Goal: Information Seeking & Learning: Learn about a topic

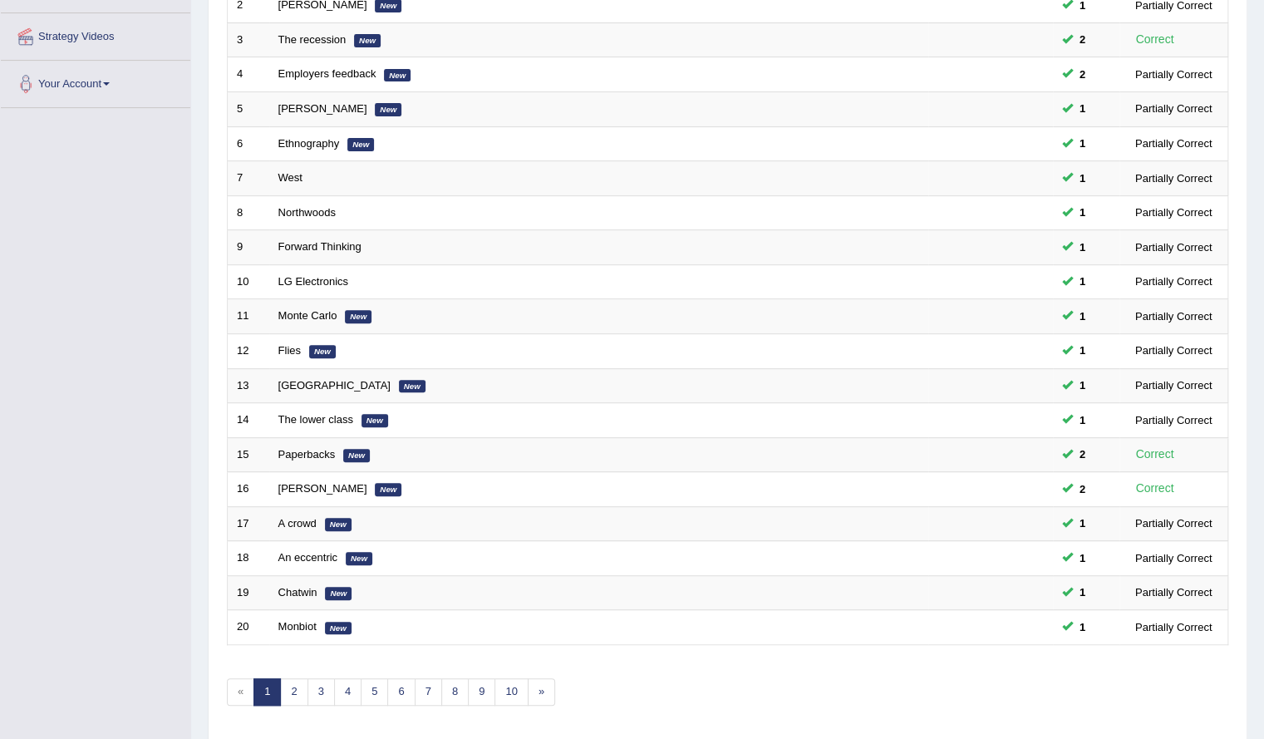
scroll to position [353, 0]
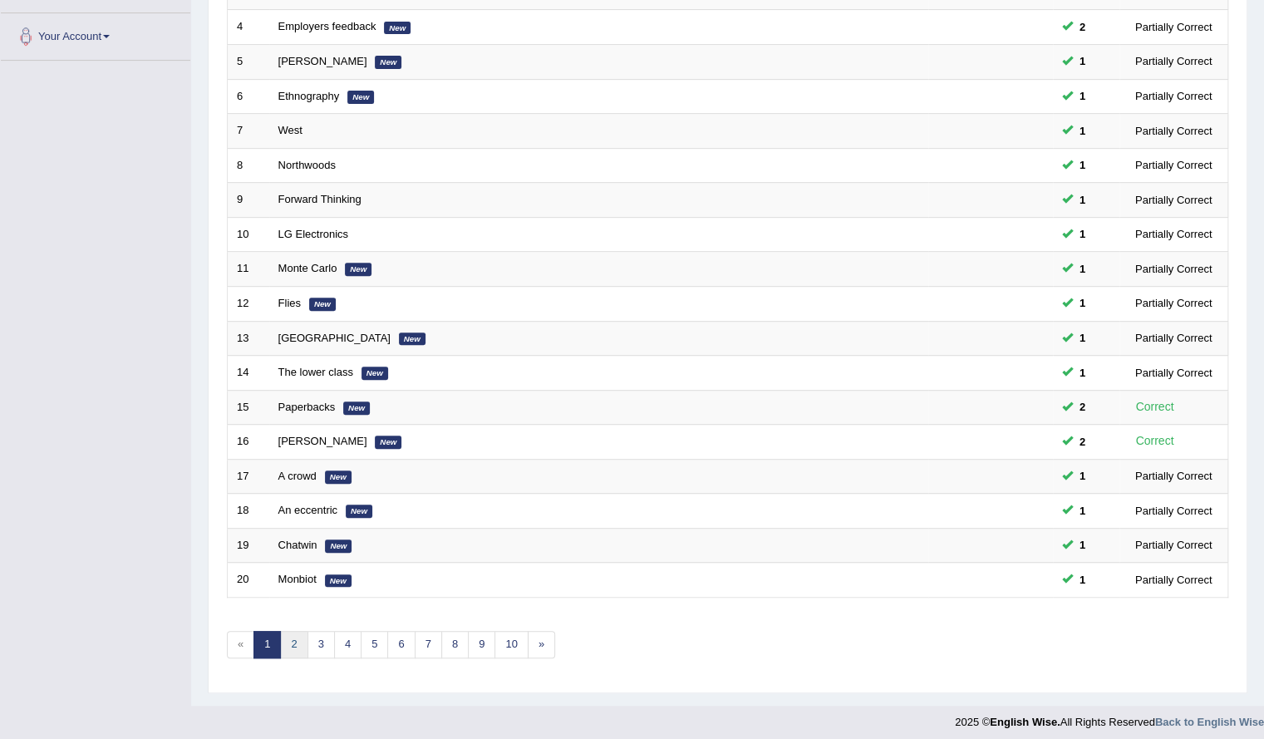
click at [297, 636] on link "2" at bounding box center [293, 644] width 27 height 27
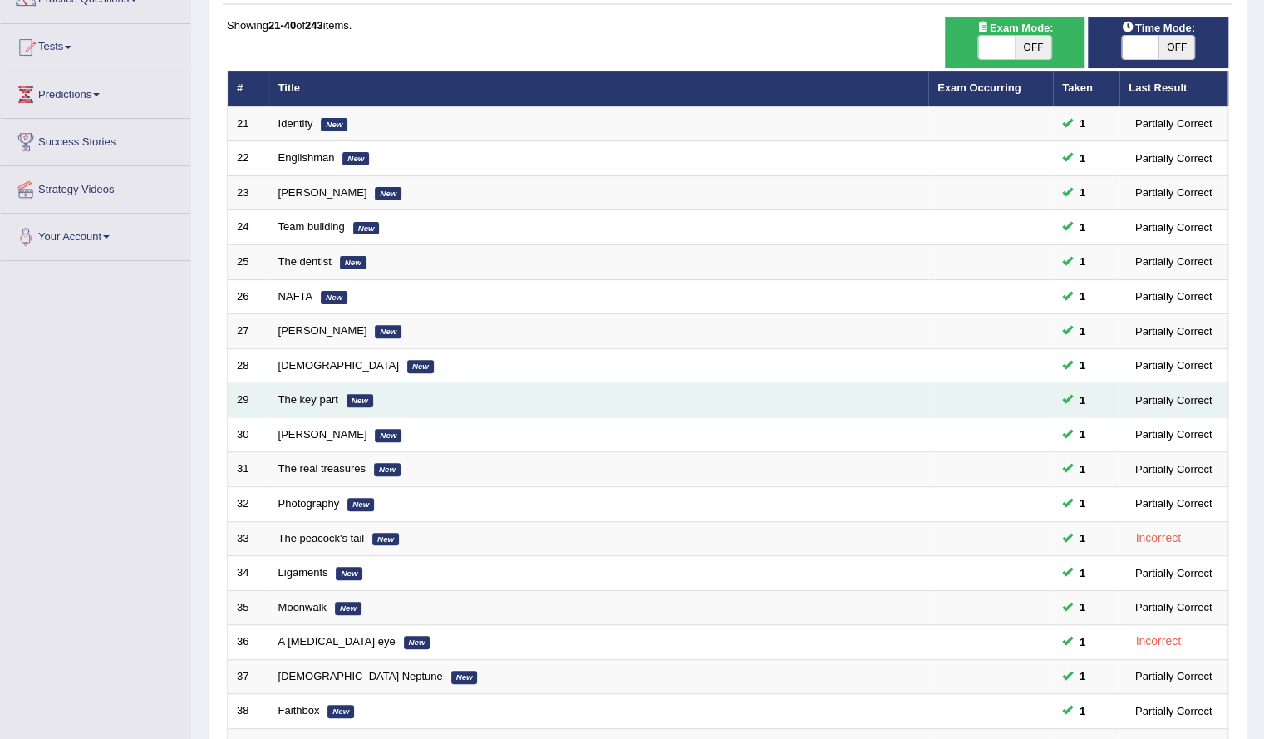
scroll to position [353, 0]
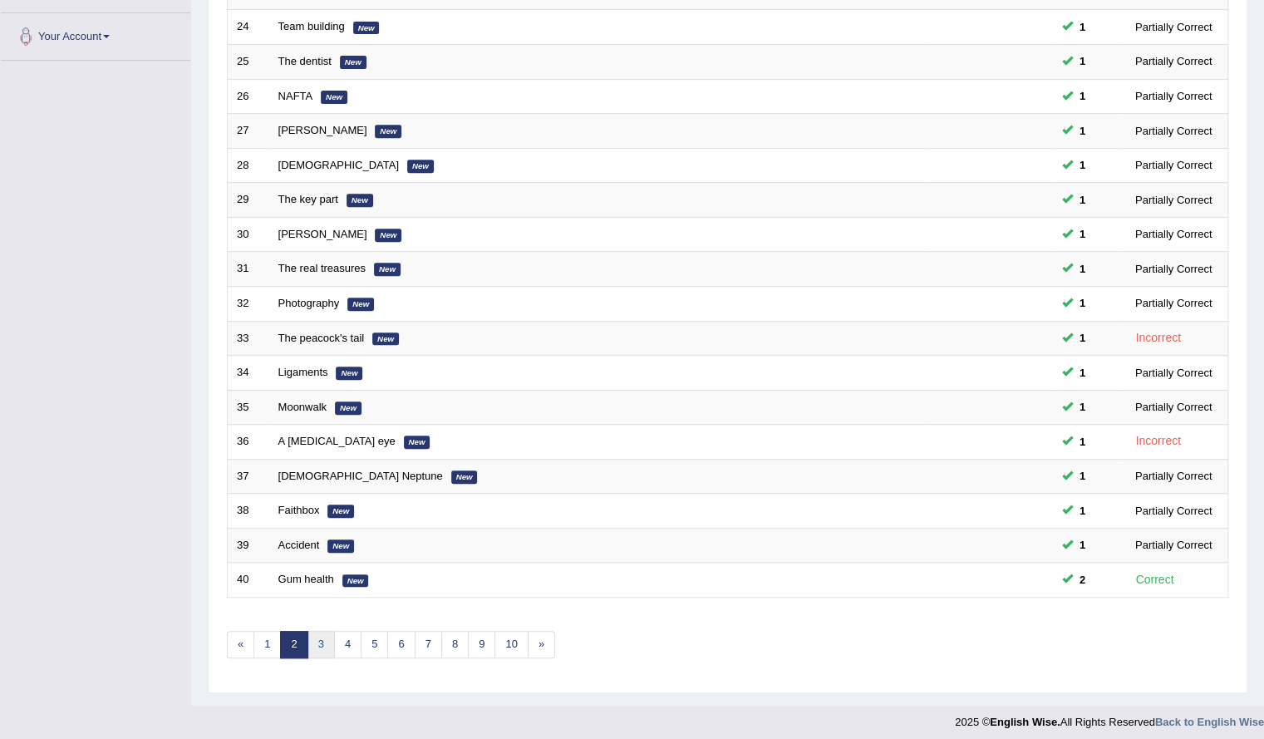
click at [313, 634] on link "3" at bounding box center [320, 644] width 27 height 27
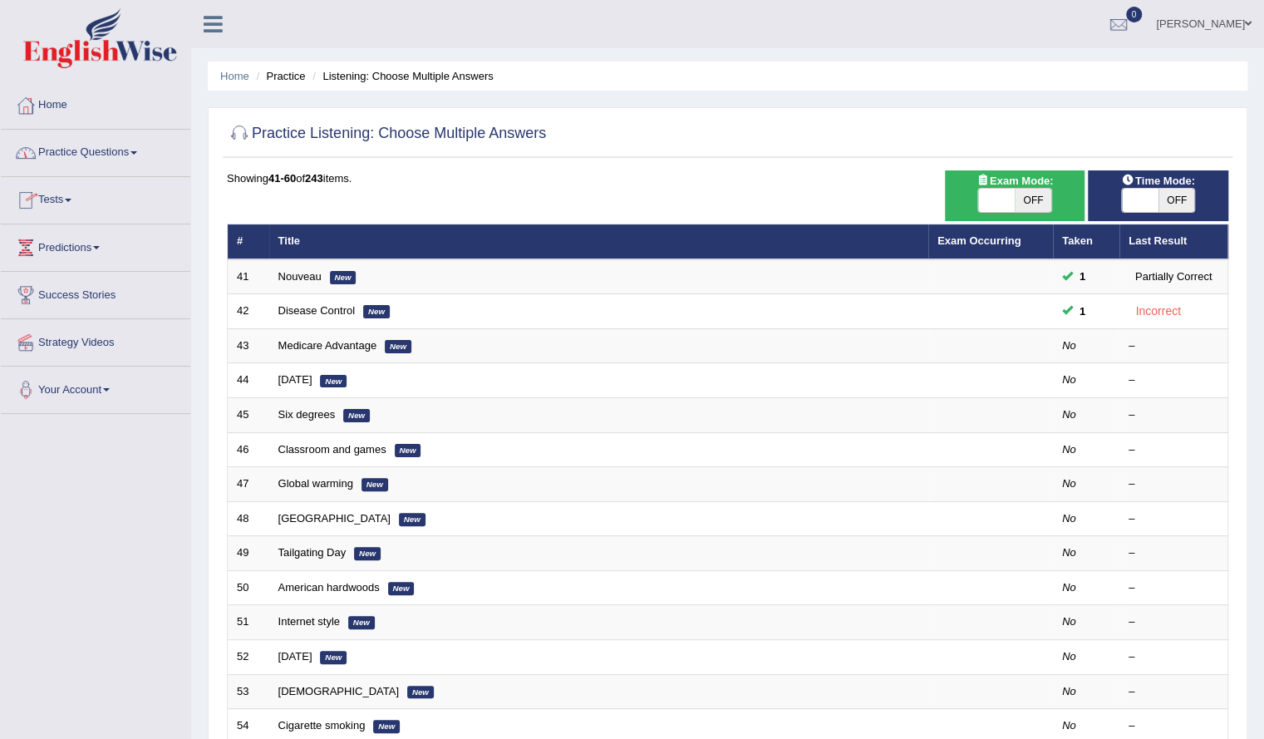
click at [98, 153] on link "Practice Questions" at bounding box center [95, 151] width 189 height 42
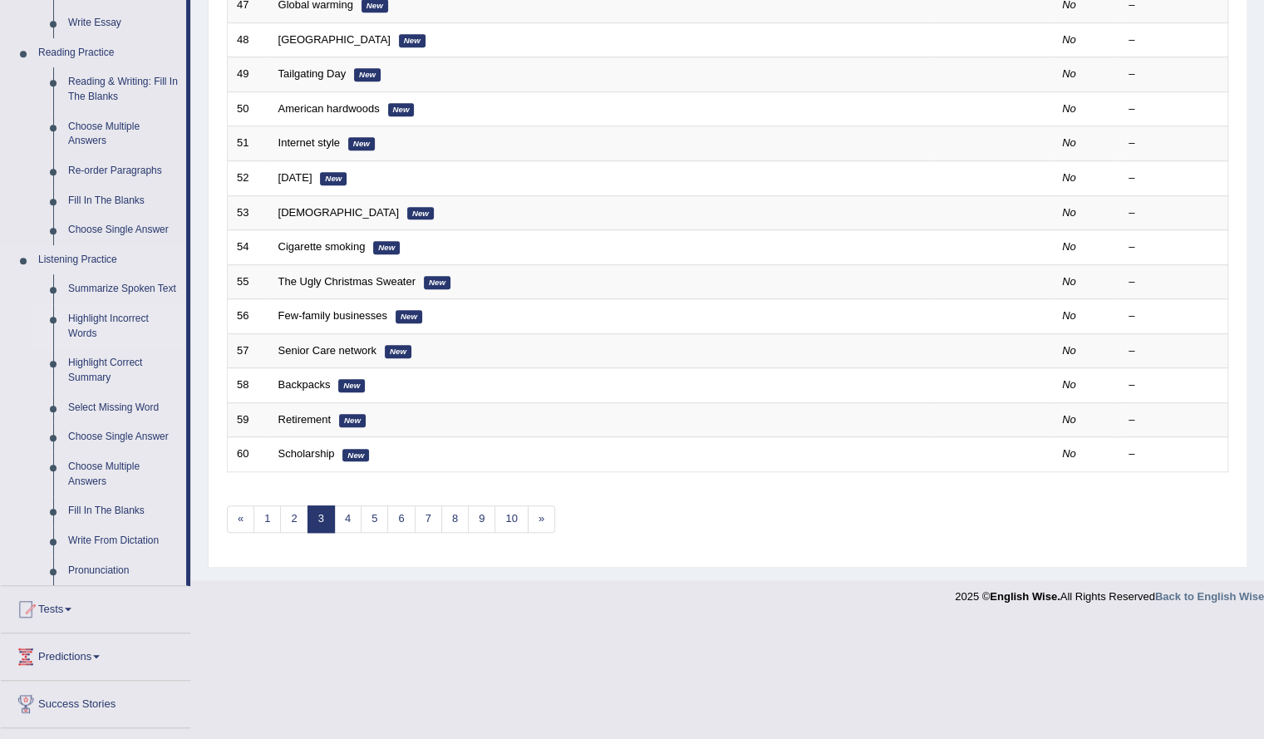
scroll to position [479, 0]
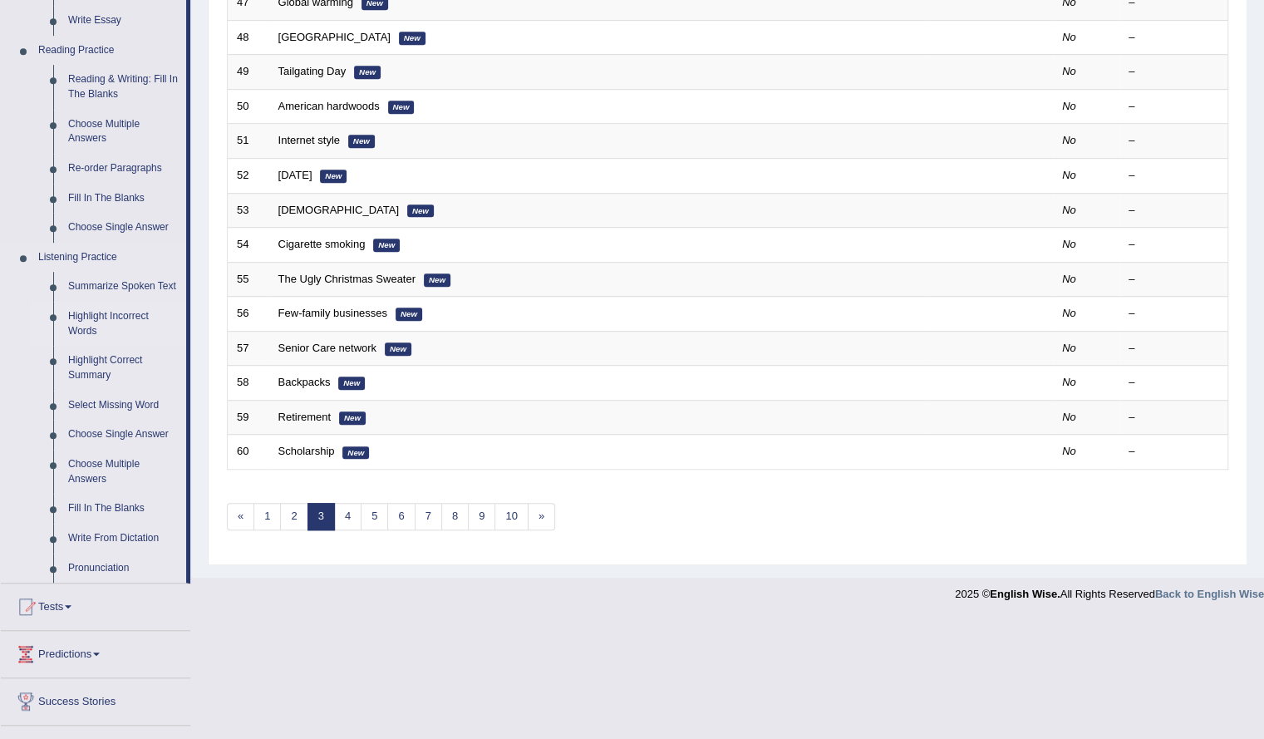
click at [96, 324] on link "Highlight Incorrect Words" at bounding box center [123, 324] width 125 height 44
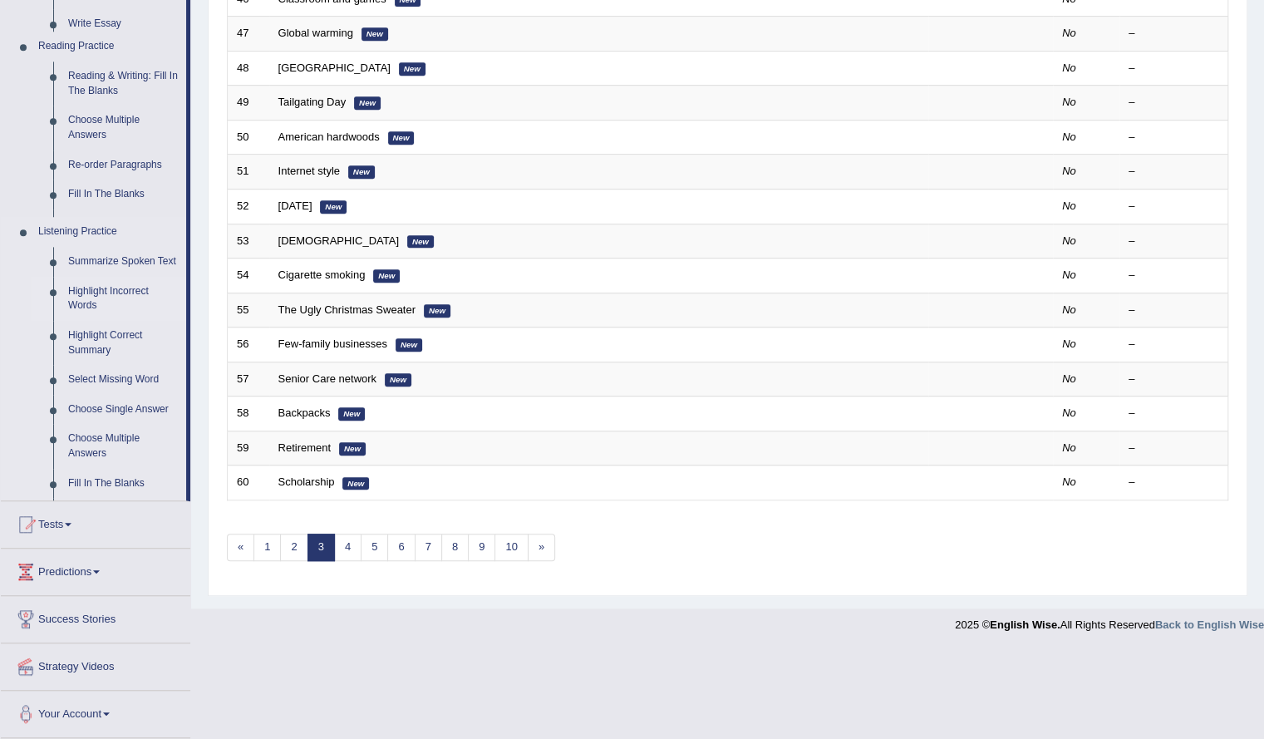
scroll to position [353, 0]
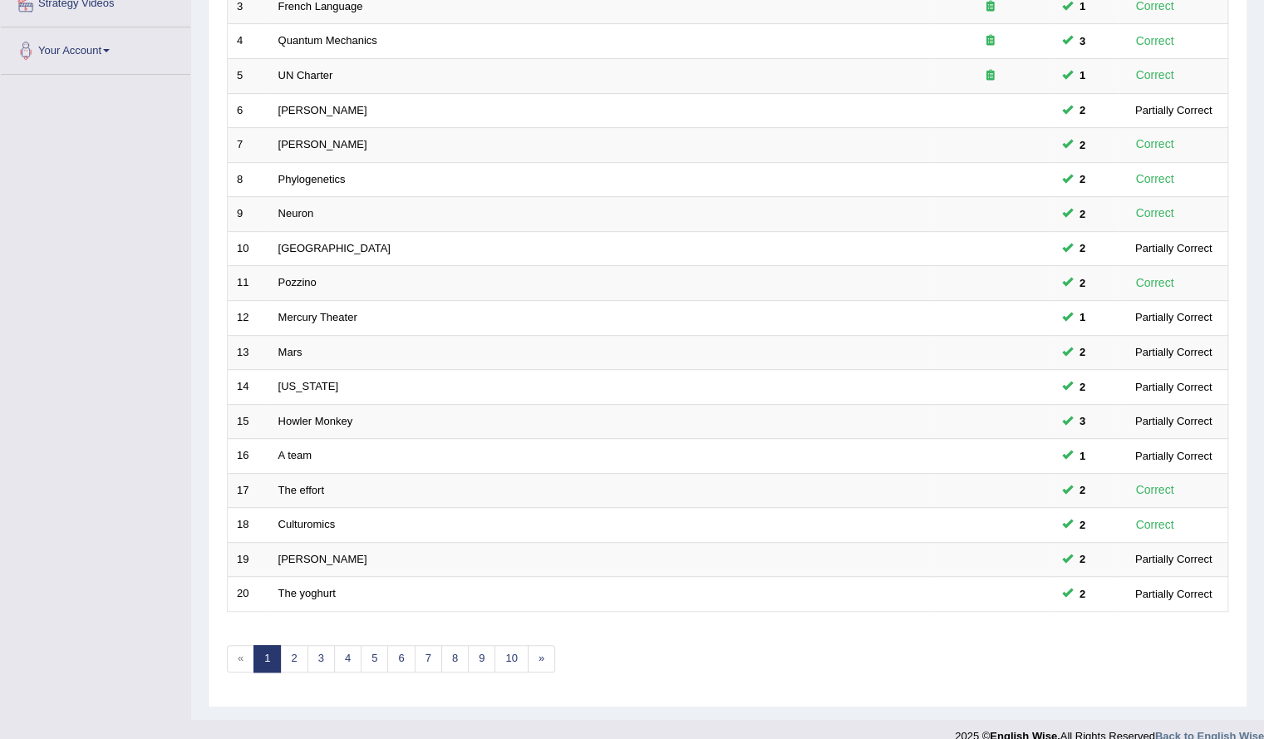
scroll to position [353, 0]
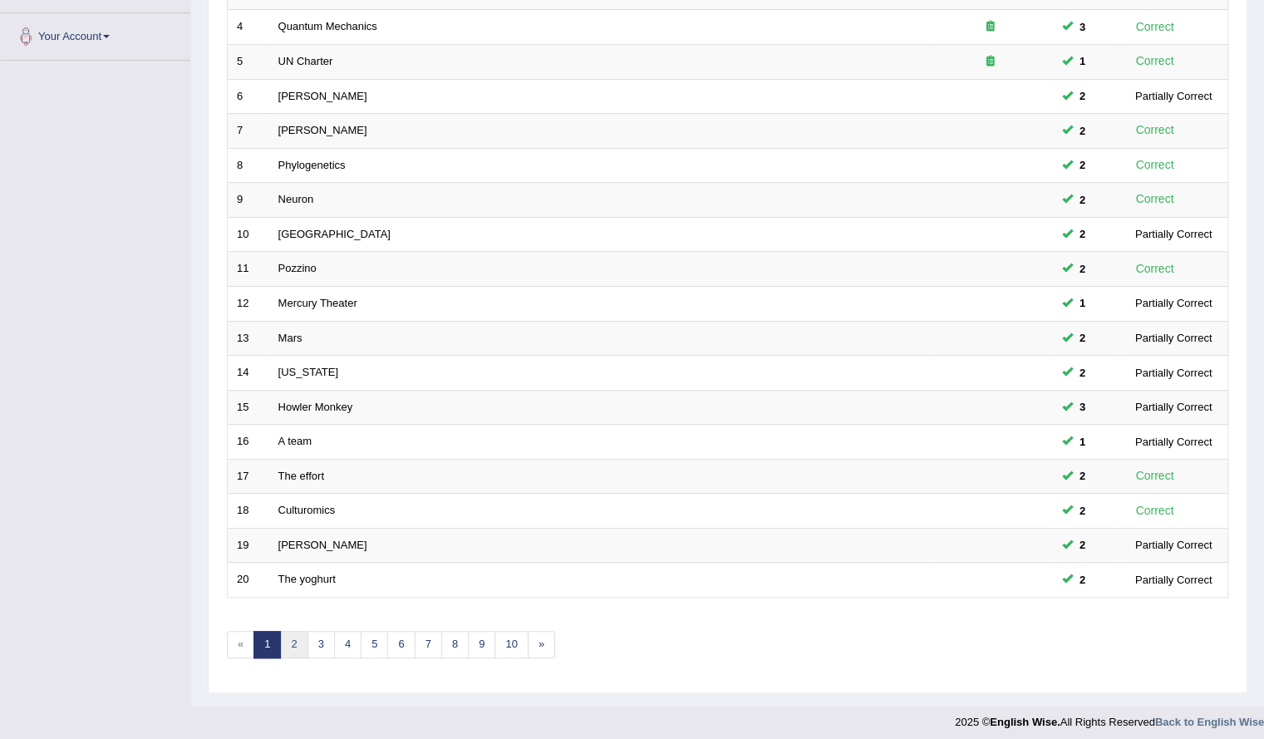
click at [296, 646] on link "2" at bounding box center [293, 644] width 27 height 27
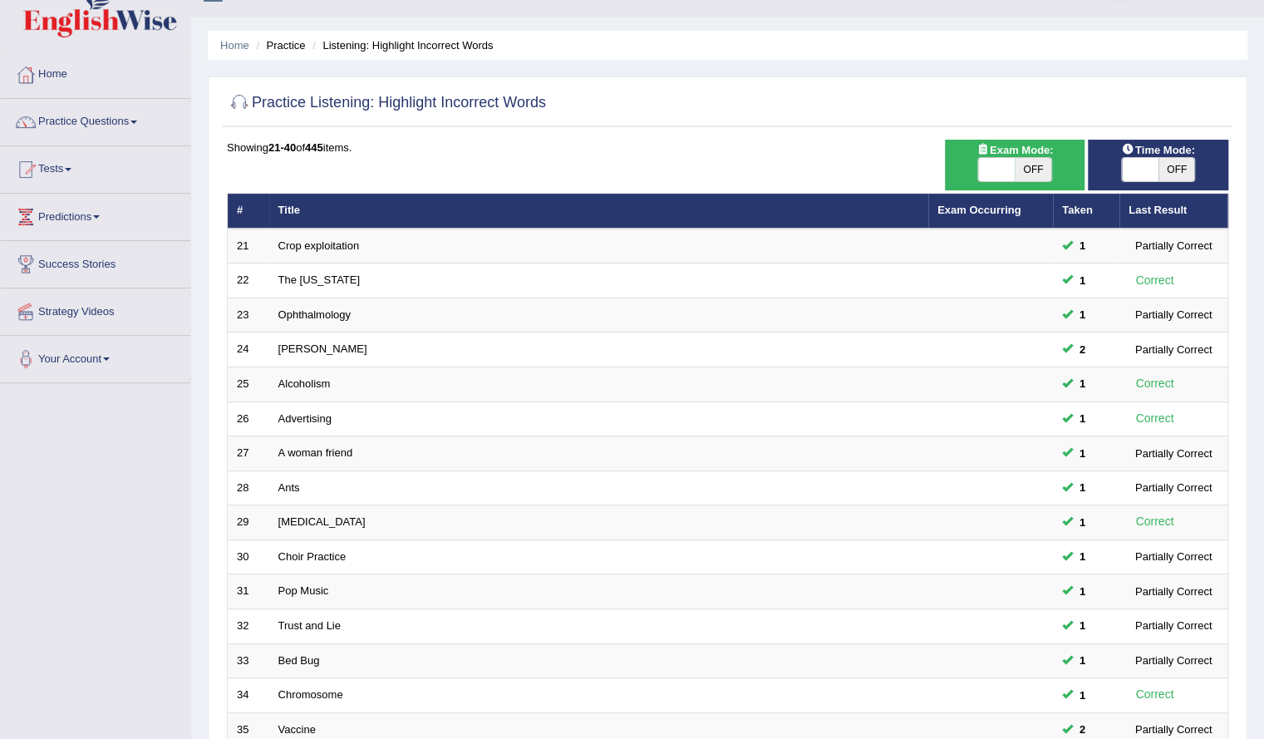
scroll to position [24, 0]
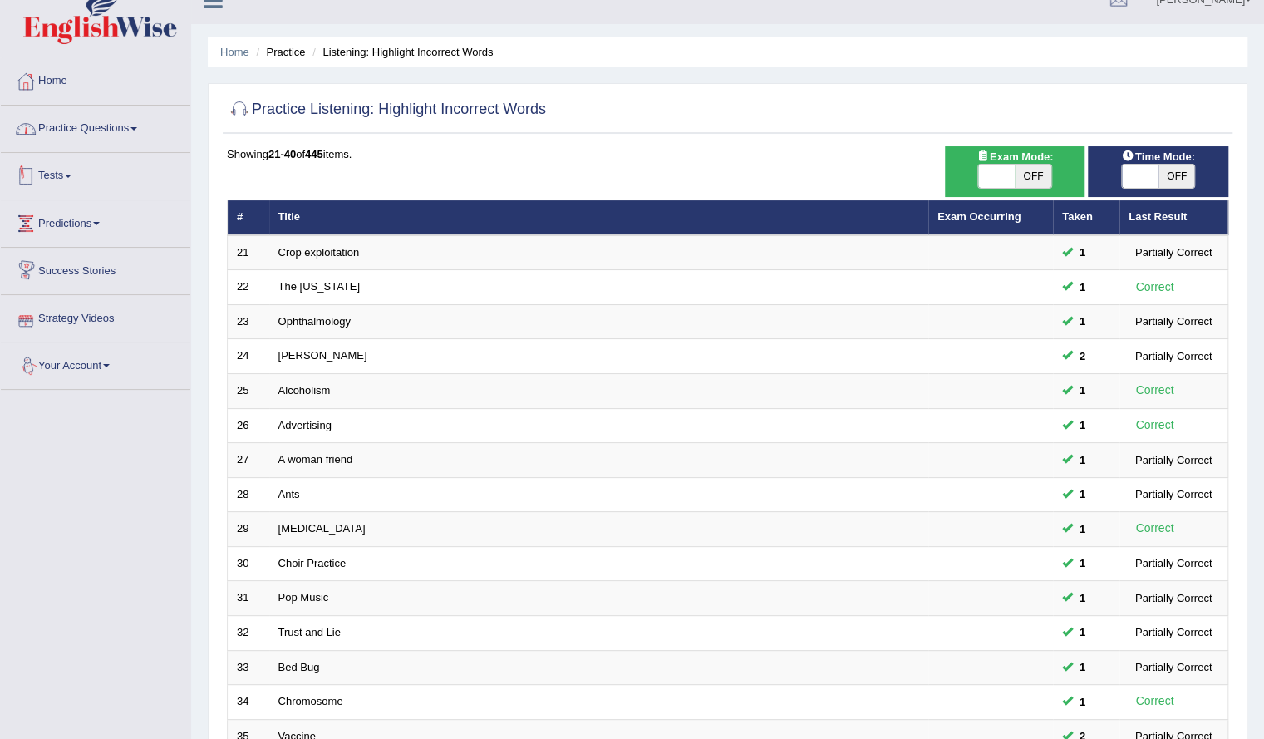
click at [86, 140] on link "Practice Questions" at bounding box center [95, 127] width 189 height 42
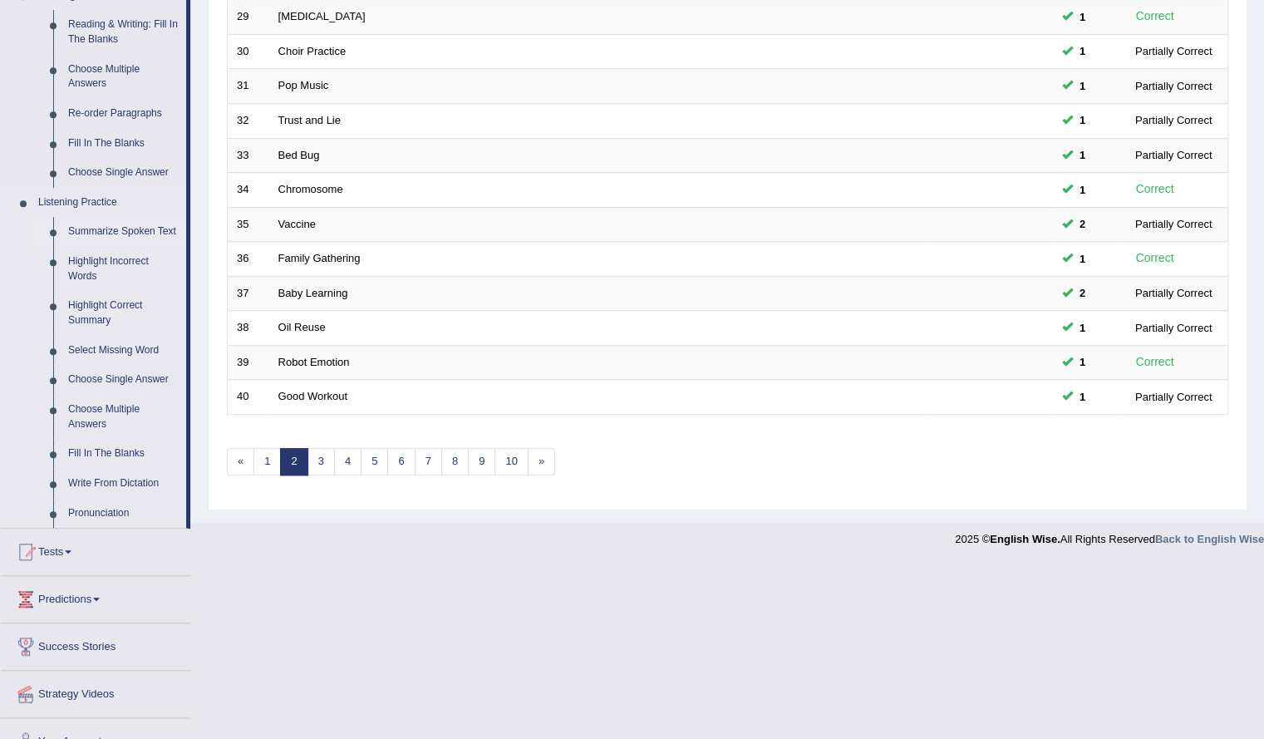
scroll to position [537, 0]
click at [108, 229] on link "Summarize Spoken Text" at bounding box center [123, 231] width 125 height 30
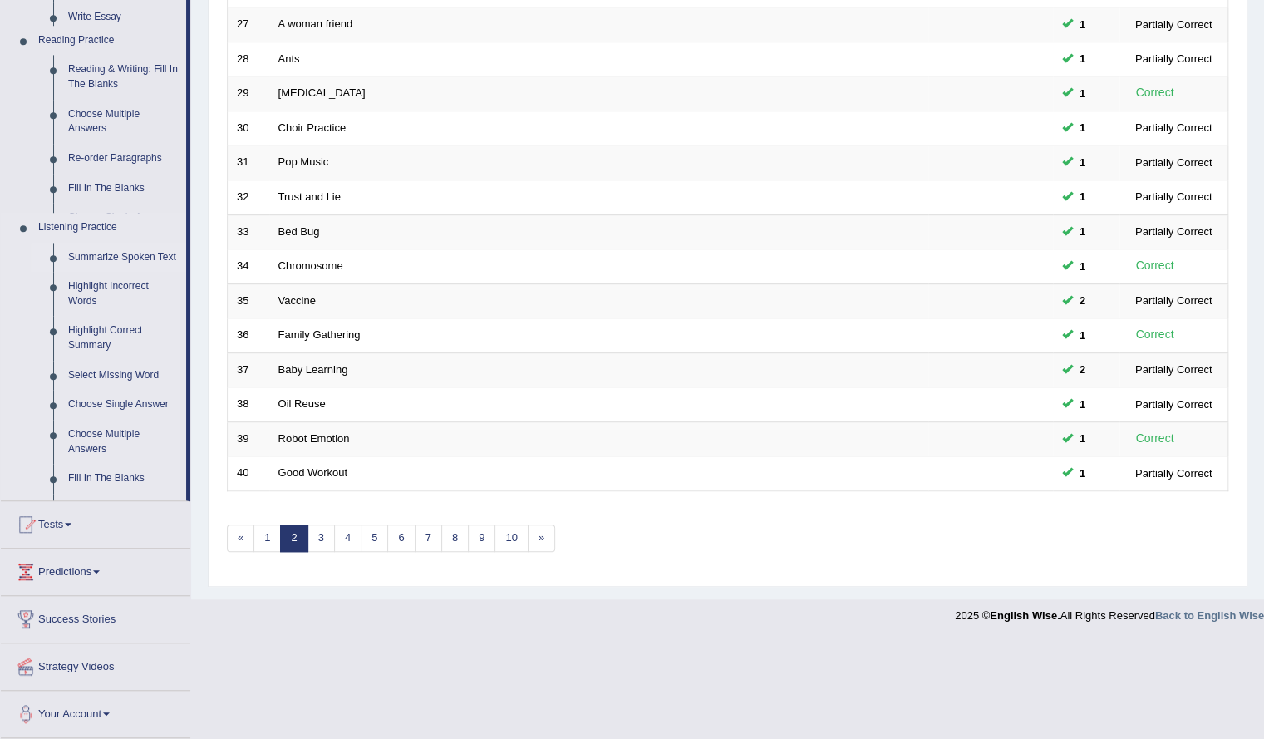
scroll to position [353, 0]
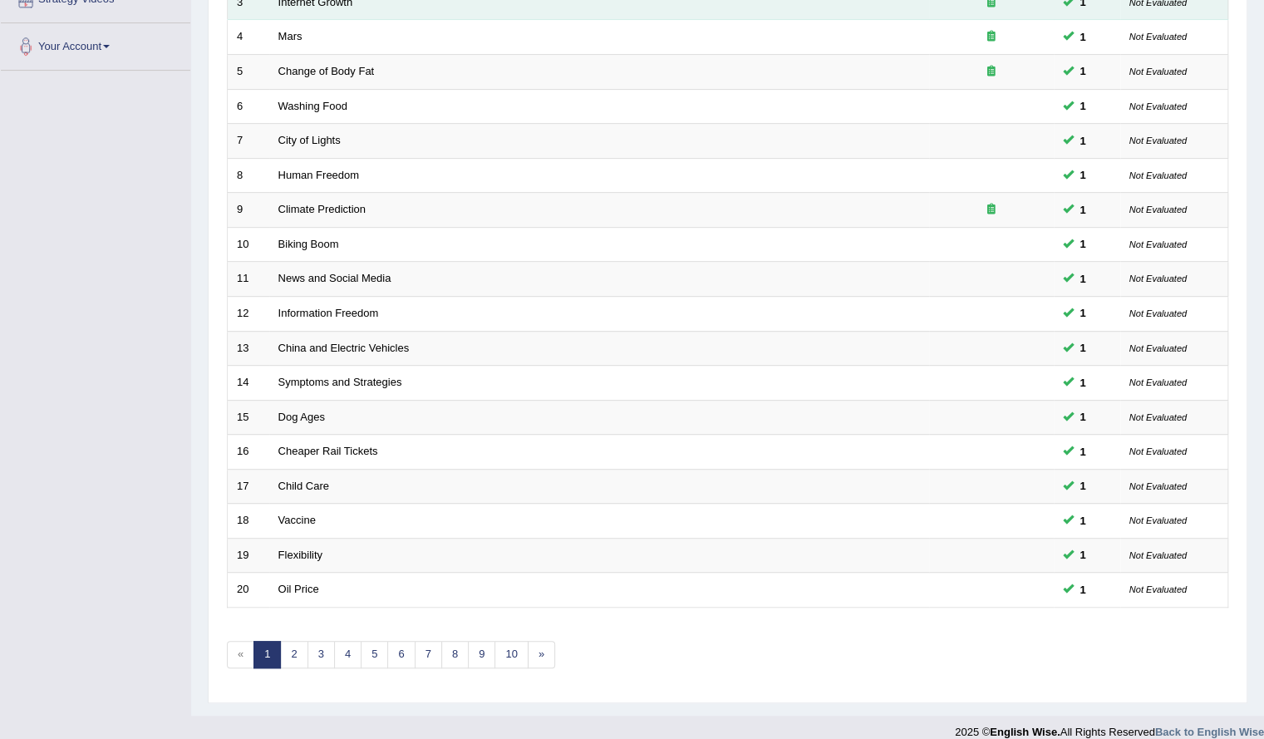
scroll to position [353, 0]
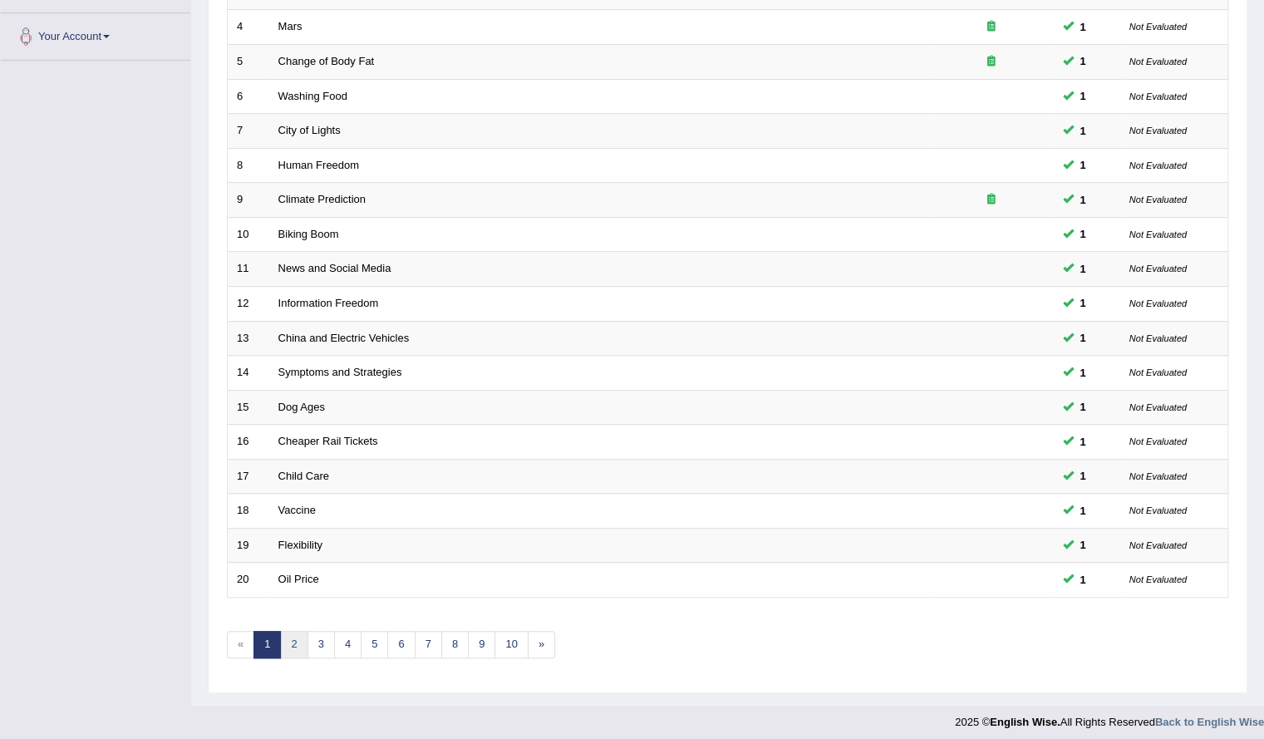
click at [291, 638] on link "2" at bounding box center [293, 644] width 27 height 27
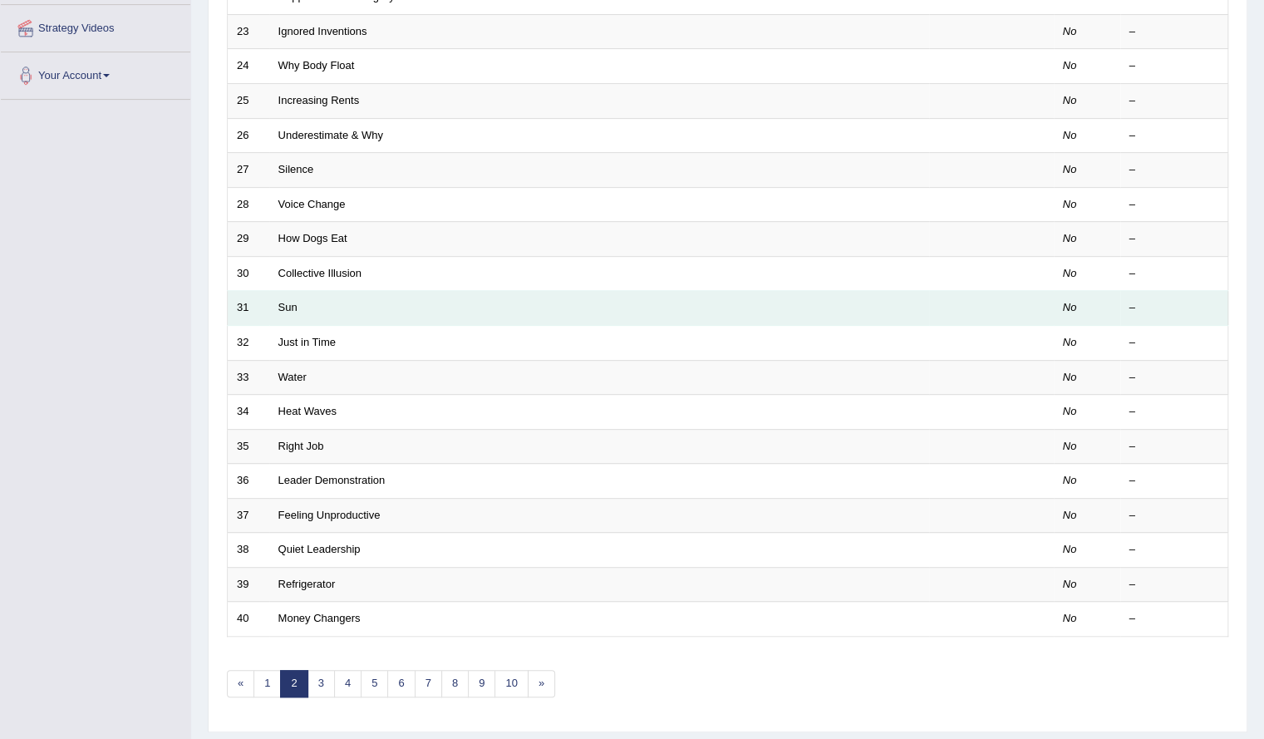
scroll to position [353, 0]
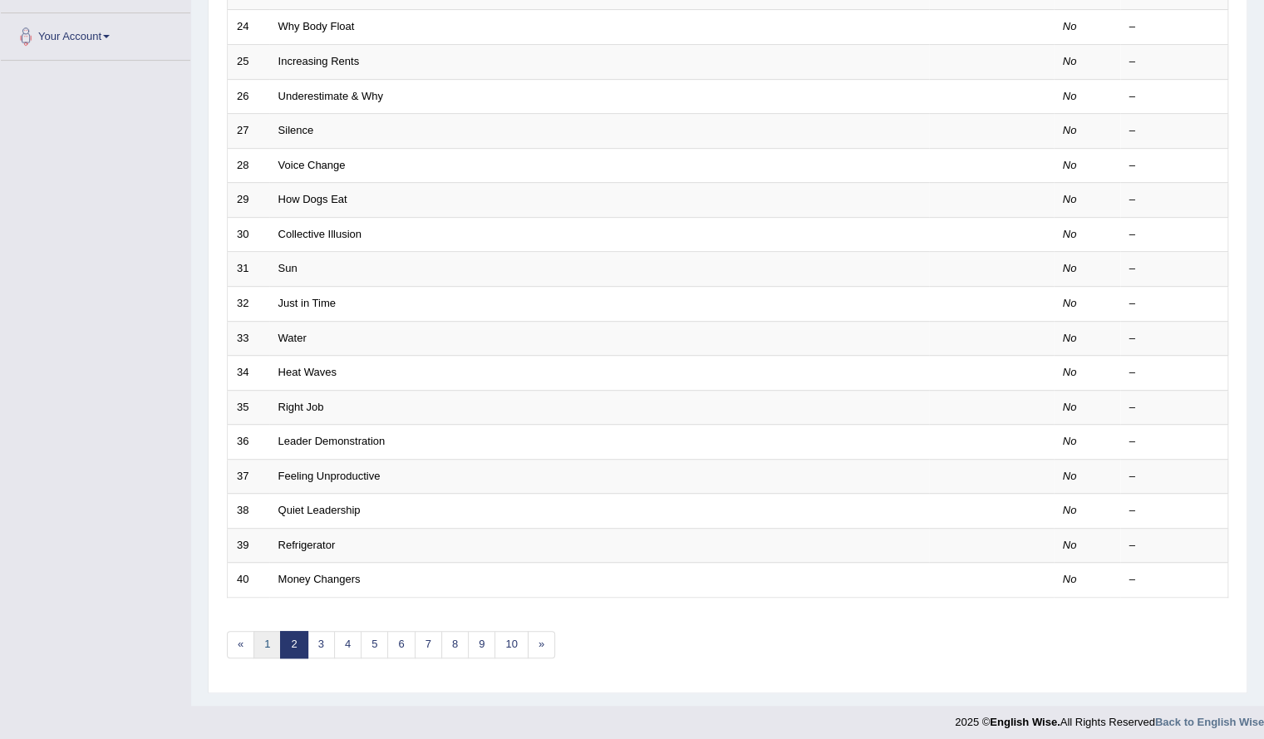
click at [261, 642] on link "1" at bounding box center [266, 644] width 27 height 27
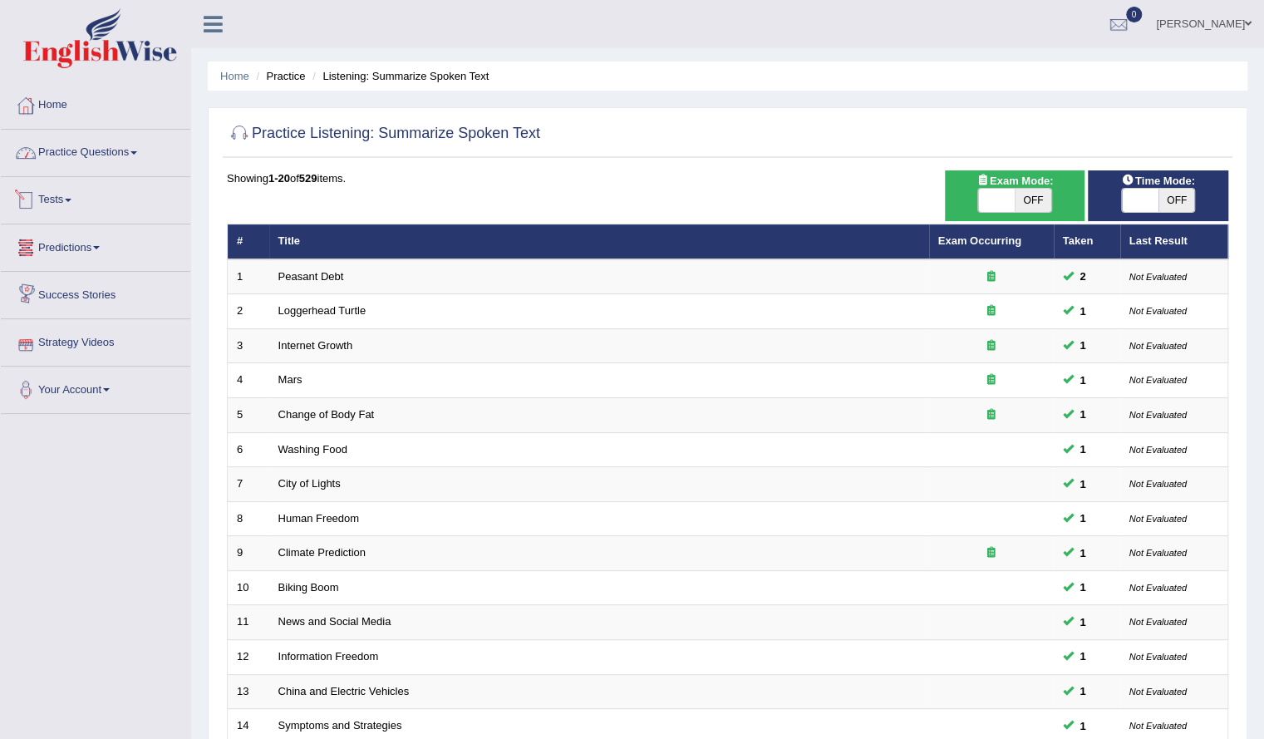
click at [120, 142] on link "Practice Questions" at bounding box center [95, 151] width 189 height 42
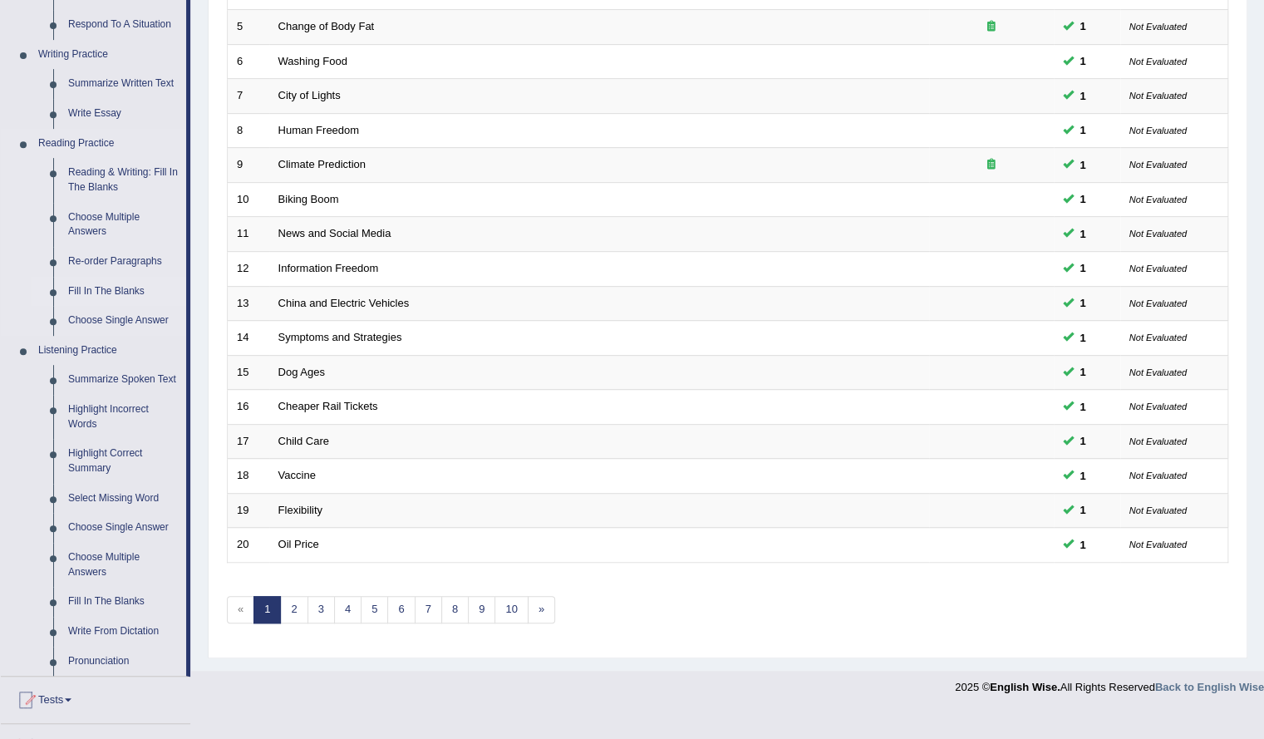
scroll to position [385, 0]
click at [89, 194] on link "Reading & Writing: Fill In The Blanks" at bounding box center [123, 182] width 125 height 44
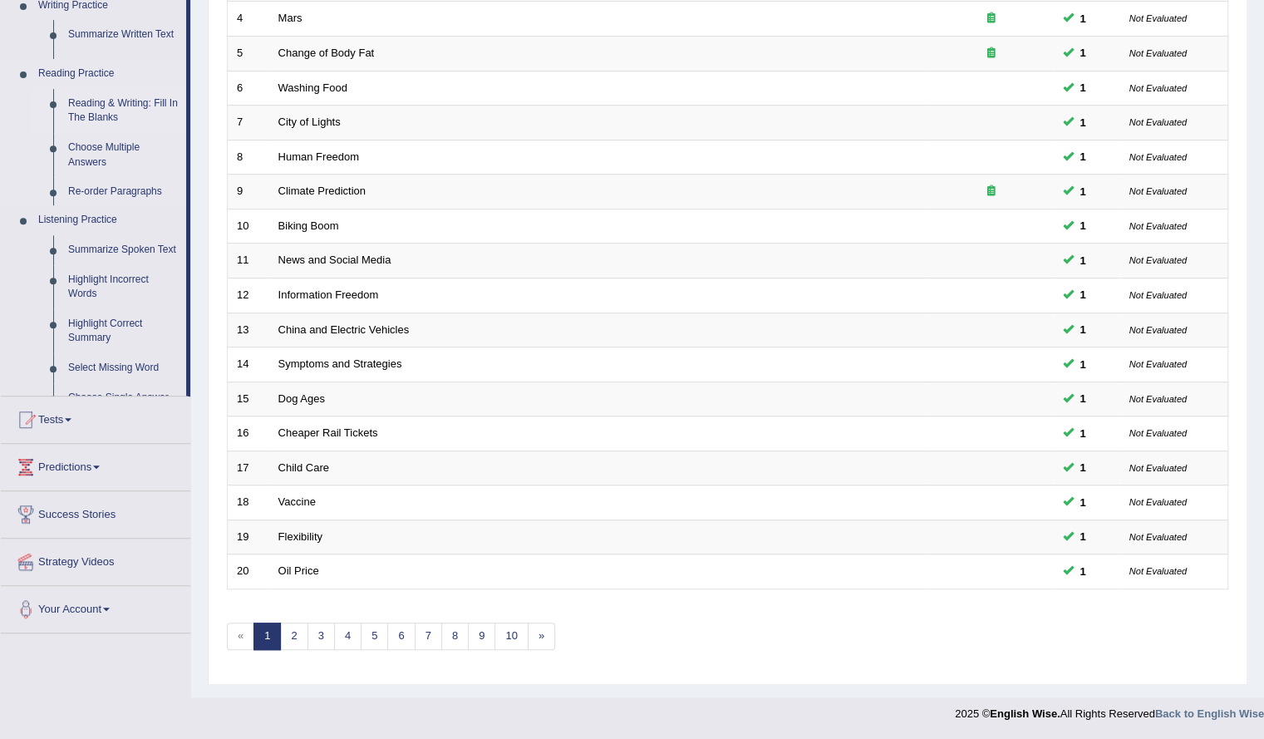
scroll to position [353, 0]
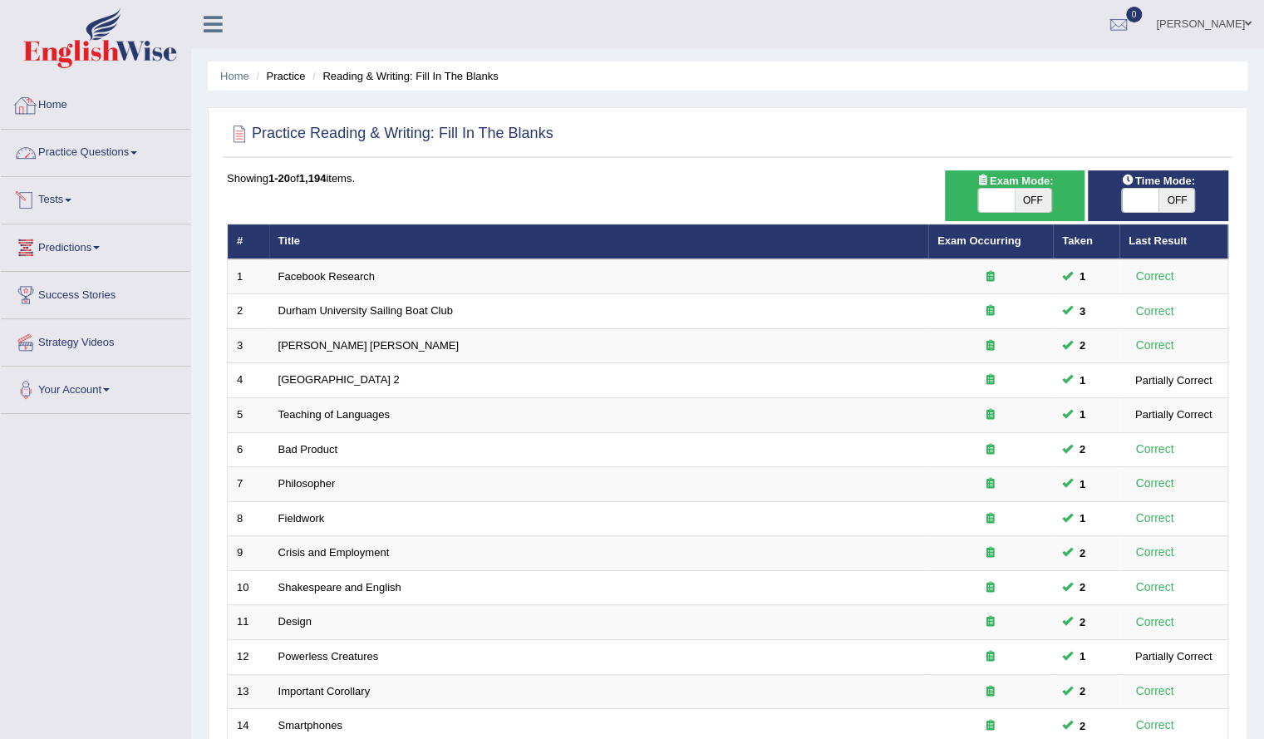
click at [95, 154] on link "Practice Questions" at bounding box center [95, 151] width 189 height 42
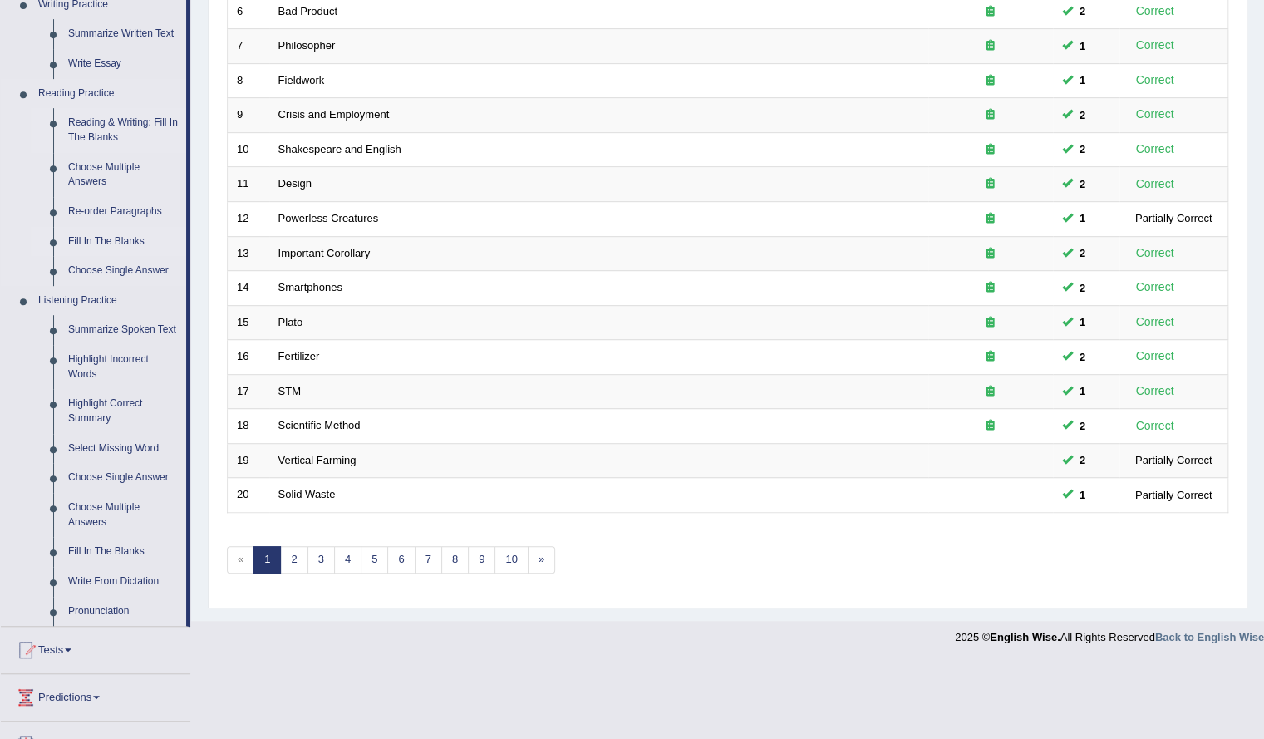
scroll to position [448, 0]
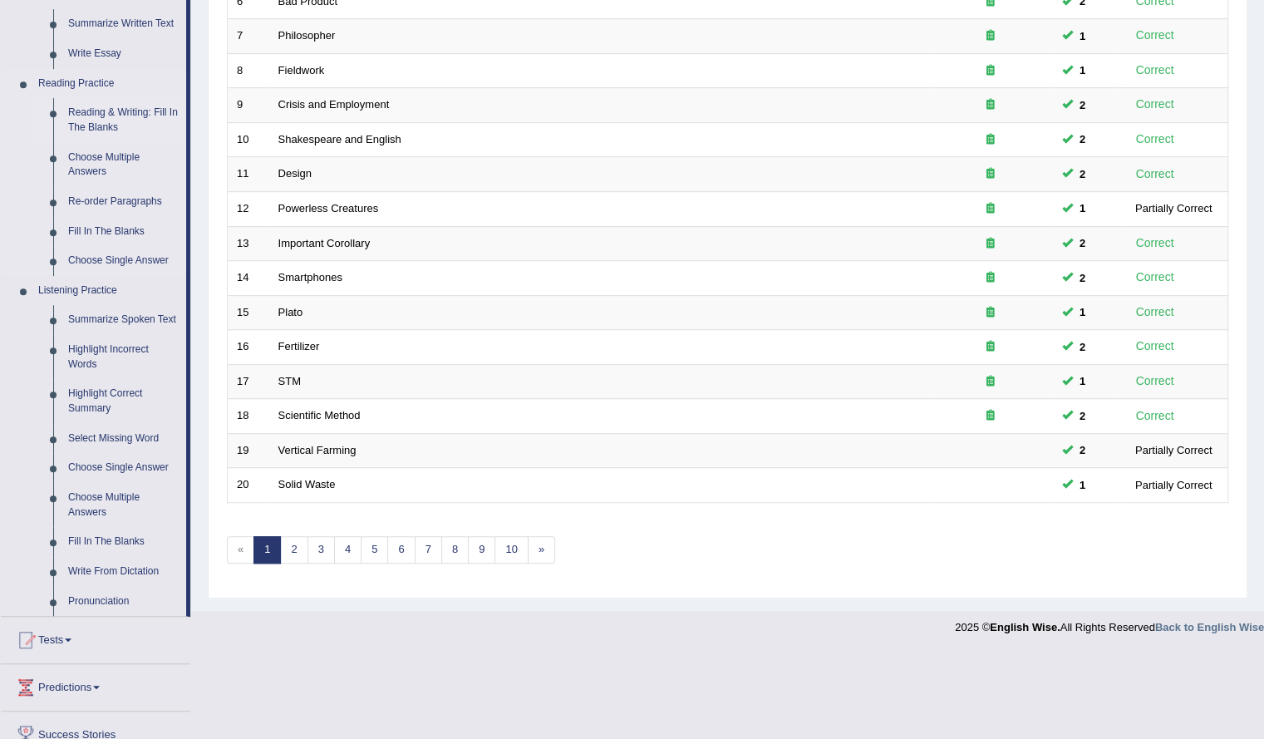
click at [89, 110] on link "Reading & Writing: Fill In The Blanks" at bounding box center [123, 120] width 125 height 44
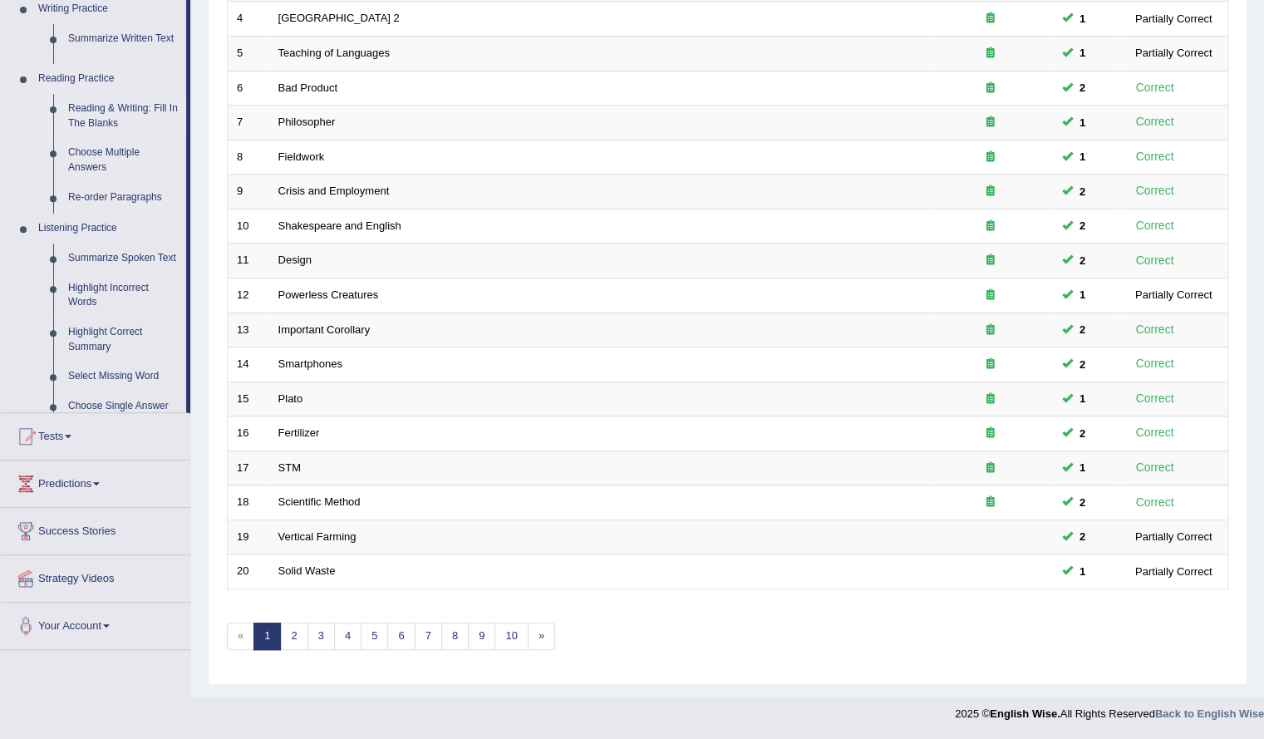
scroll to position [353, 0]
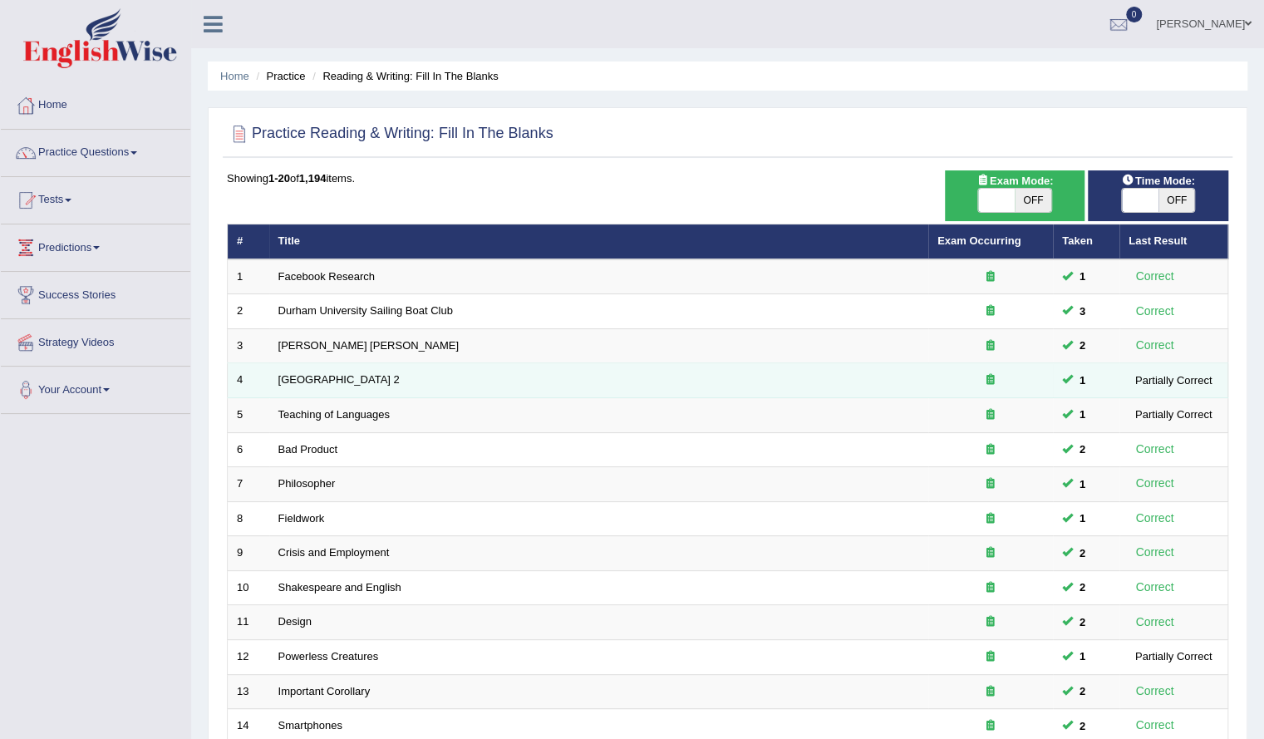
scroll to position [353, 0]
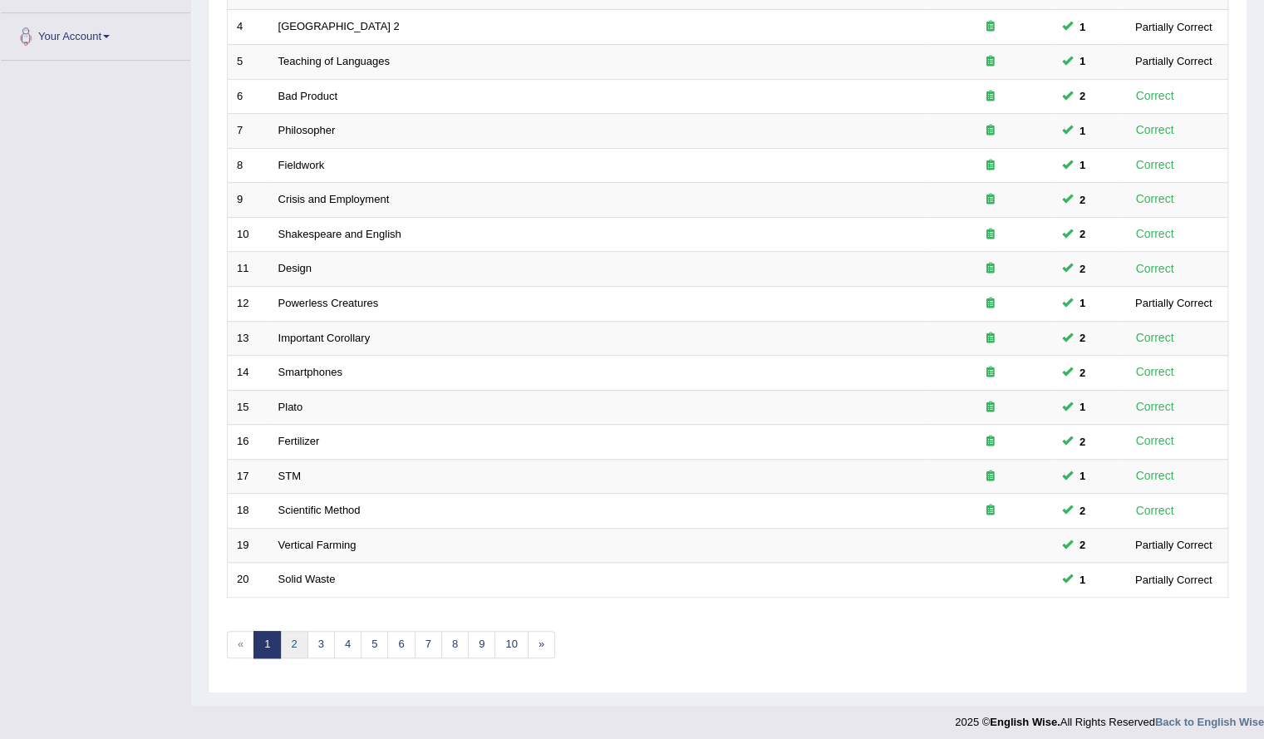
click at [290, 637] on link "2" at bounding box center [293, 644] width 27 height 27
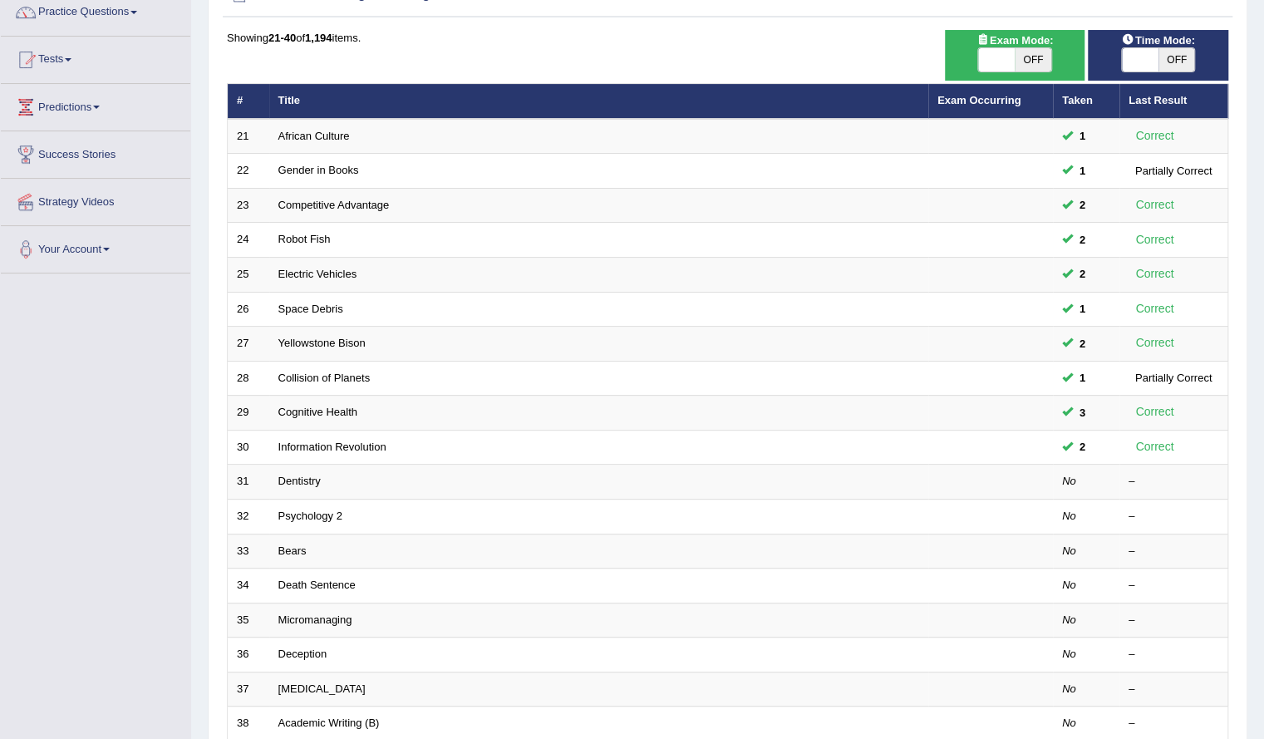
scroll to position [140, 0]
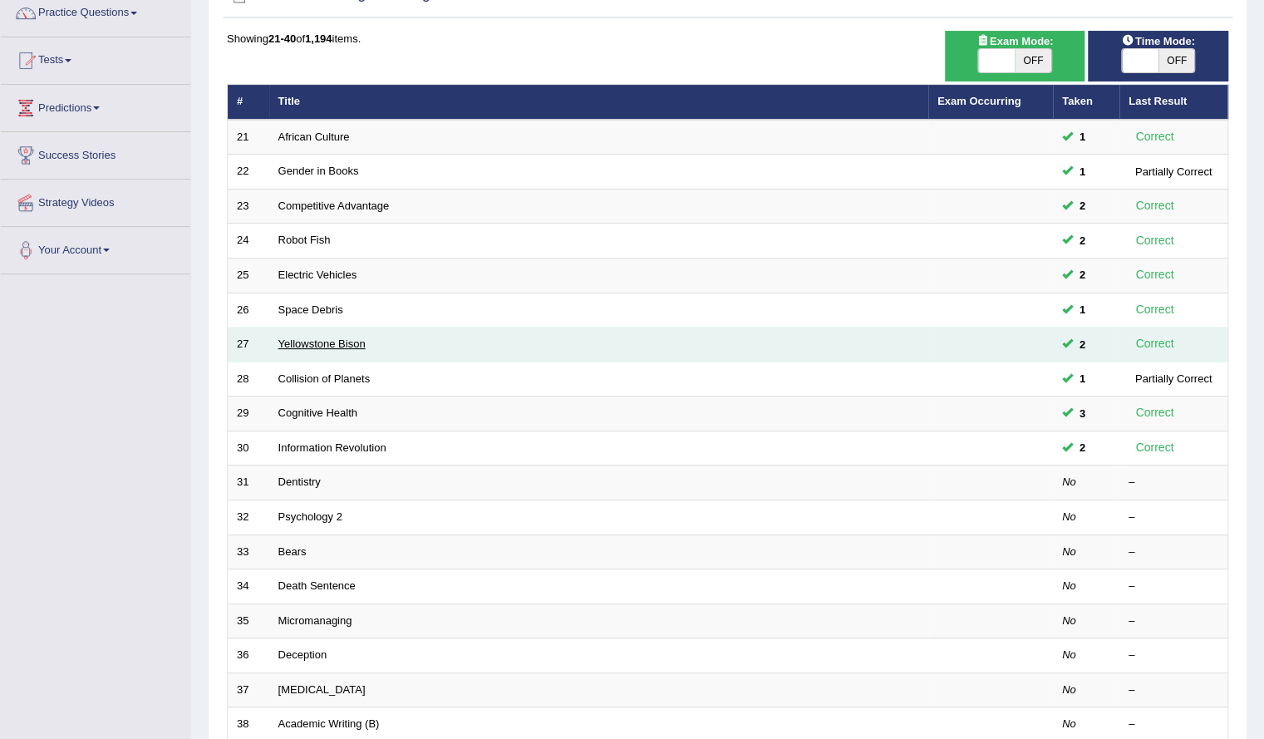
click at [331, 340] on link "Yellowstone Bison" at bounding box center [321, 343] width 87 height 12
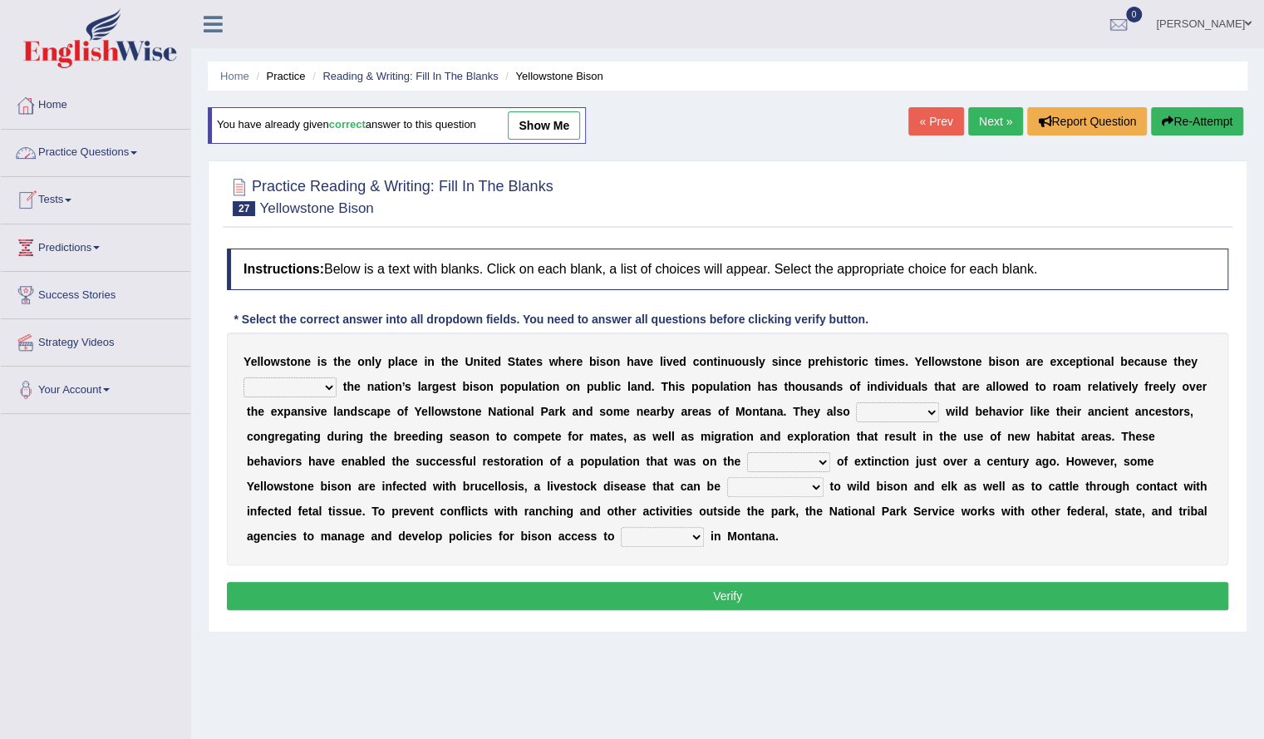
click at [563, 135] on link "show me" at bounding box center [544, 125] width 72 height 28
select select "comprise"
select select "exhibit"
select select "brink"
select select "transmitted"
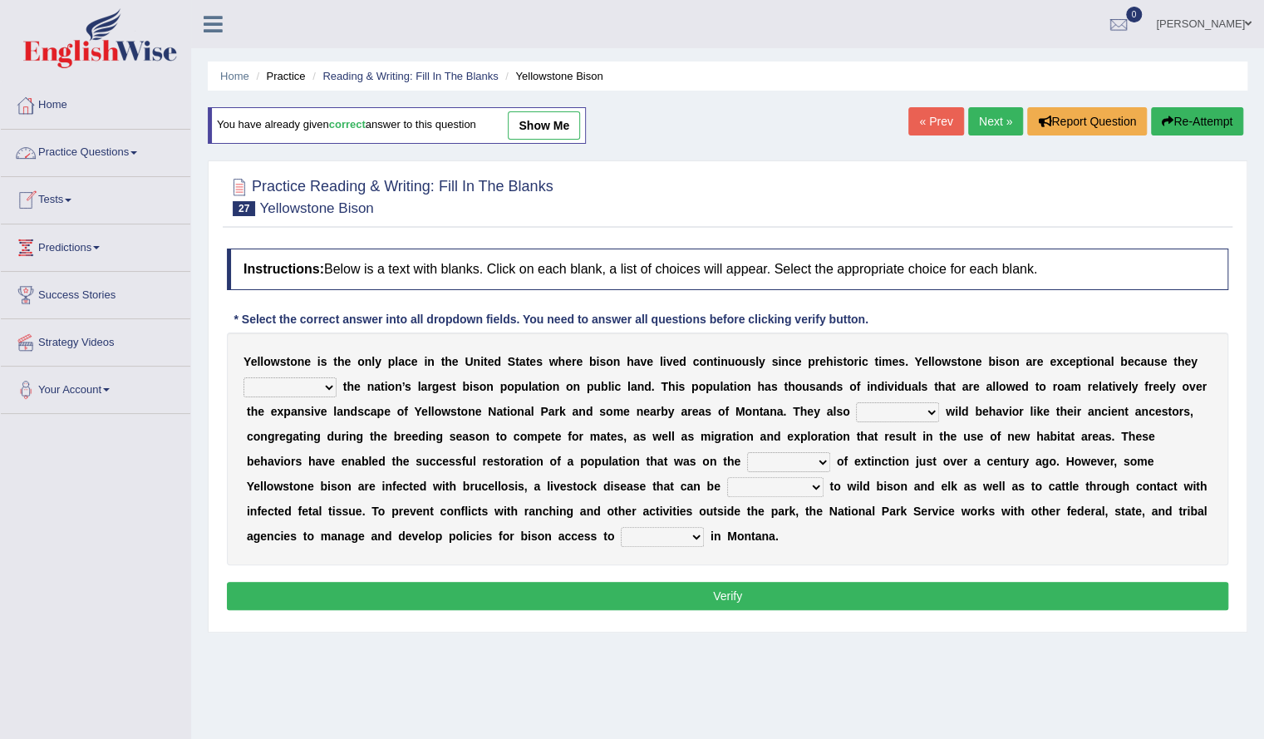
select select "habitat"
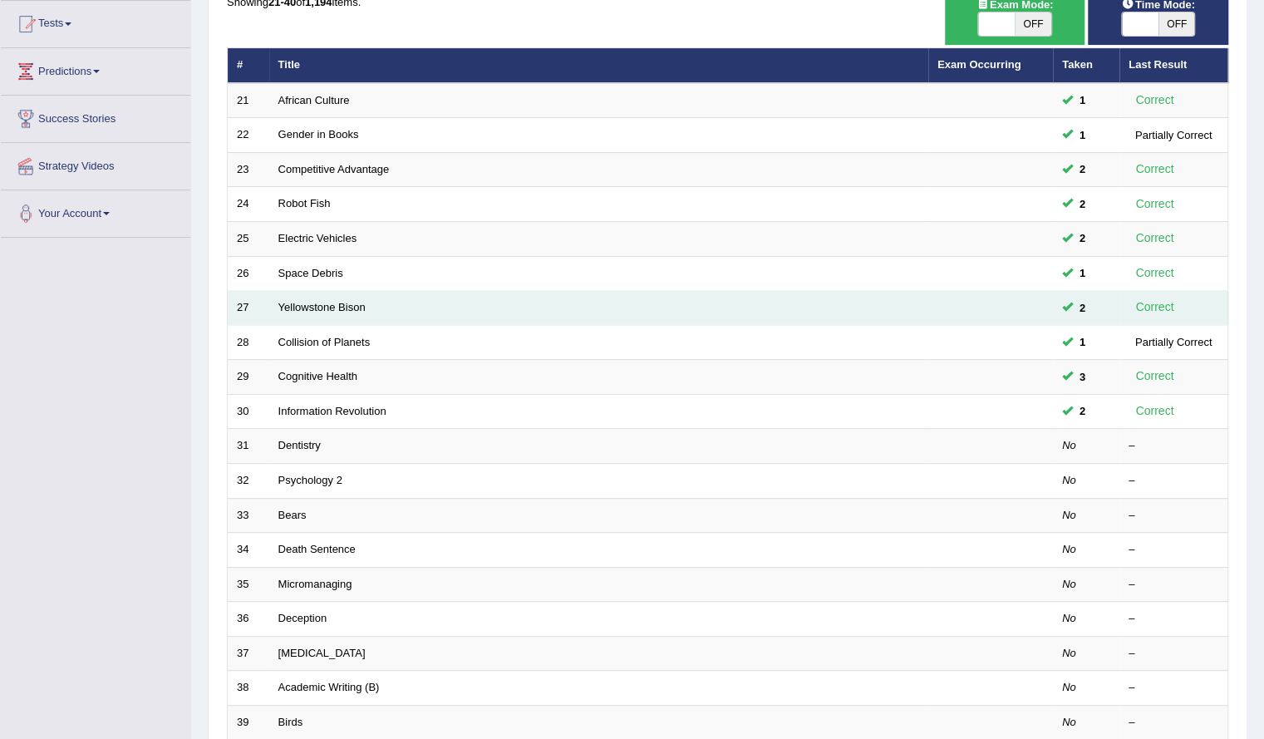
scroll to position [173, 0]
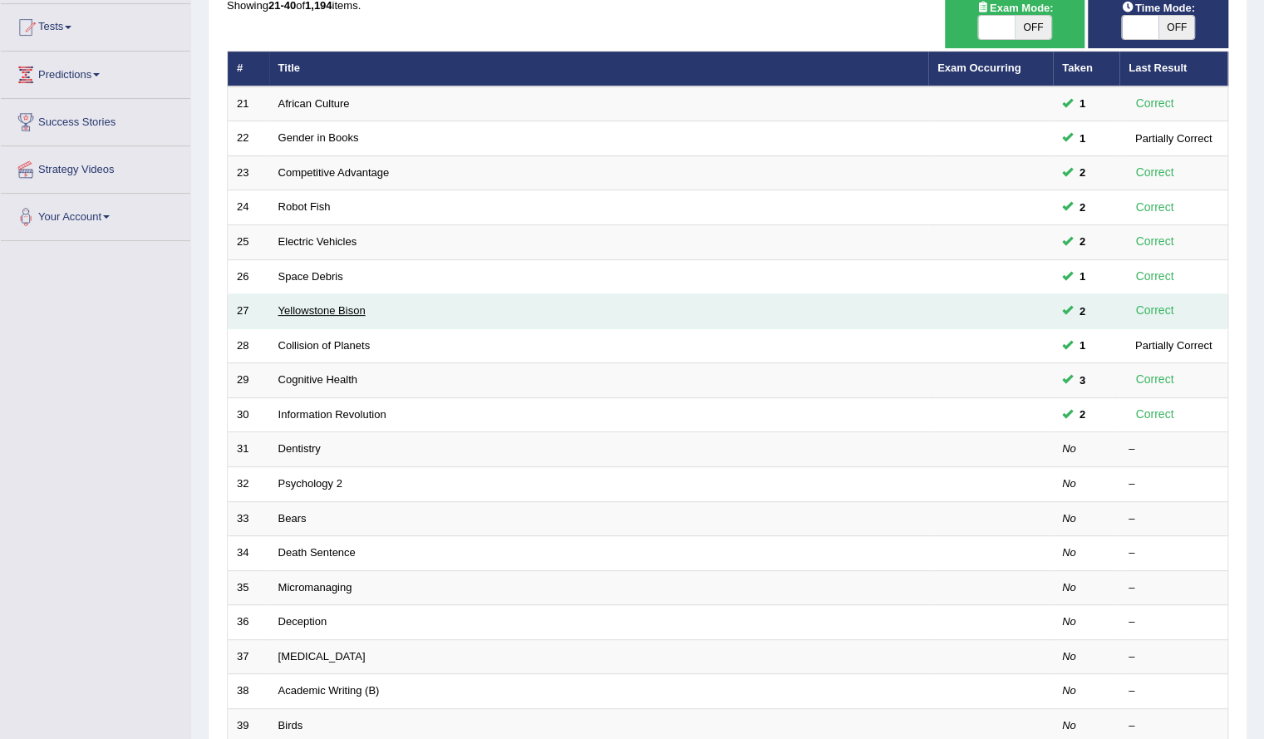
click at [317, 308] on link "Yellowstone Bison" at bounding box center [321, 310] width 87 height 12
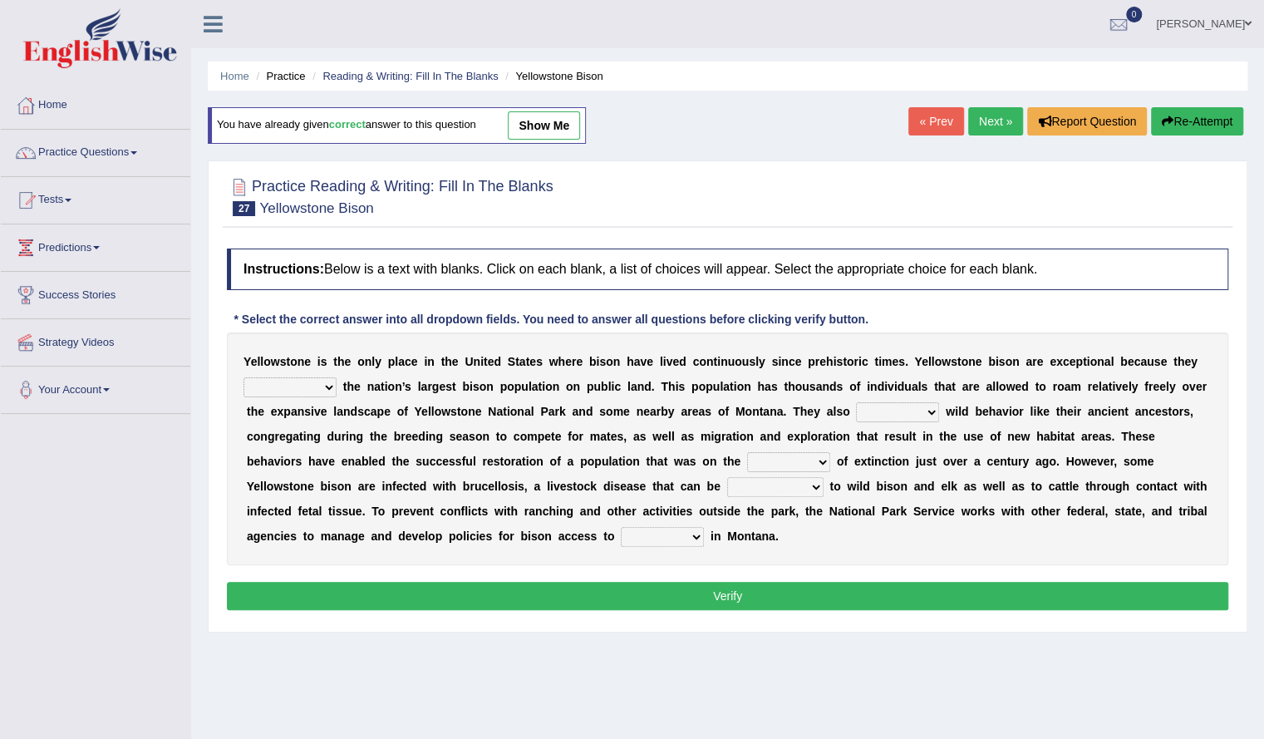
scroll to position [96, 0]
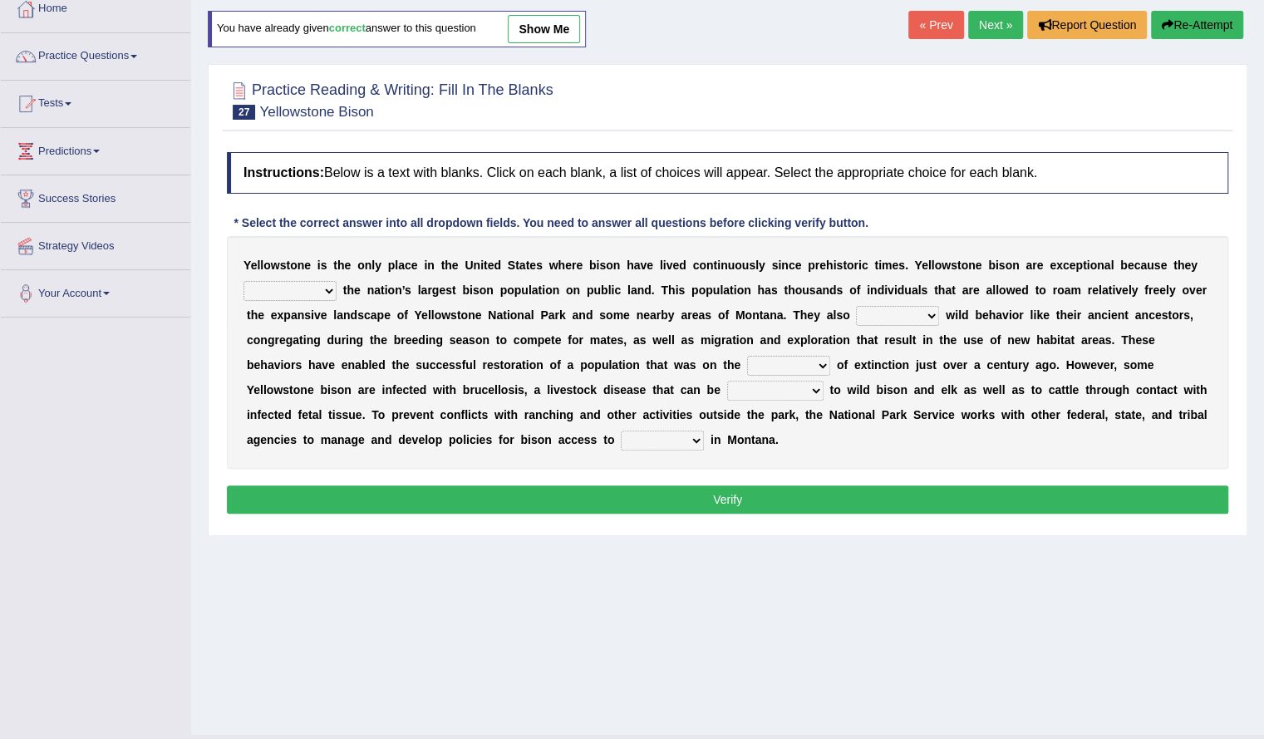
click at [789, 356] on select "brine brink danger brindle" at bounding box center [788, 366] width 83 height 20
click at [576, 28] on link "show me" at bounding box center [544, 29] width 72 height 28
select select "comprise"
select select "exhibit"
select select "brink"
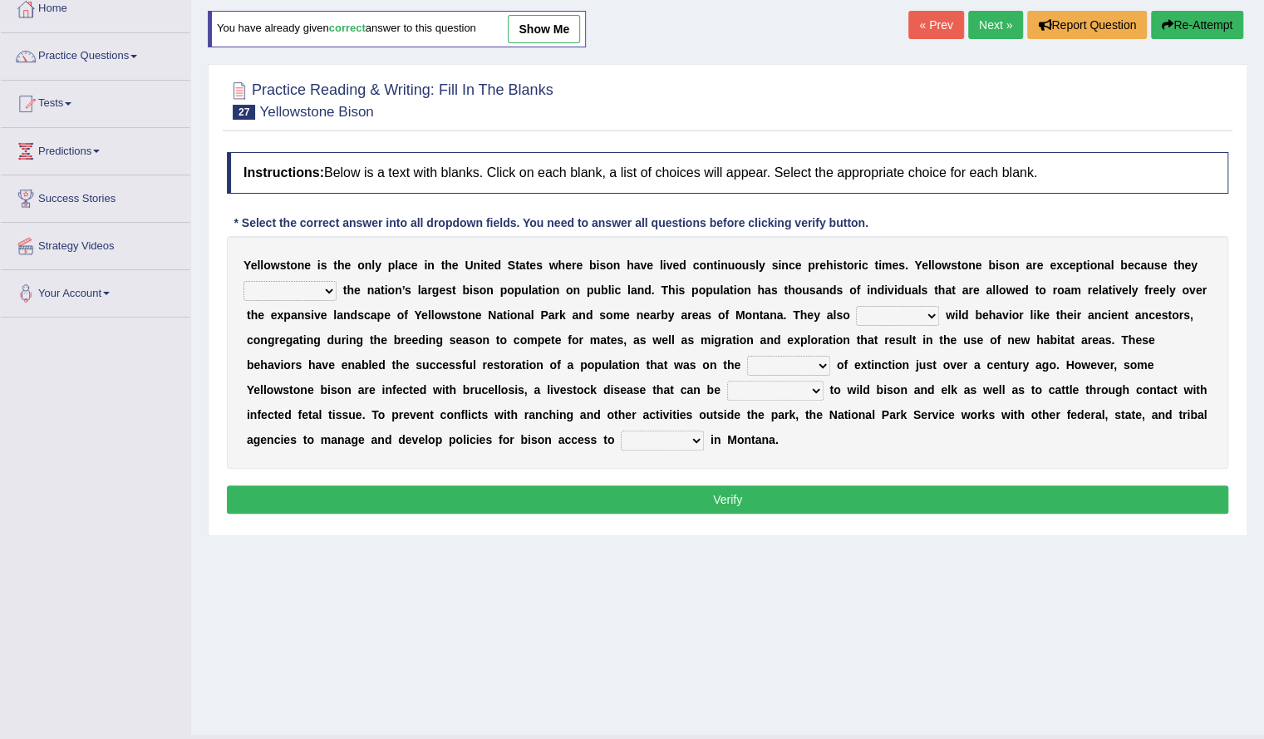
select select "transmitted"
select select "habitat"
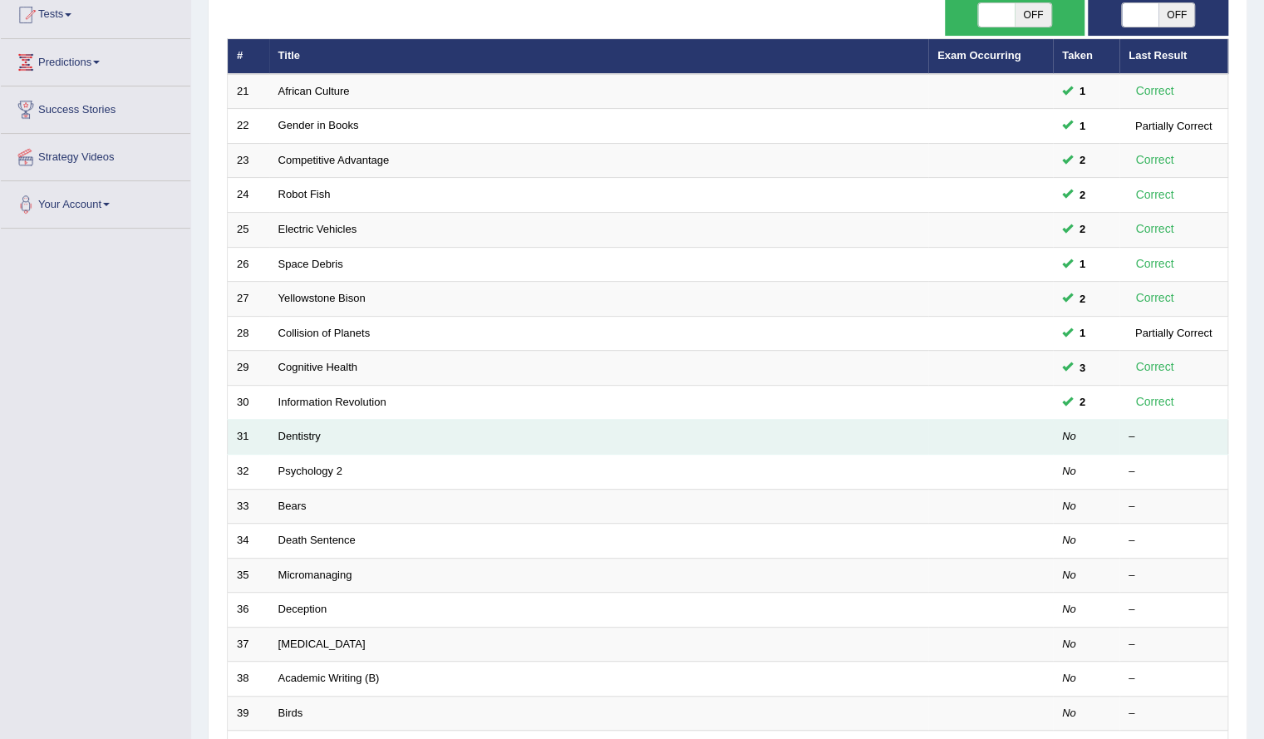
scroll to position [31, 0]
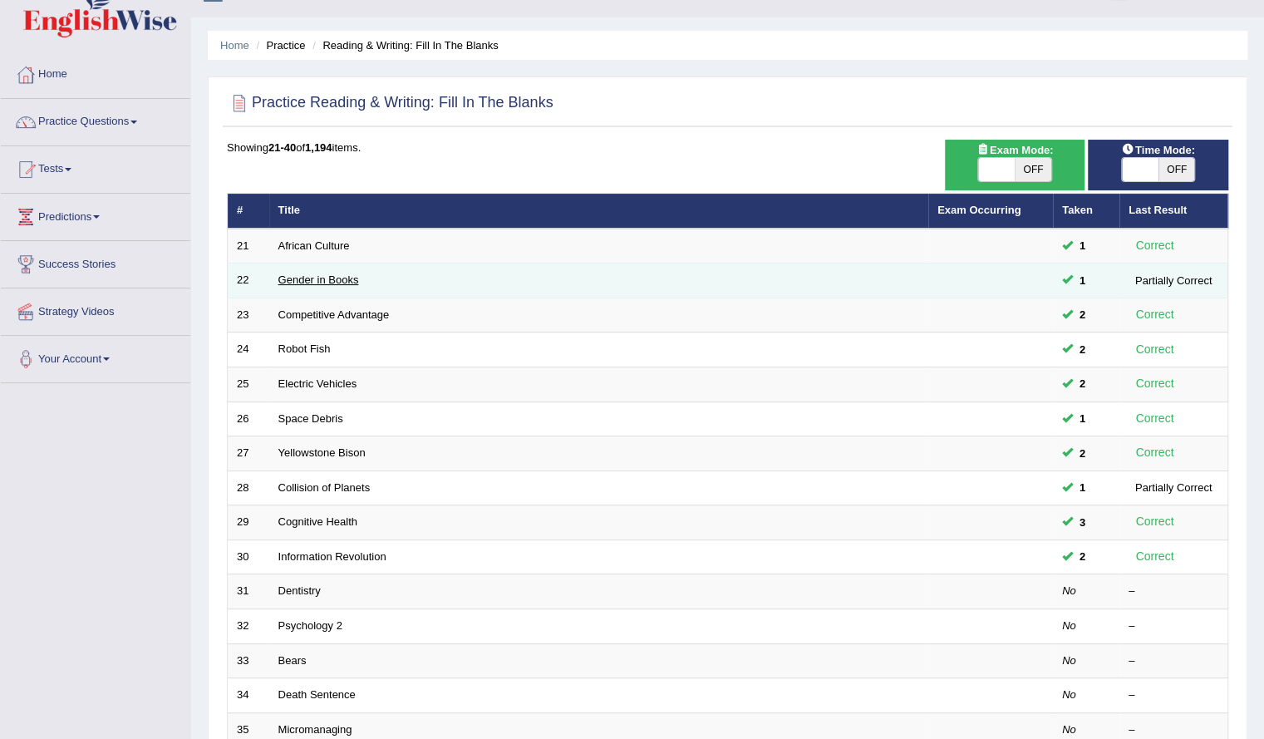
click at [314, 276] on link "Gender in Books" at bounding box center [318, 279] width 81 height 12
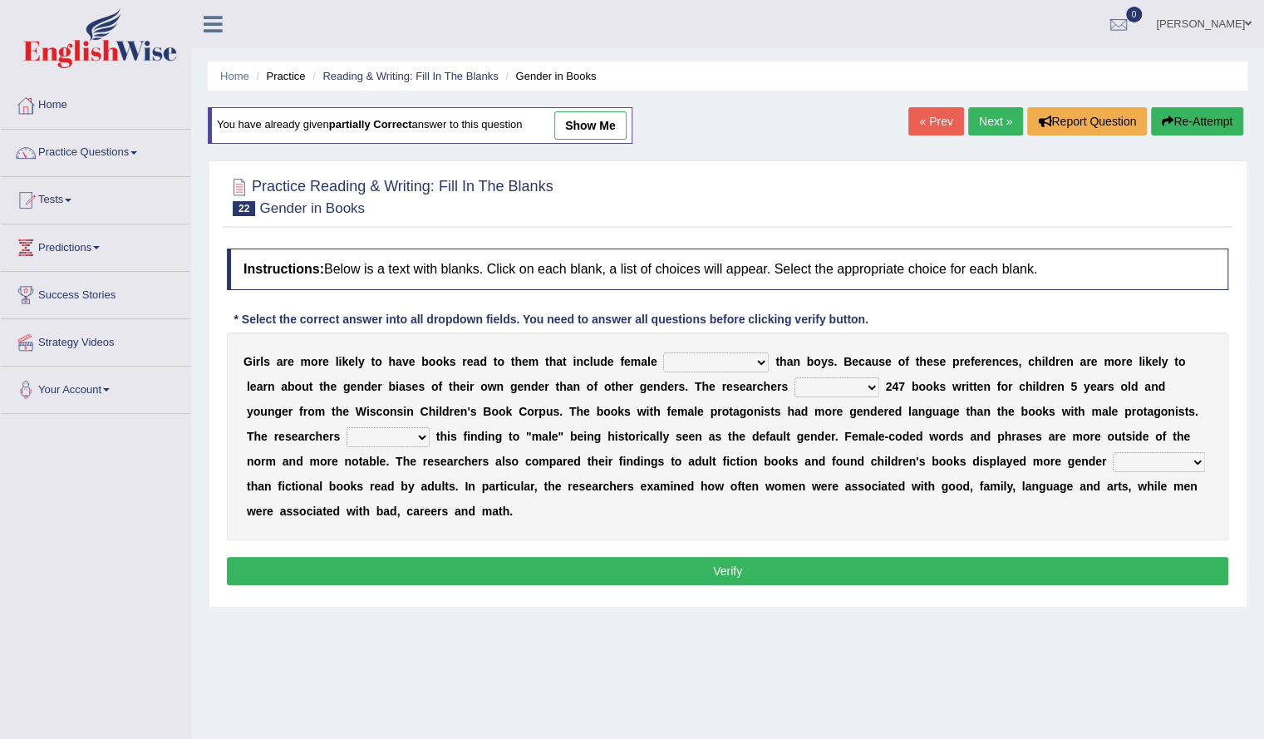
click at [575, 139] on div "You have already given partially correct answer to this question show me" at bounding box center [420, 125] width 425 height 37
click at [582, 130] on link "show me" at bounding box center [590, 125] width 72 height 28
select select "protagonists"
select select "analyzed"
select select "tribute"
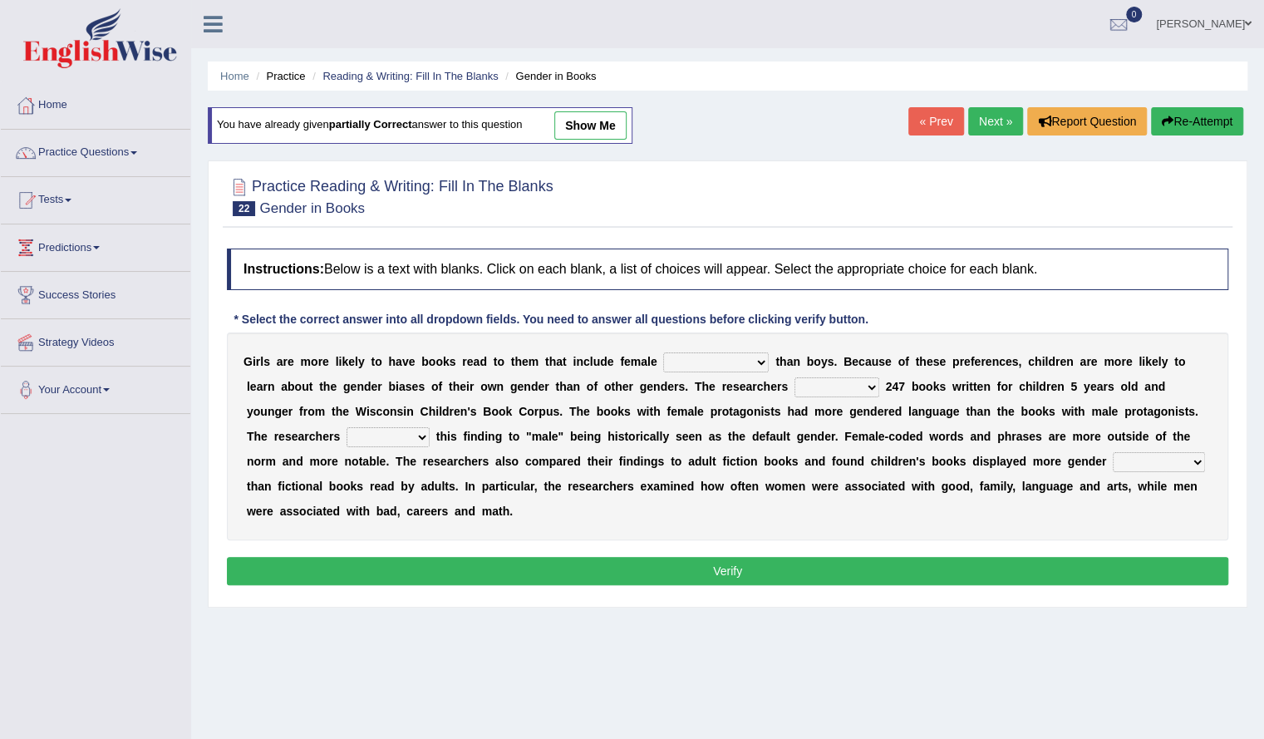
select select "stereotypes"
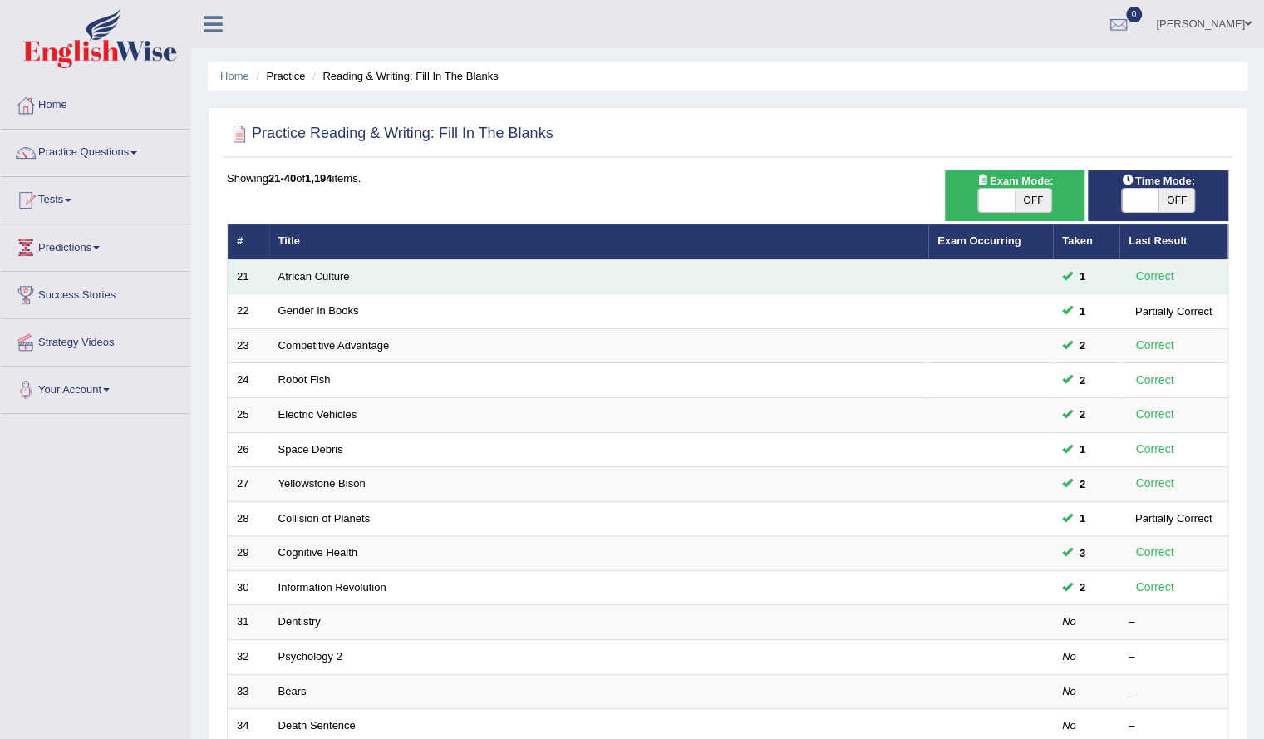
click at [322, 267] on td "African Culture" at bounding box center [598, 276] width 659 height 35
click at [321, 273] on link "African Culture" at bounding box center [313, 276] width 71 height 12
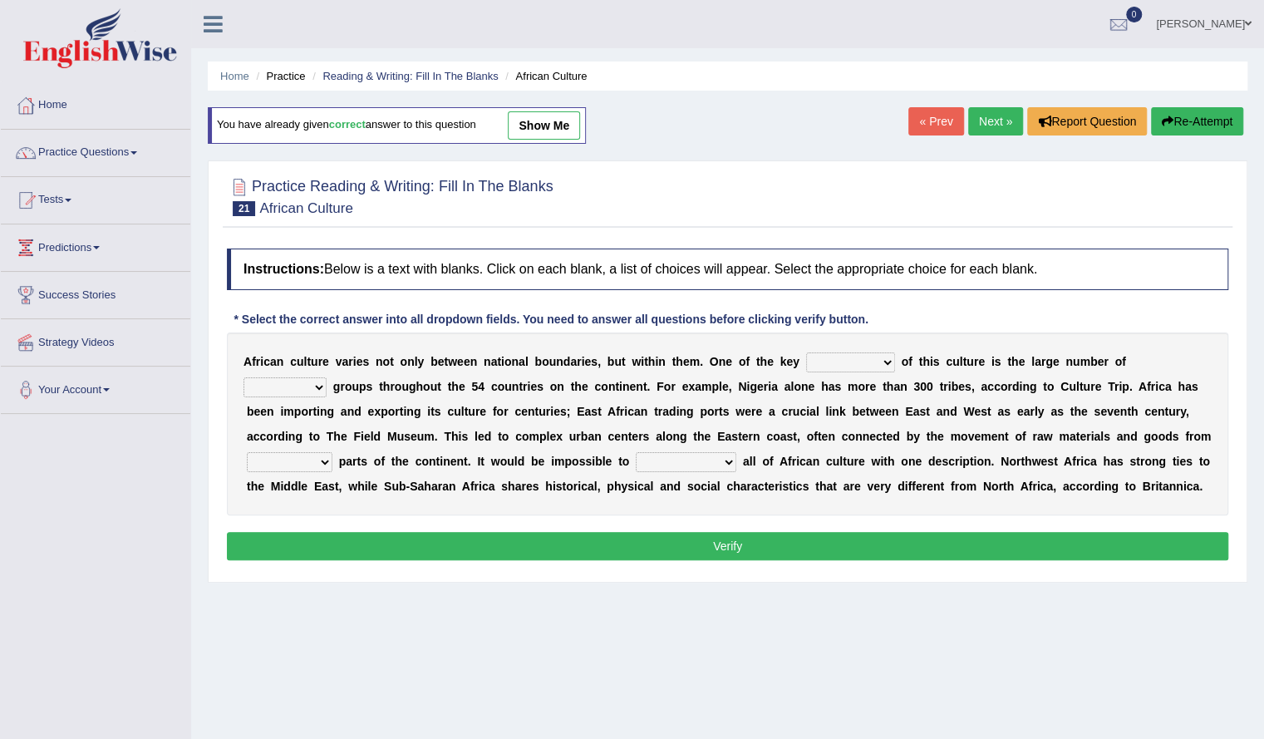
click at [538, 115] on link "show me" at bounding box center [544, 125] width 72 height 28
select select "features"
select select "ethnic"
select select "landlocked"
select select "characterize"
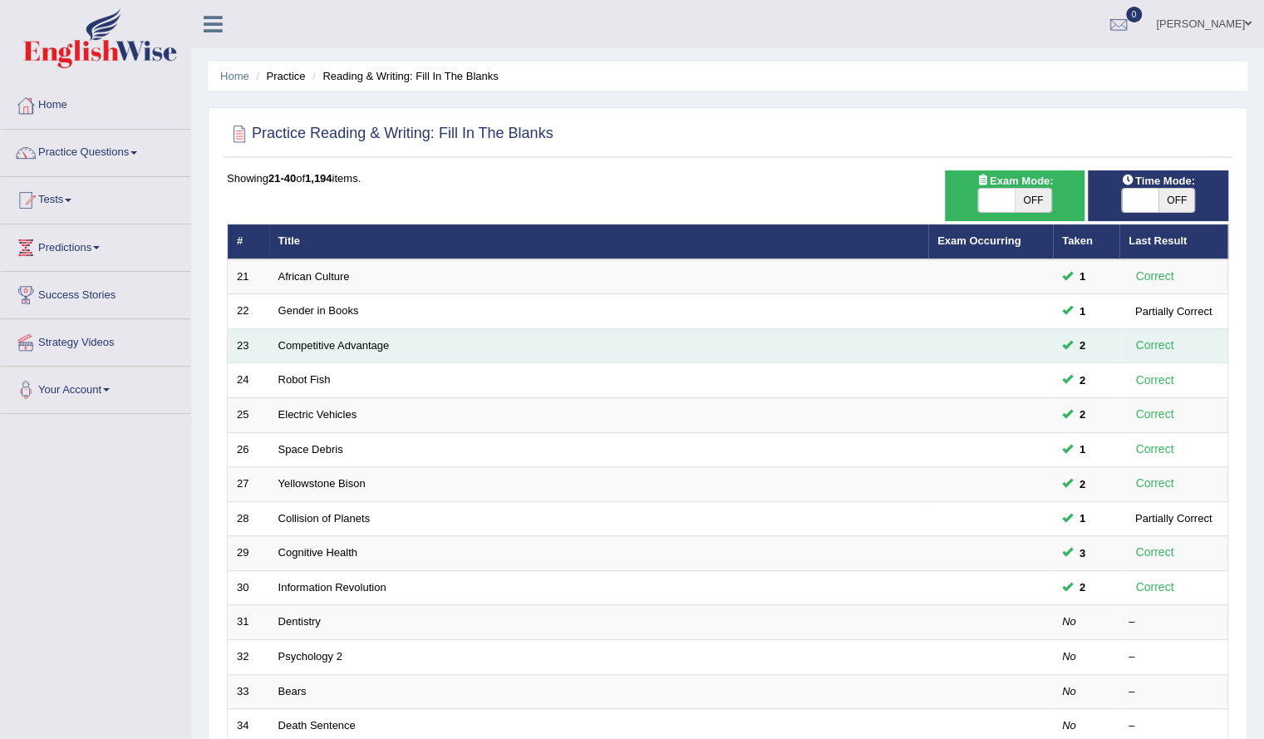
click at [389, 332] on td "Competitive Advantage" at bounding box center [598, 345] width 659 height 35
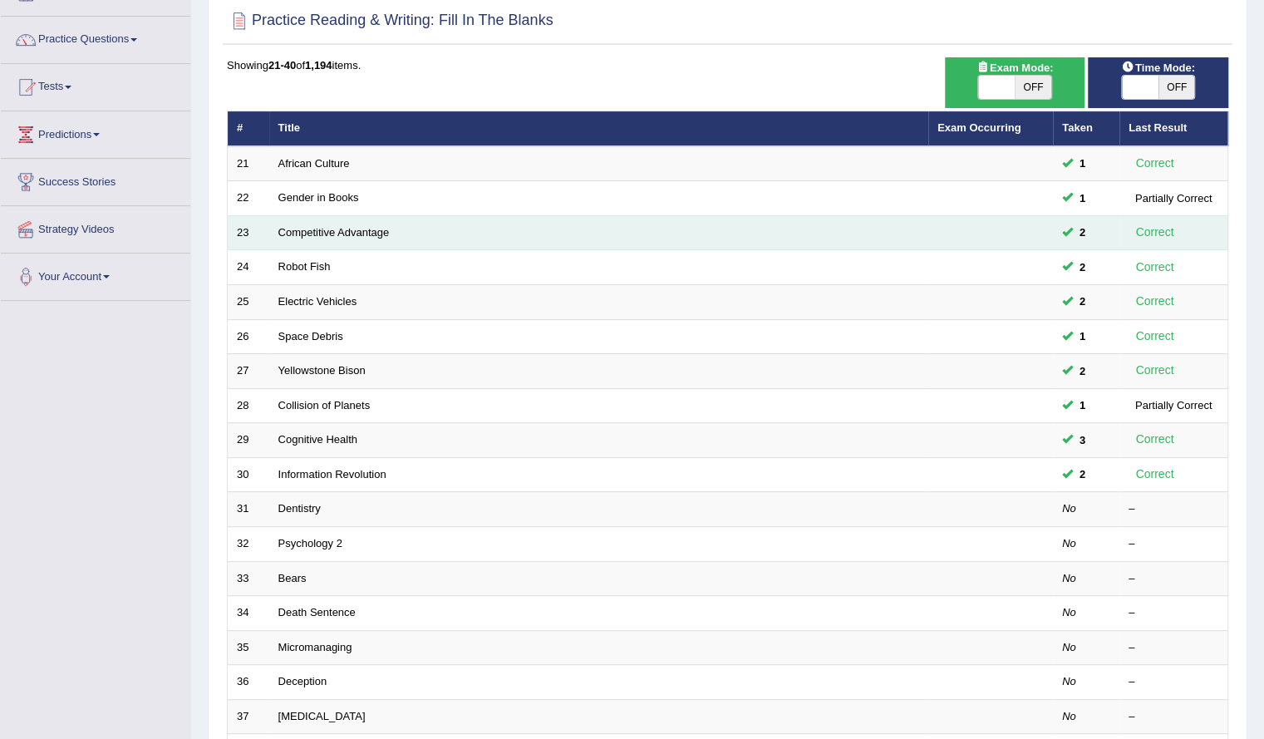
scroll to position [353, 0]
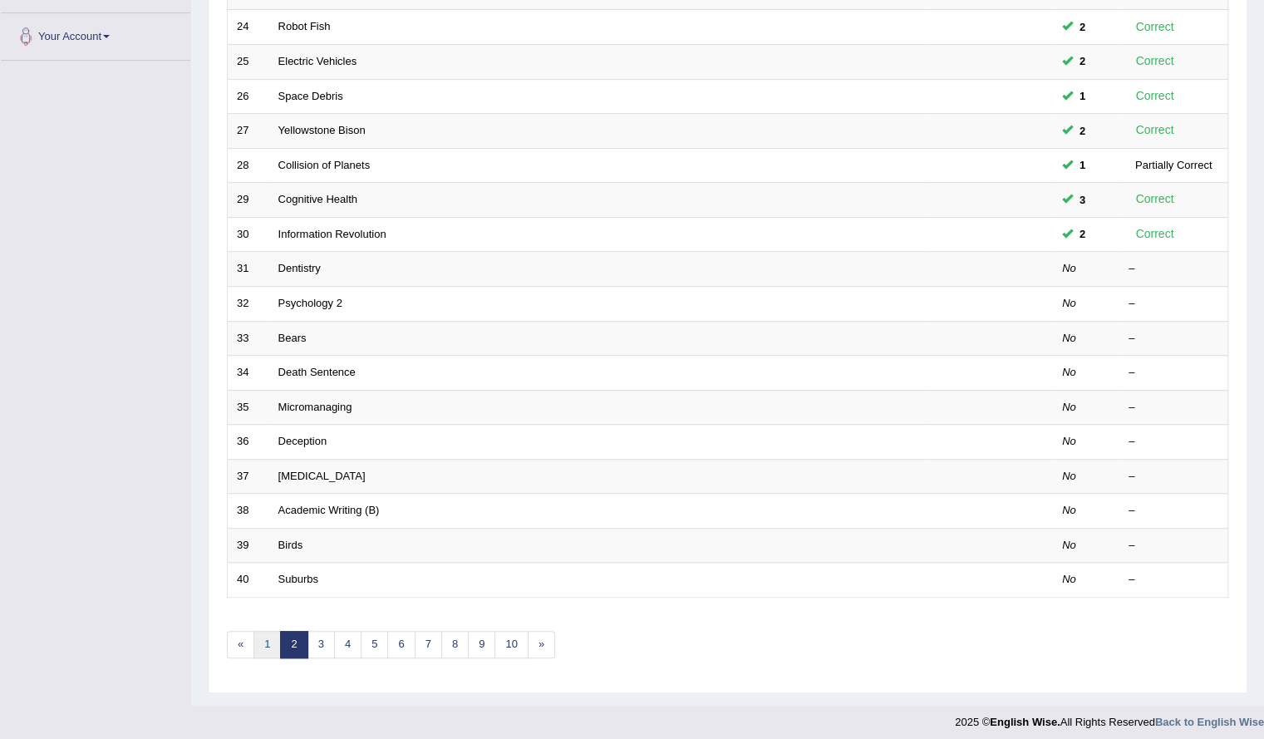
click at [266, 635] on link "1" at bounding box center [266, 644] width 27 height 27
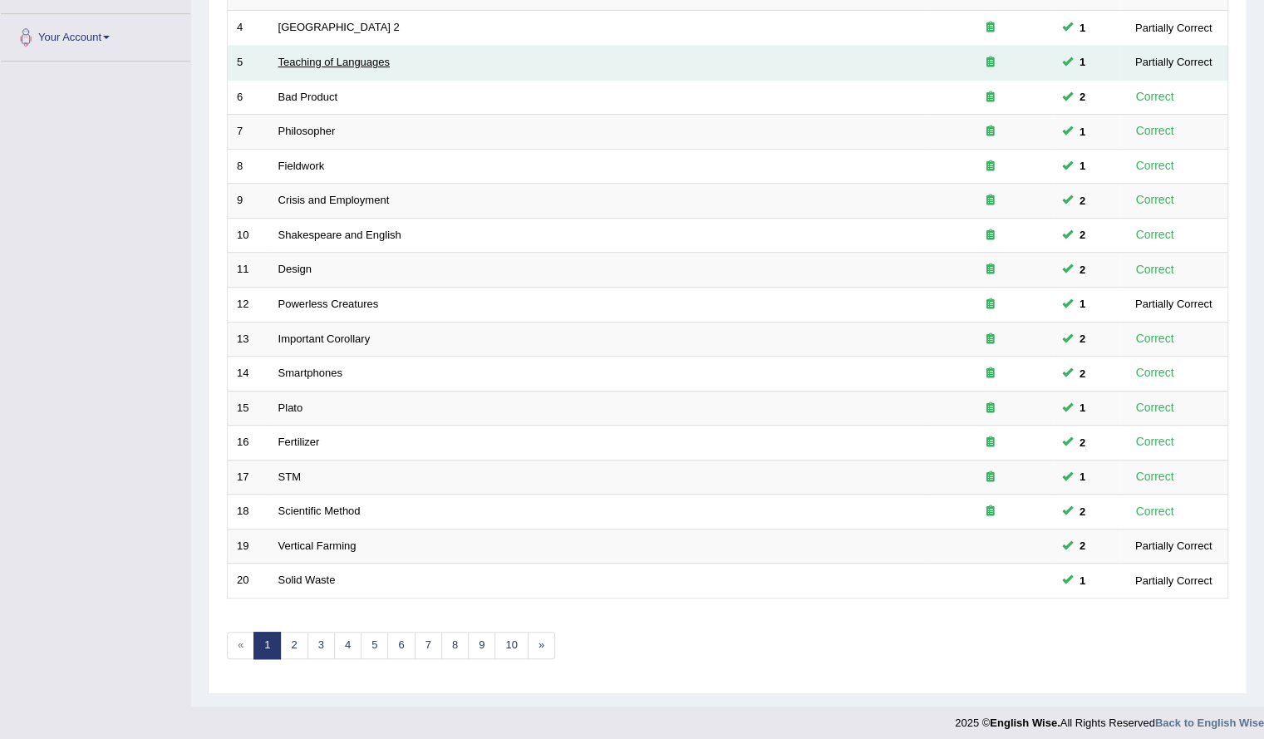
scroll to position [353, 0]
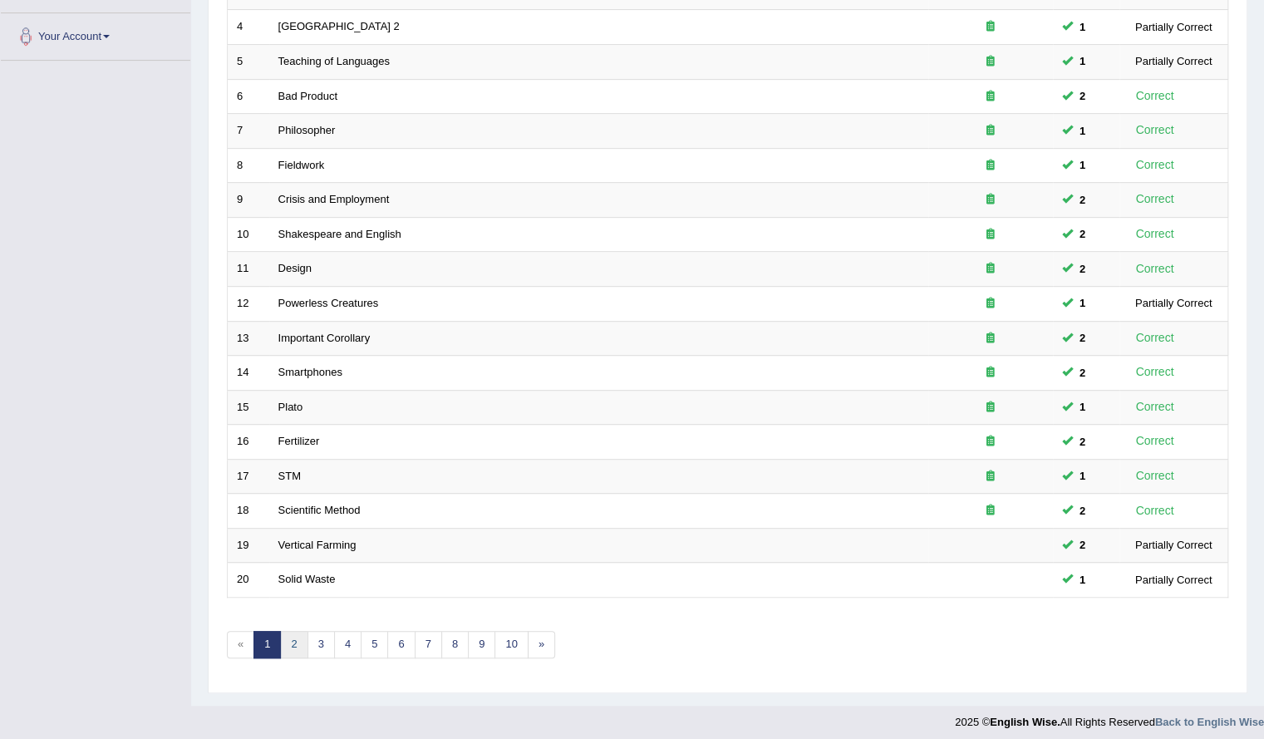
click at [289, 631] on link "2" at bounding box center [293, 644] width 27 height 27
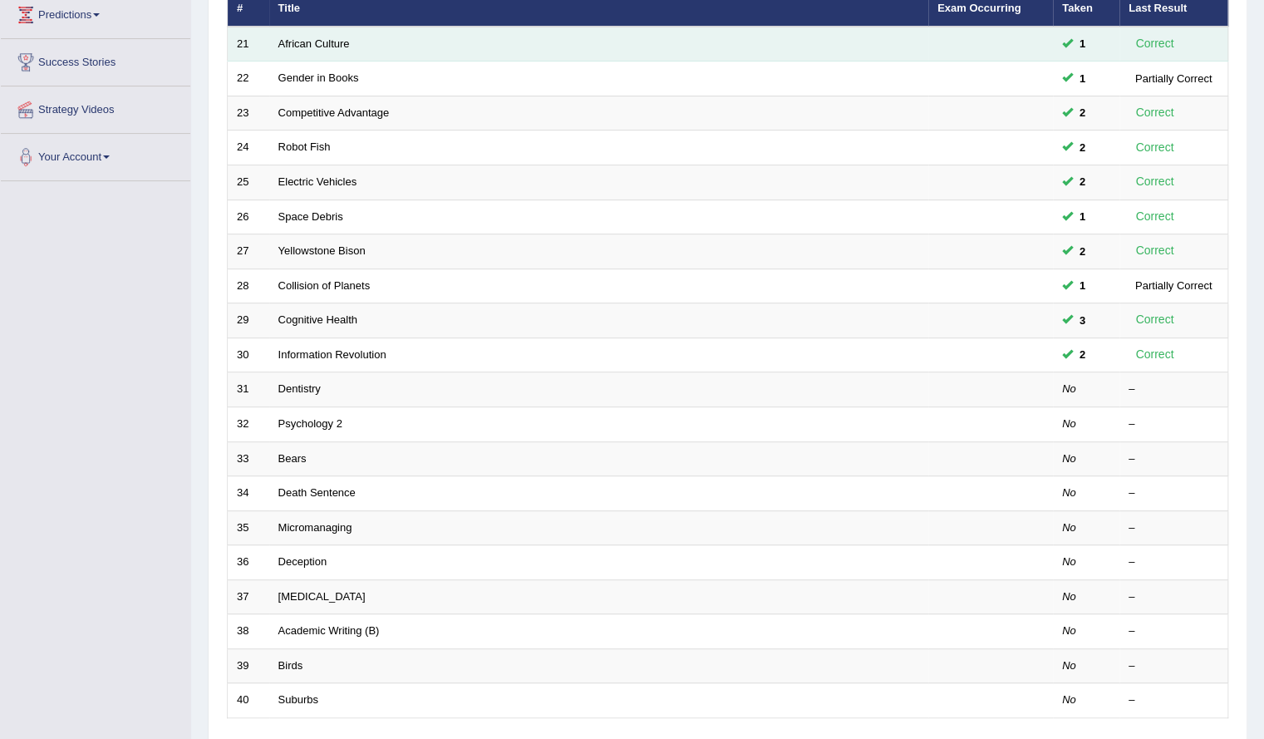
scroll to position [353, 0]
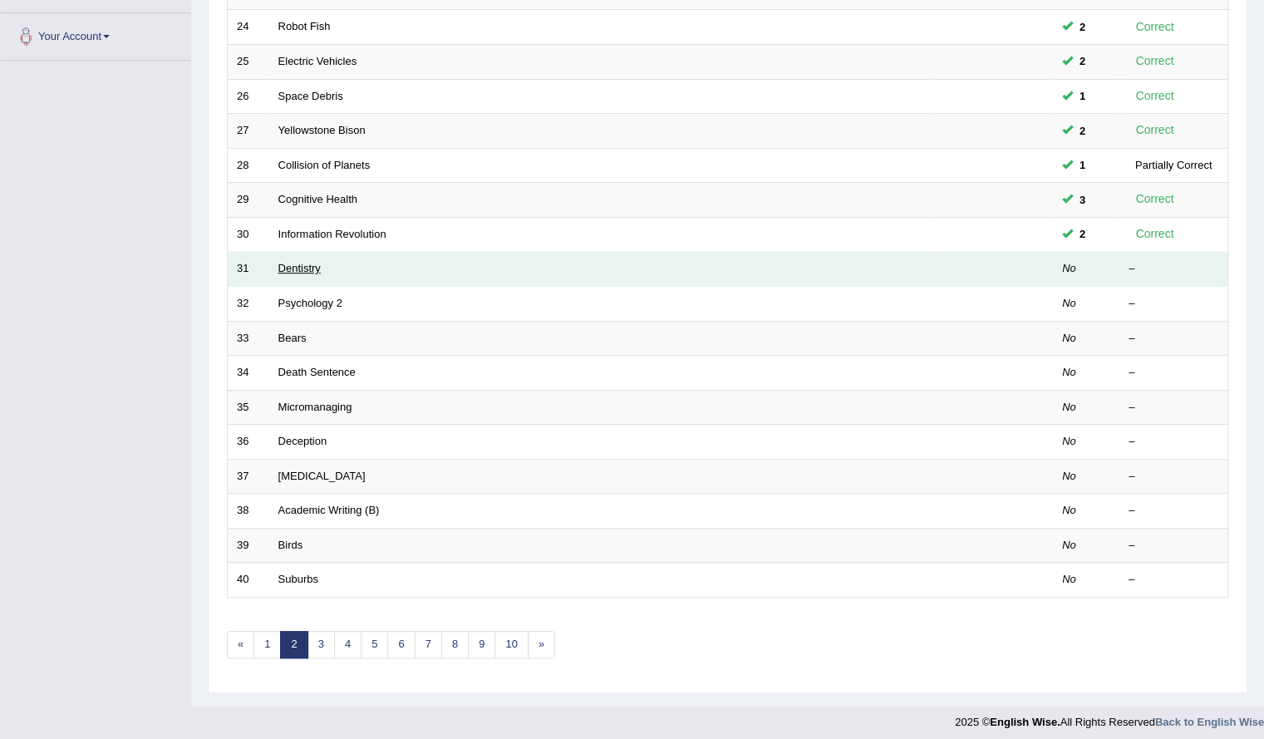
click at [303, 262] on link "Dentistry" at bounding box center [299, 268] width 42 height 12
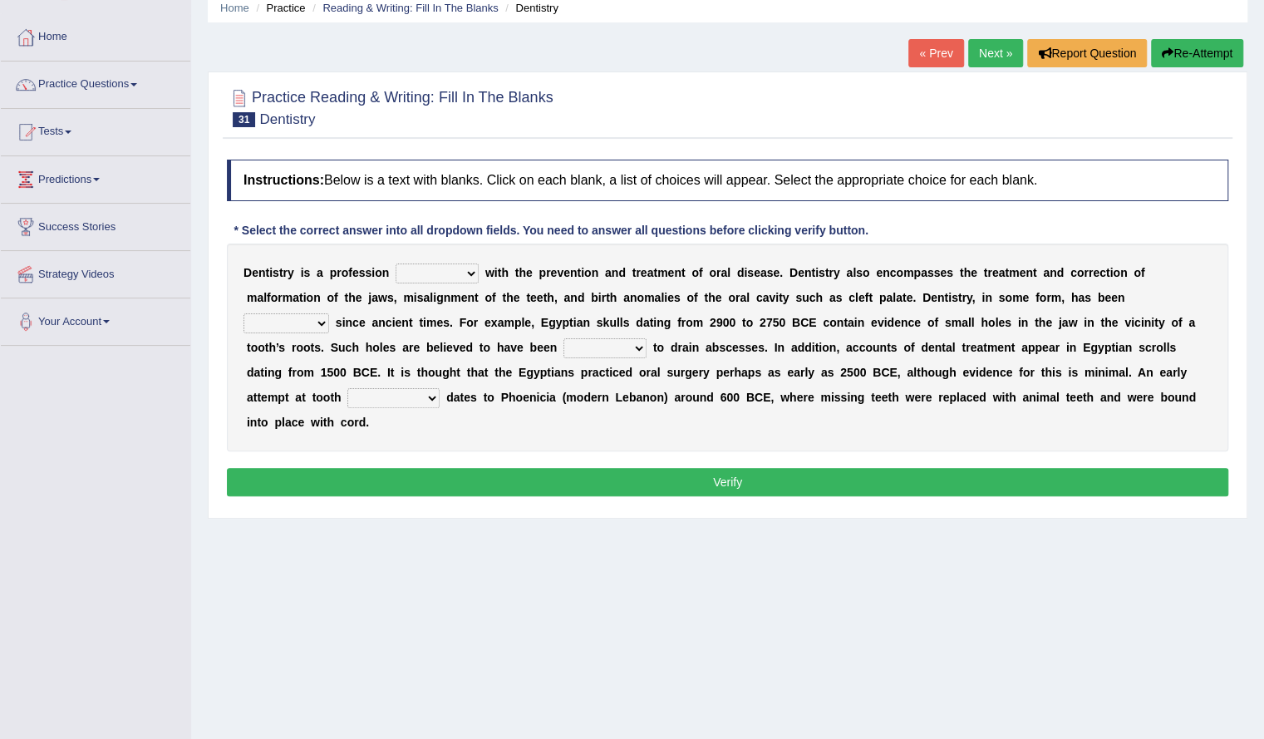
scroll to position [130, 0]
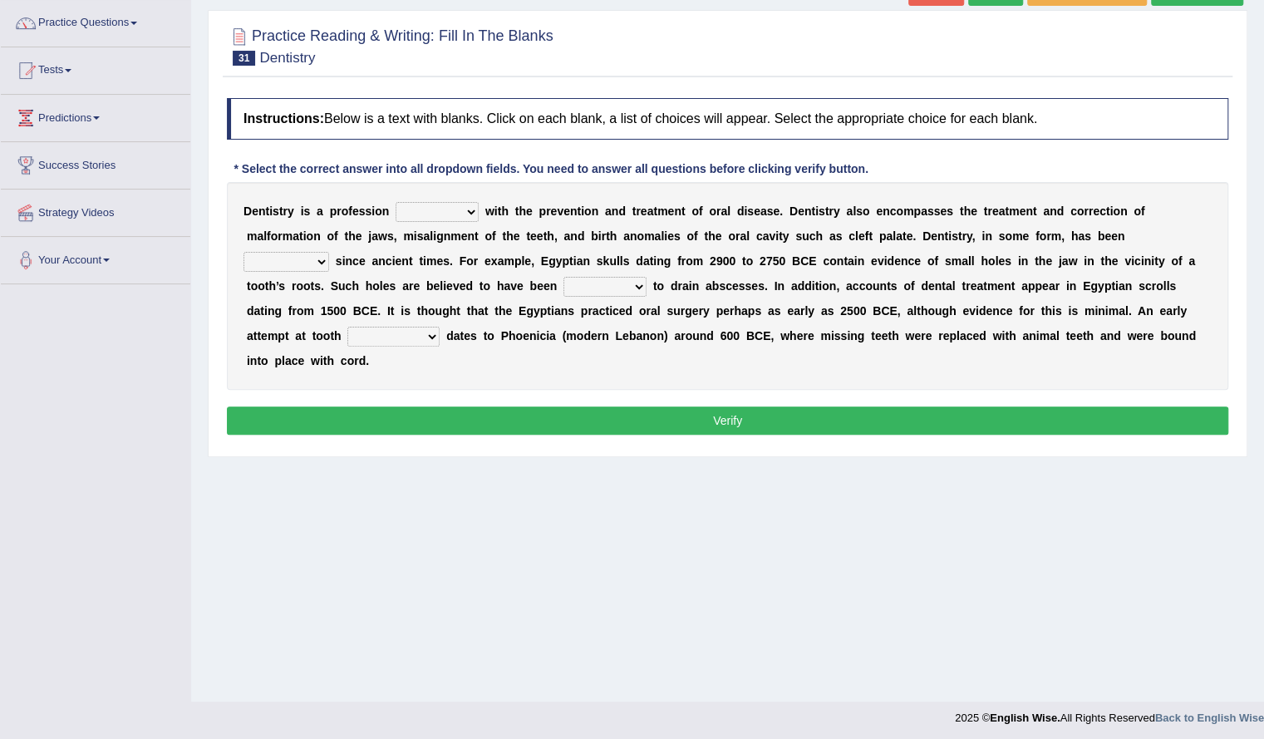
click at [469, 192] on div "D e n t i s t r y i s a p r o f e s s i o n agreed dealt concerned taken w i t …" at bounding box center [727, 286] width 1001 height 208
click at [454, 199] on div "D e n t i s t r y i s a p r o f e s s i o n agreed dealt concerned taken w i t …" at bounding box center [727, 286] width 1001 height 208
click at [454, 211] on select "agreed dealt concerned taken" at bounding box center [436, 212] width 83 height 20
select select "concerned"
click at [395, 202] on select "agreed dealt concerned taken" at bounding box center [436, 212] width 83 height 20
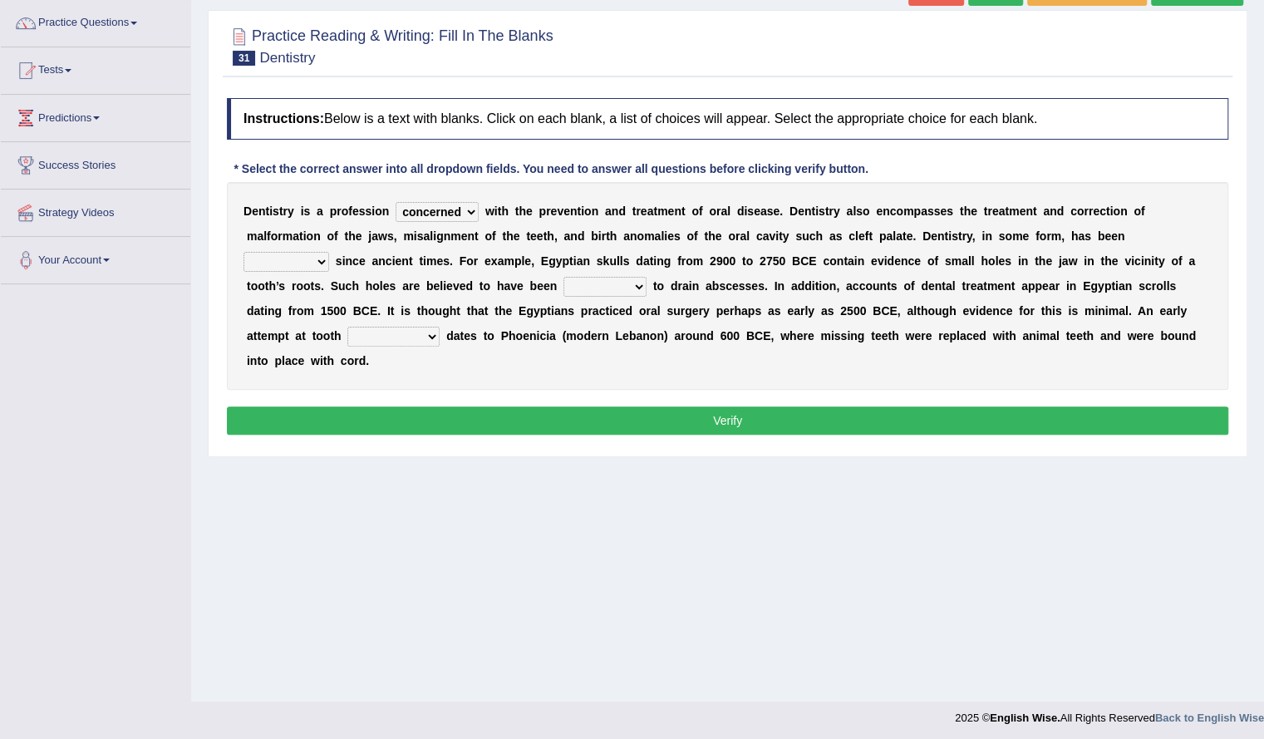
click at [322, 256] on select "criticized replaced practiced abandoned" at bounding box center [286, 262] width 86 height 20
select select "practiced"
click at [243, 252] on select "criticized replaced practiced abandoned" at bounding box center [286, 262] width 86 height 20
click at [595, 292] on select "fluctuated laminated drilled sealed" at bounding box center [604, 287] width 83 height 20
select select "drilled"
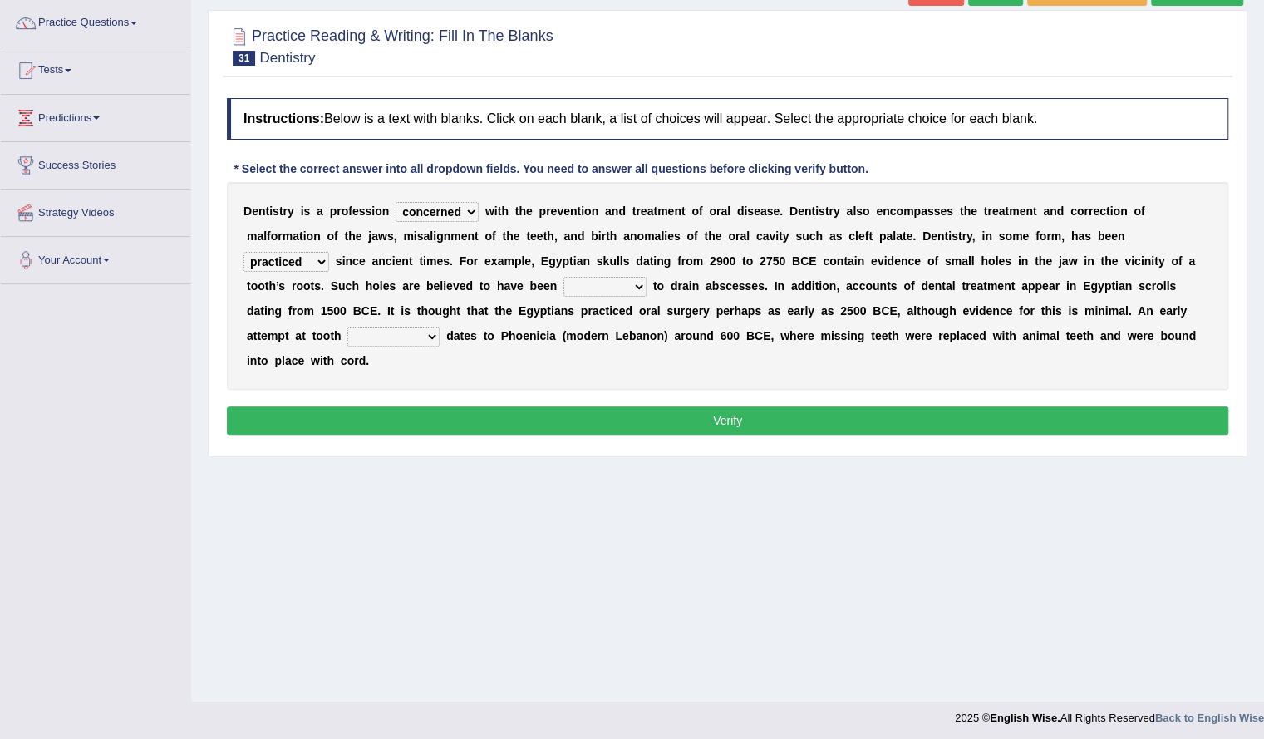
click at [563, 277] on select "fluctuated laminated drilled sealed" at bounding box center [604, 287] width 83 height 20
click at [422, 337] on select "reparation sacrament restitution replacement" at bounding box center [393, 337] width 92 height 20
select select "replacement"
click at [347, 327] on select "reparation sacrament restitution replacement" at bounding box center [393, 337] width 92 height 20
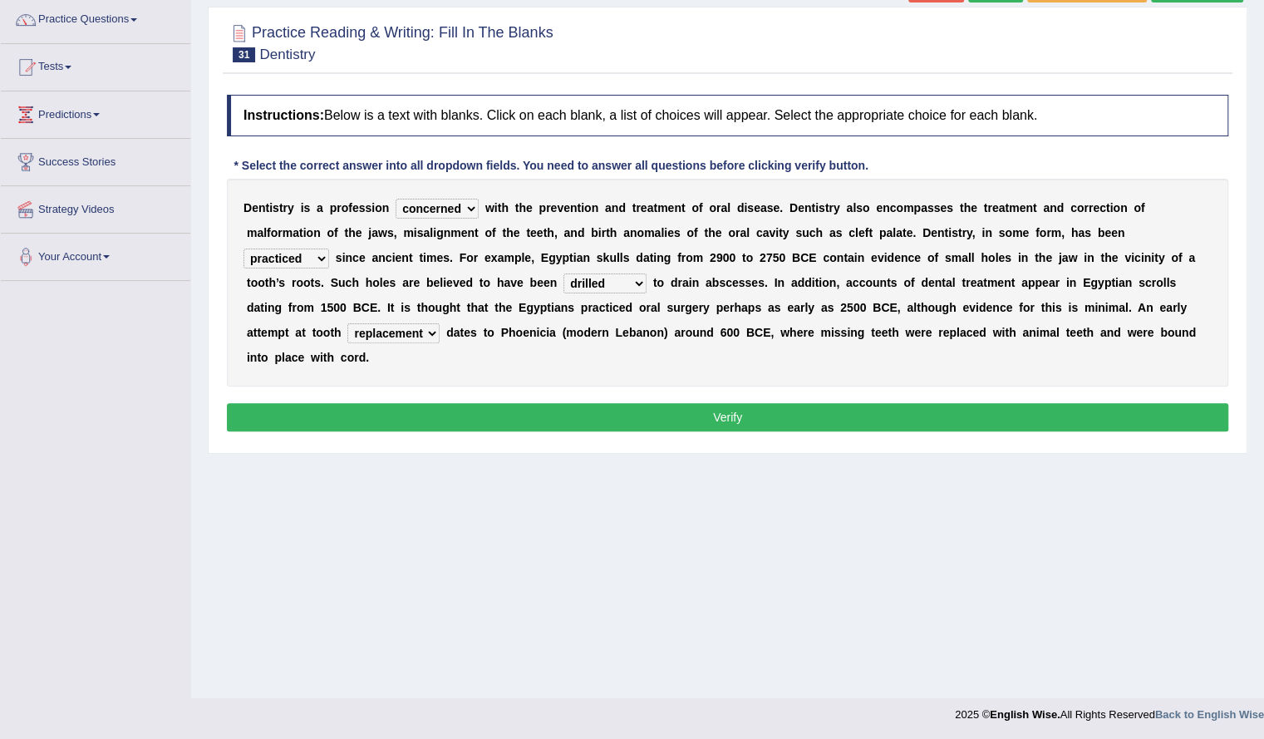
click at [459, 209] on select "agreed dealt concerned taken" at bounding box center [436, 209] width 83 height 20
click at [504, 387] on div "Instructions: Below is a text with blanks. Click on each blank, a list of choic…" at bounding box center [727, 265] width 1009 height 358
click at [307, 260] on select "criticized replaced practiced abandoned" at bounding box center [286, 258] width 86 height 20
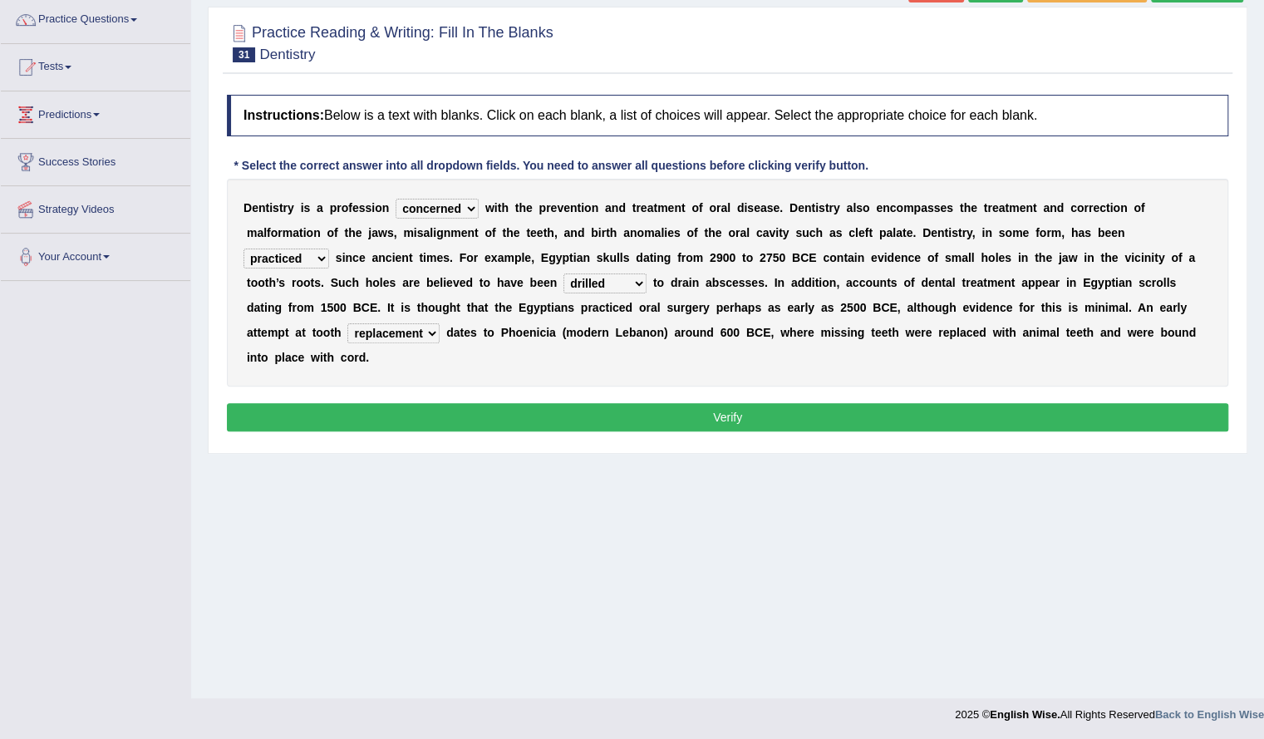
click at [314, 255] on select "criticized replaced practiced abandoned" at bounding box center [286, 258] width 86 height 20
click at [621, 281] on select "fluctuated laminated drilled sealed" at bounding box center [604, 283] width 83 height 20
click at [598, 347] on div "D e n t i s t r y i s a p r o f e s s i o n agreed dealt concerned taken w i t …" at bounding box center [727, 283] width 1001 height 208
click at [696, 413] on button "Verify" at bounding box center [727, 417] width 1001 height 28
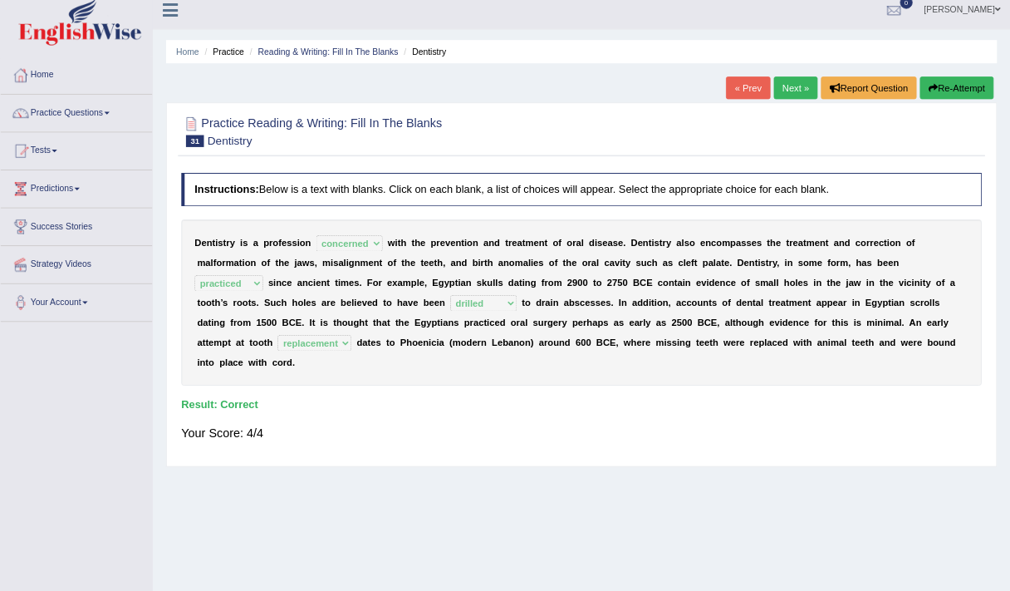
scroll to position [0, 0]
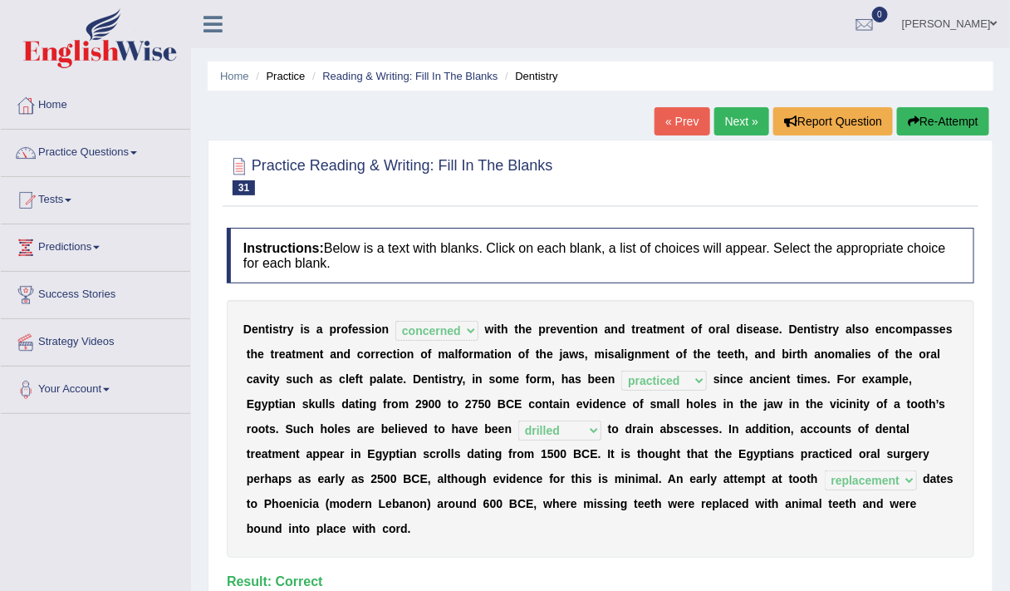
drag, startPoint x: 1199, startPoint y: 22, endPoint x: 624, endPoint y: 174, distance: 594.5
click at [624, 174] on div at bounding box center [601, 175] width 748 height 51
click at [91, 156] on link "Practice Questions" at bounding box center [95, 151] width 189 height 42
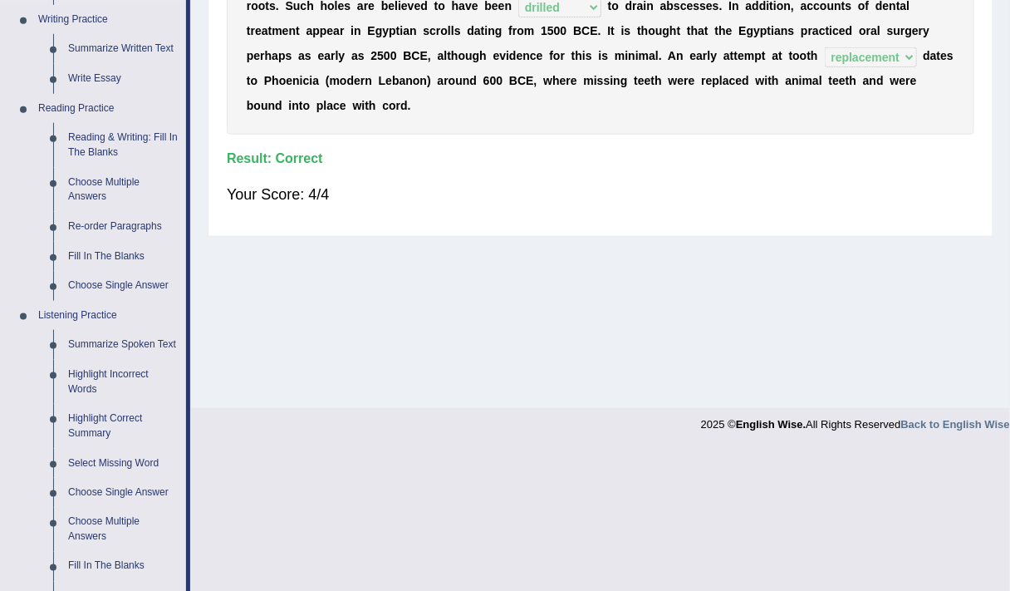
scroll to position [421, 0]
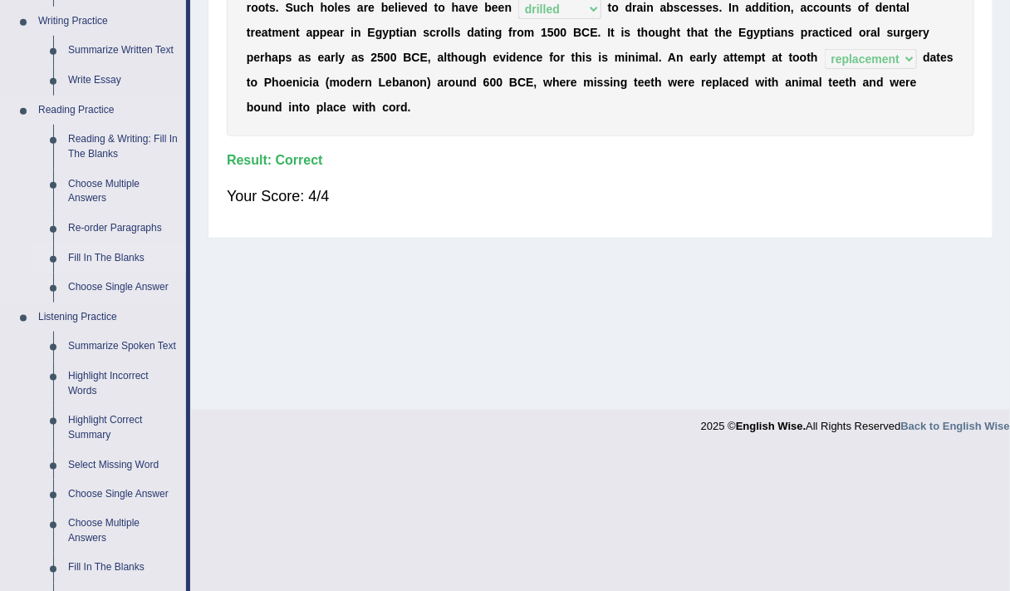
click at [123, 260] on link "Fill In The Blanks" at bounding box center [123, 258] width 125 height 30
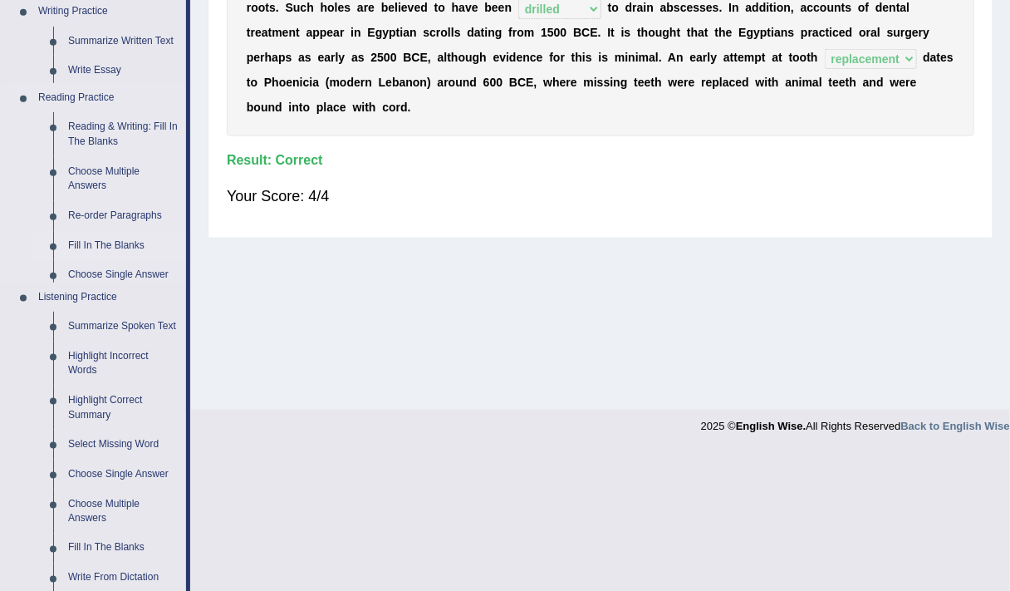
scroll to position [281, 0]
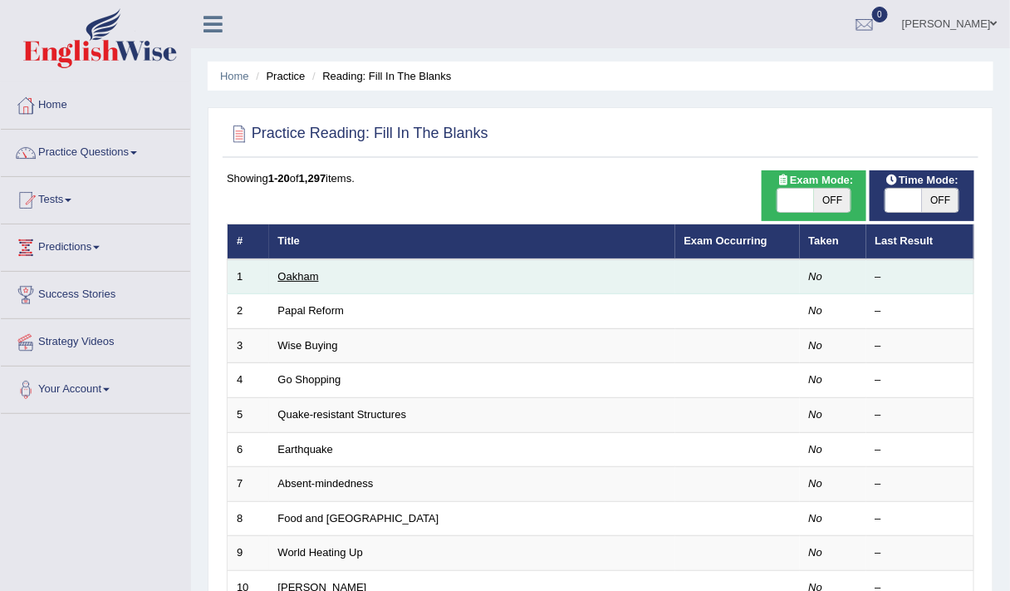
click at [296, 276] on link "Oakham" at bounding box center [298, 276] width 41 height 12
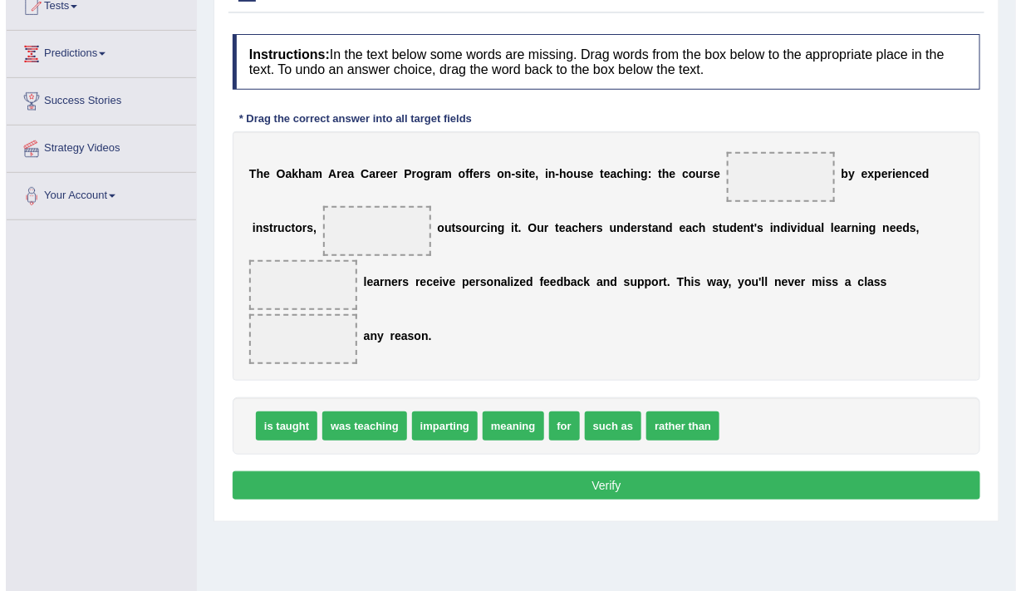
scroll to position [193, 0]
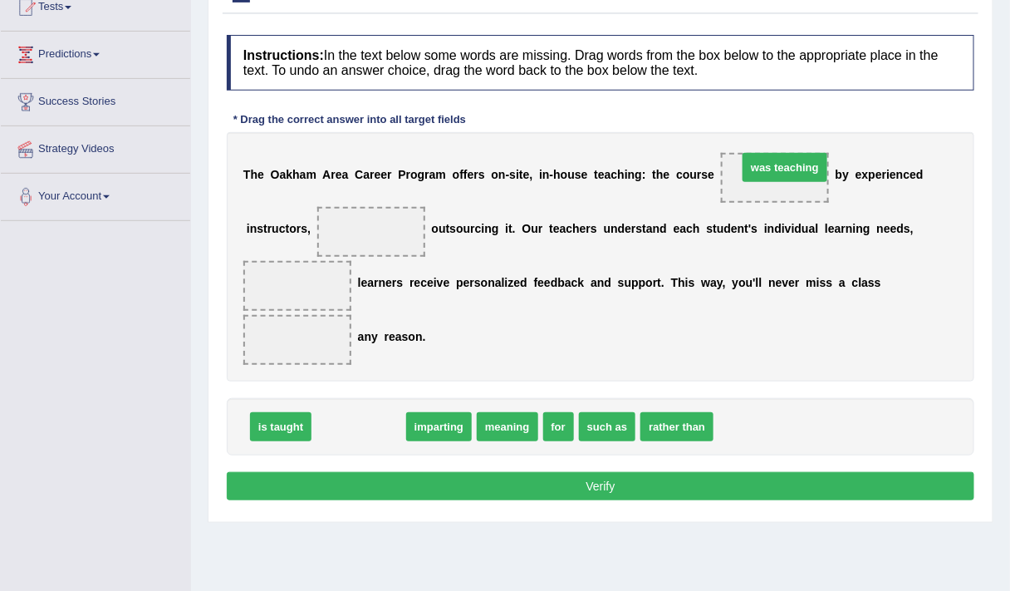
drag, startPoint x: 370, startPoint y: 423, endPoint x: 796, endPoint y: 164, distance: 498.8
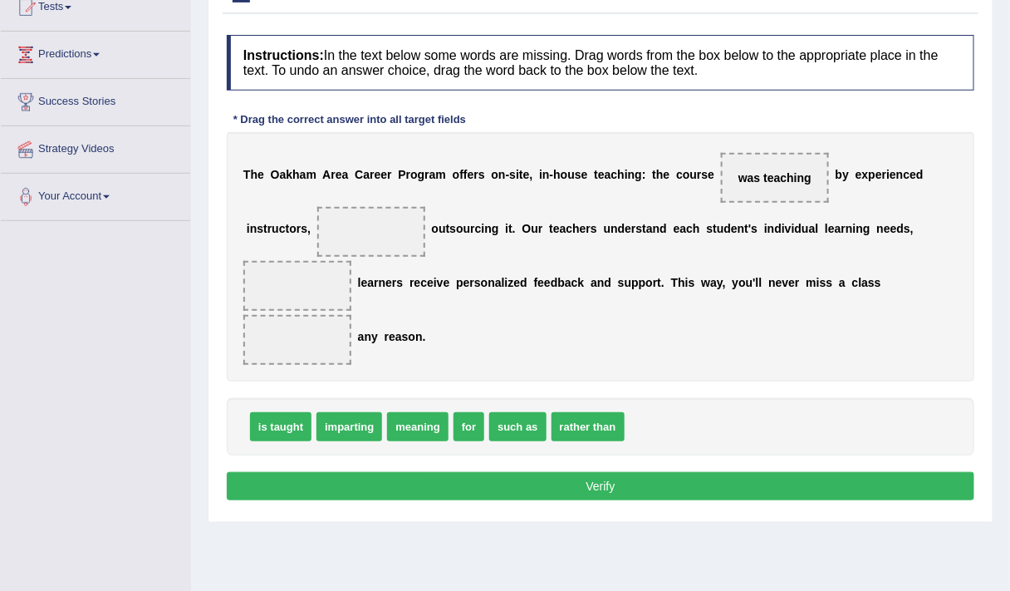
click at [352, 430] on span "imparting" at bounding box center [350, 426] width 66 height 29
drag, startPoint x: 352, startPoint y: 430, endPoint x: 381, endPoint y: 225, distance: 207.1
drag, startPoint x: 404, startPoint y: 221, endPoint x: 605, endPoint y: 210, distance: 201.3
click at [605, 210] on div "T h e O a k h a m A r e a C a r e e r P r o g r a m o f f e r s o n - s i t e ,…" at bounding box center [601, 256] width 748 height 249
click at [757, 177] on span "was teaching" at bounding box center [775, 177] width 73 height 13
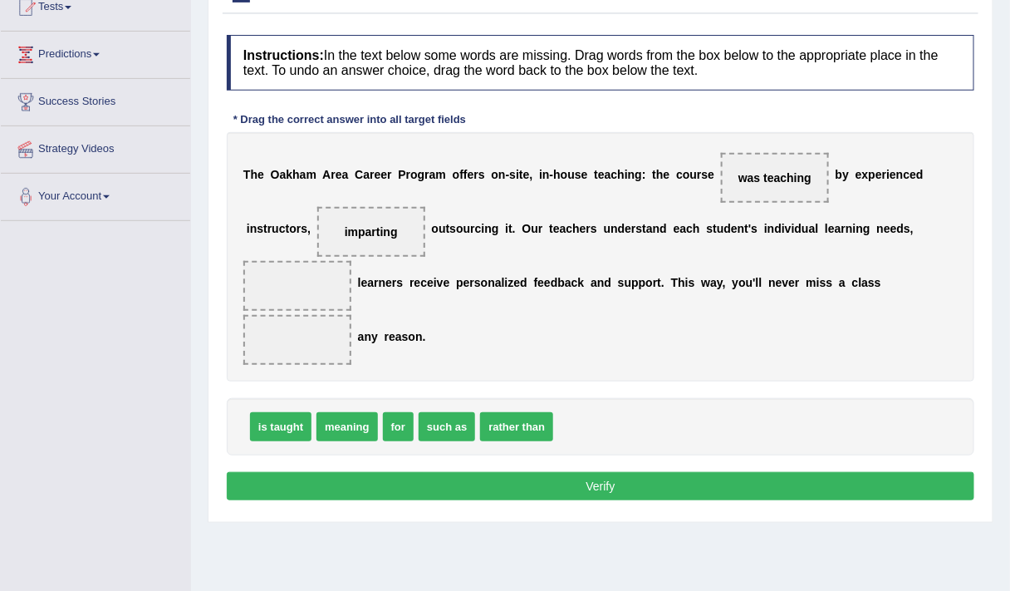
drag, startPoint x: 355, startPoint y: 238, endPoint x: 313, endPoint y: 409, distance: 176.1
click at [313, 409] on div "Instructions: In the text below some words are missing. Drag words from the box…" at bounding box center [601, 270] width 756 height 487
drag, startPoint x: 381, startPoint y: 228, endPoint x: 797, endPoint y: 172, distance: 419.9
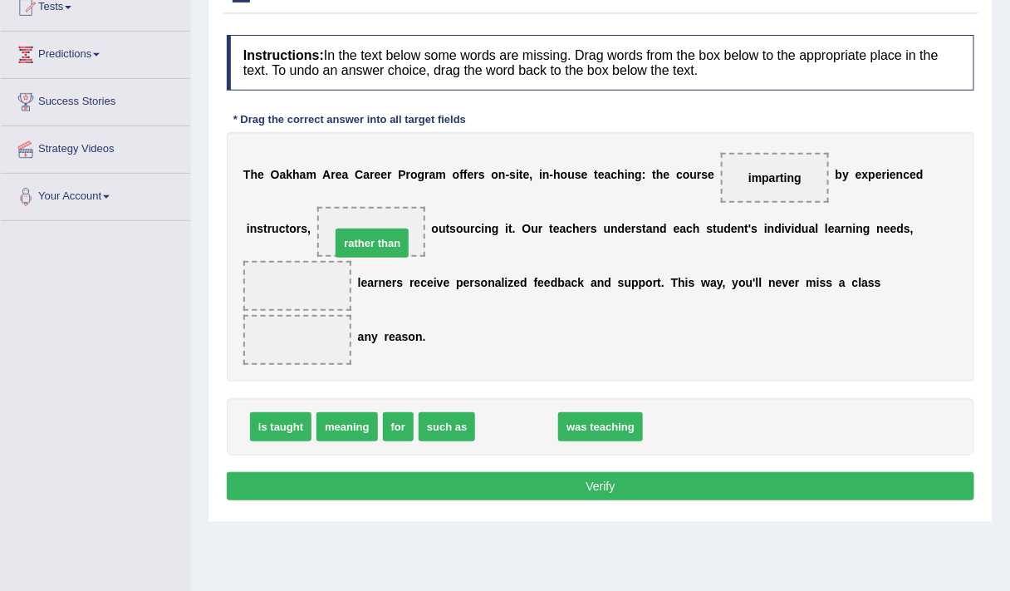
drag, startPoint x: 526, startPoint y: 425, endPoint x: 381, endPoint y: 241, distance: 233.7
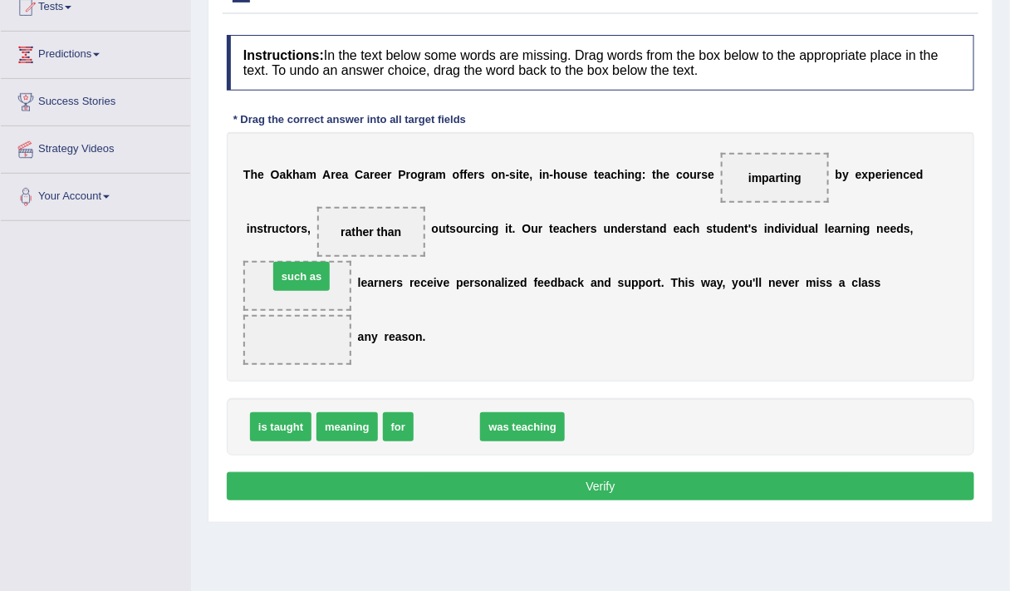
drag, startPoint x: 444, startPoint y: 436, endPoint x: 298, endPoint y: 287, distance: 209.2
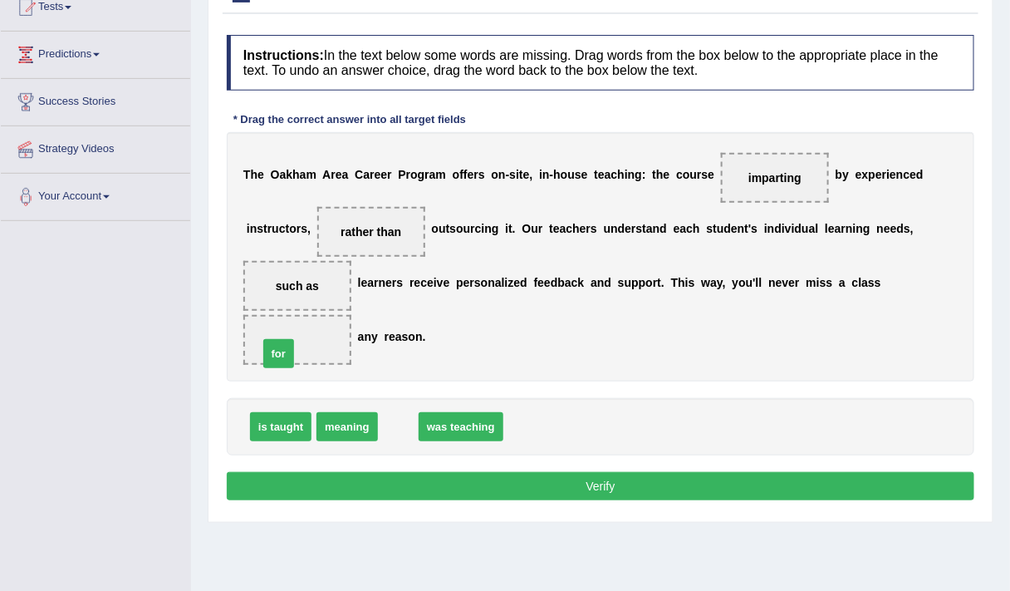
drag, startPoint x: 400, startPoint y: 423, endPoint x: 281, endPoint y: 349, distance: 140.6
click at [476, 383] on div "Instructions: In the text below some words are missing. Drag words from the box…" at bounding box center [601, 270] width 756 height 487
click at [820, 224] on b at bounding box center [822, 228] width 7 height 13
drag, startPoint x: 440, startPoint y: 425, endPoint x: 429, endPoint y: 420, distance: 13.0
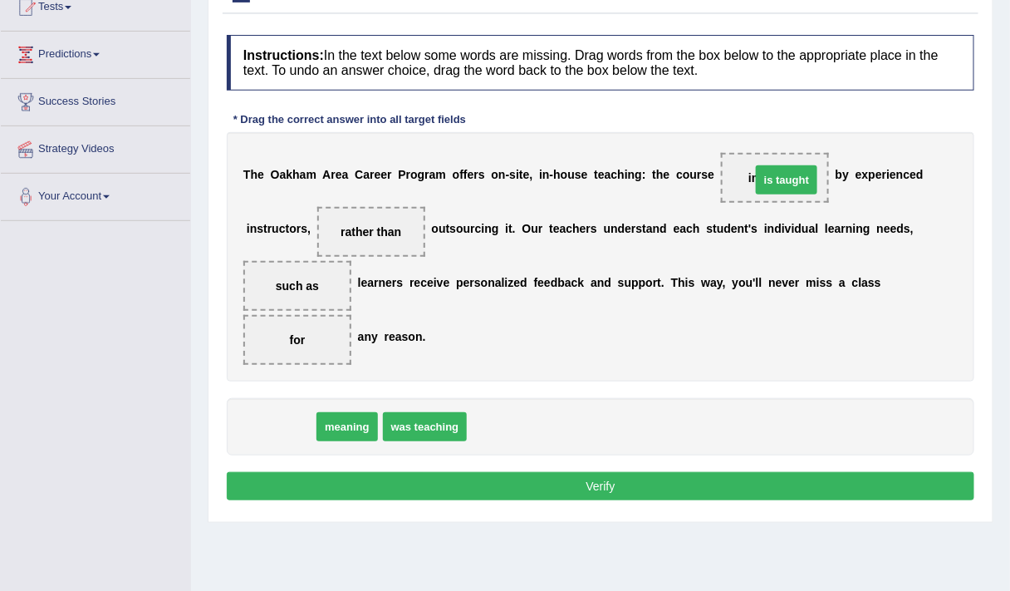
drag, startPoint x: 279, startPoint y: 420, endPoint x: 786, endPoint y: 172, distance: 564.4
click at [270, 422] on span "meaning" at bounding box center [280, 426] width 61 height 29
drag, startPoint x: 272, startPoint y: 420, endPoint x: 299, endPoint y: 280, distance: 143.1
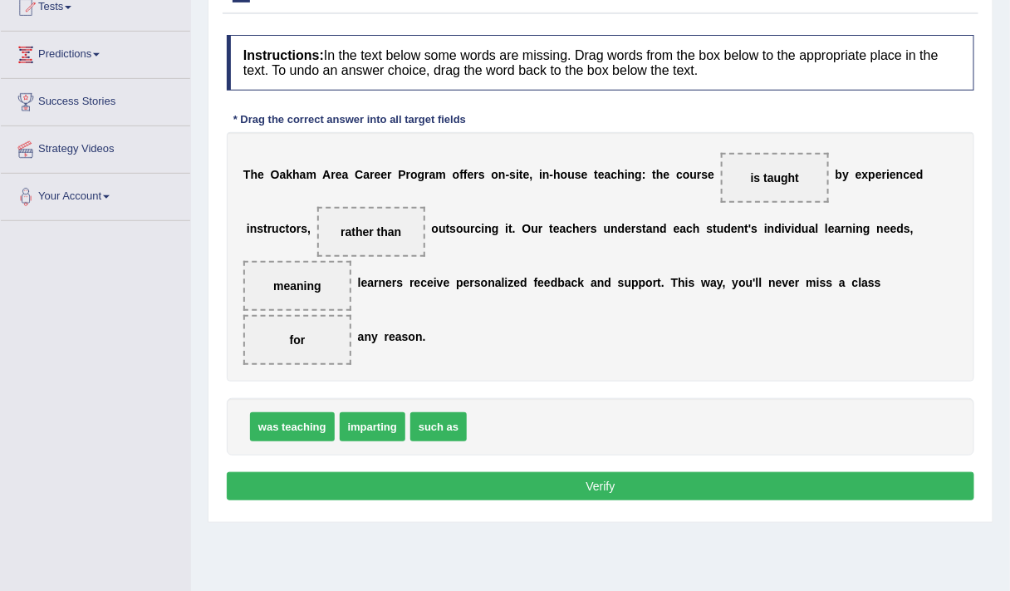
click at [592, 479] on button "Verify" at bounding box center [601, 486] width 748 height 28
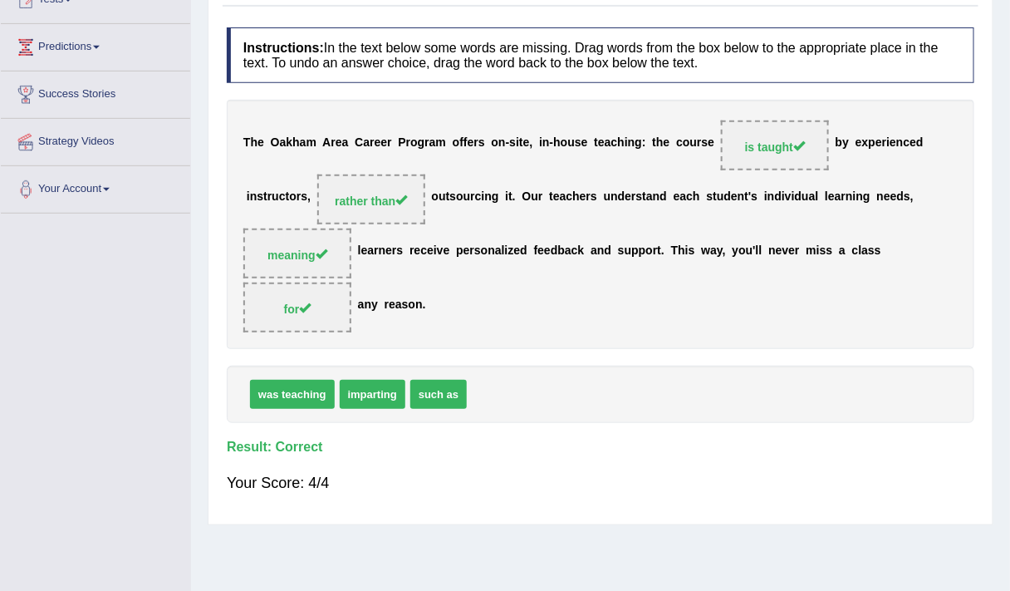
scroll to position [0, 0]
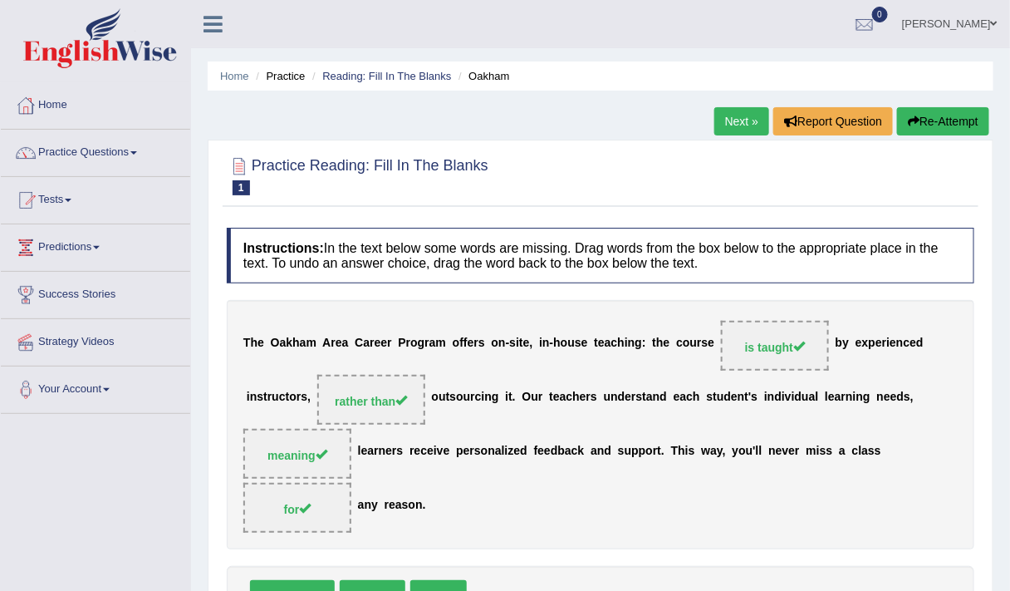
click at [730, 116] on link "Next »" at bounding box center [741, 121] width 55 height 28
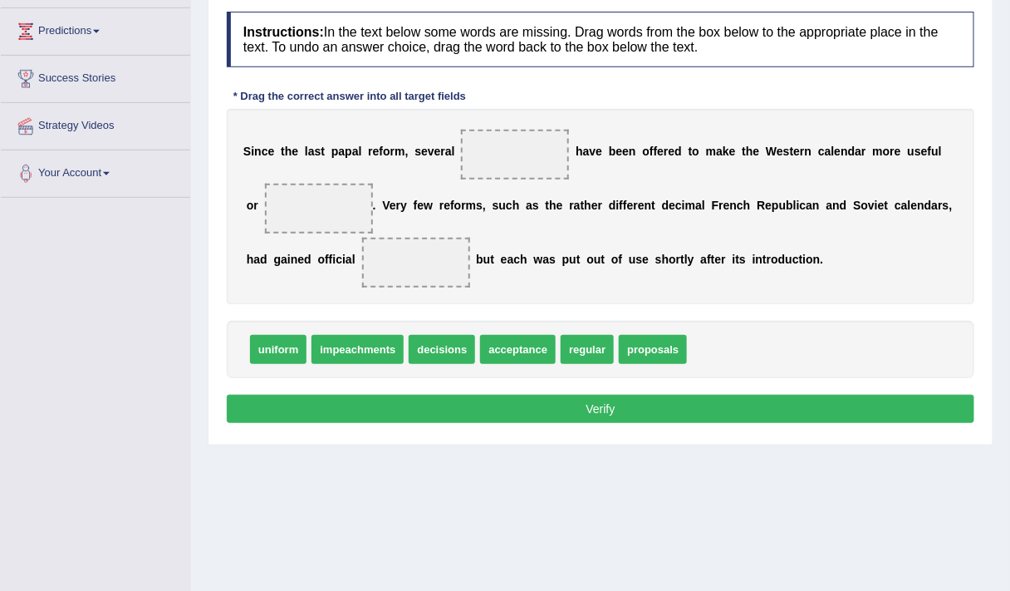
scroll to position [216, 0]
drag, startPoint x: 651, startPoint y: 354, endPoint x: 543, endPoint y: 160, distance: 221.7
click at [920, 170] on div "S i n c e t h e l a s t p a p a l r e f o r m , s e v e r a l proposals h a v e…" at bounding box center [601, 206] width 748 height 195
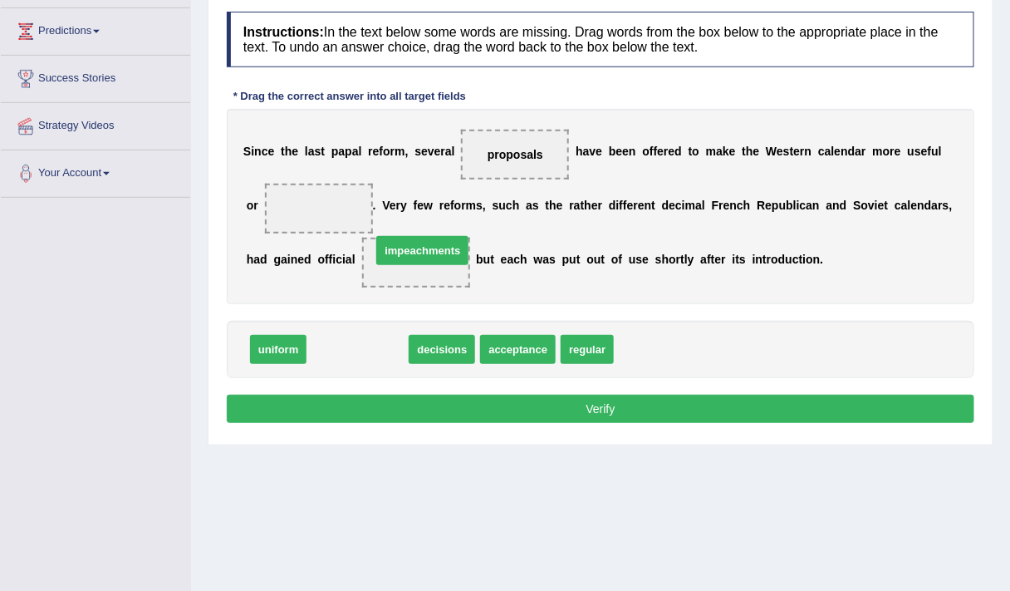
drag, startPoint x: 372, startPoint y: 346, endPoint x: 436, endPoint y: 248, distance: 117.1
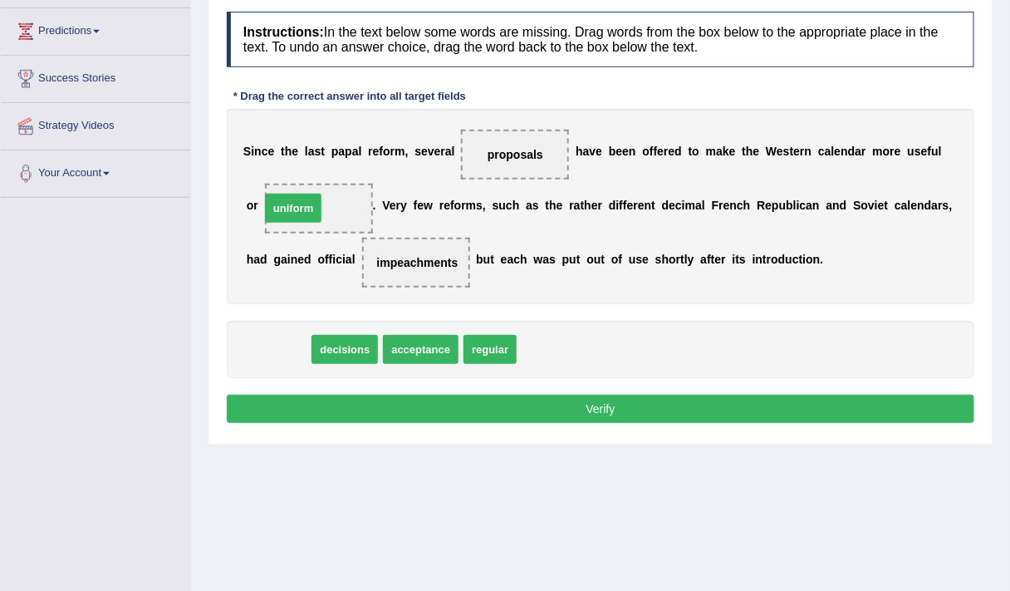
drag, startPoint x: 273, startPoint y: 350, endPoint x: 287, endPoint y: 209, distance: 141.2
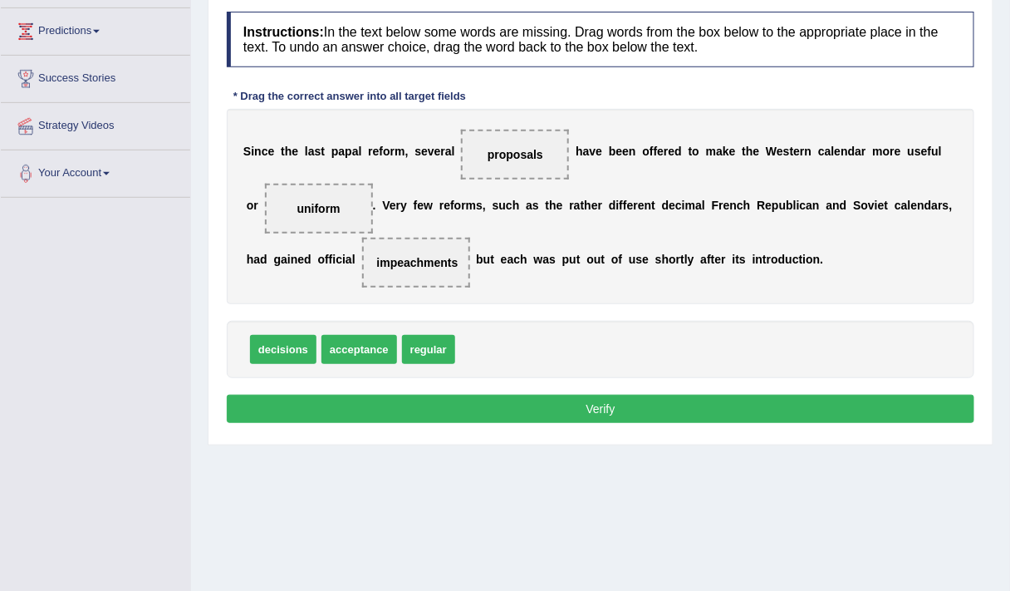
click at [644, 351] on div "decisions acceptance regular" at bounding box center [601, 349] width 748 height 57
click at [762, 163] on div "S i n c e t h e l a s t p a p a l r e f o r m , s e v e r a l proposals h a v e…" at bounding box center [601, 206] width 748 height 195
click at [798, 279] on div "S i n c e t h e l a s t p a p a l r e f o r m , s e v e r a l proposals h a v e…" at bounding box center [601, 206] width 748 height 195
click at [426, 277] on span "impeachments" at bounding box center [416, 263] width 108 height 50
drag, startPoint x: 382, startPoint y: 350, endPoint x: 449, endPoint y: 260, distance: 111.7
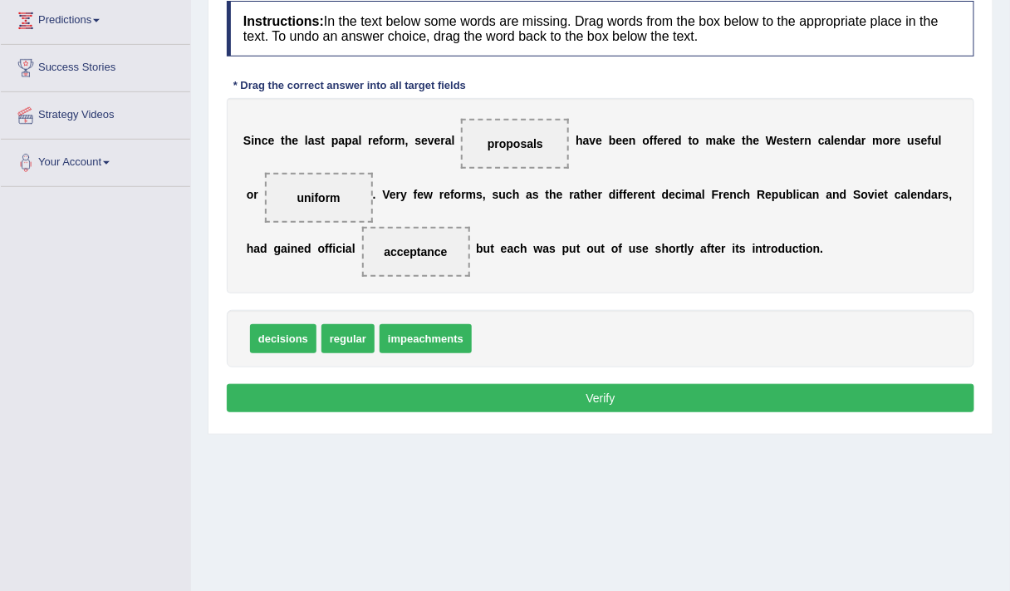
scroll to position [226, 0]
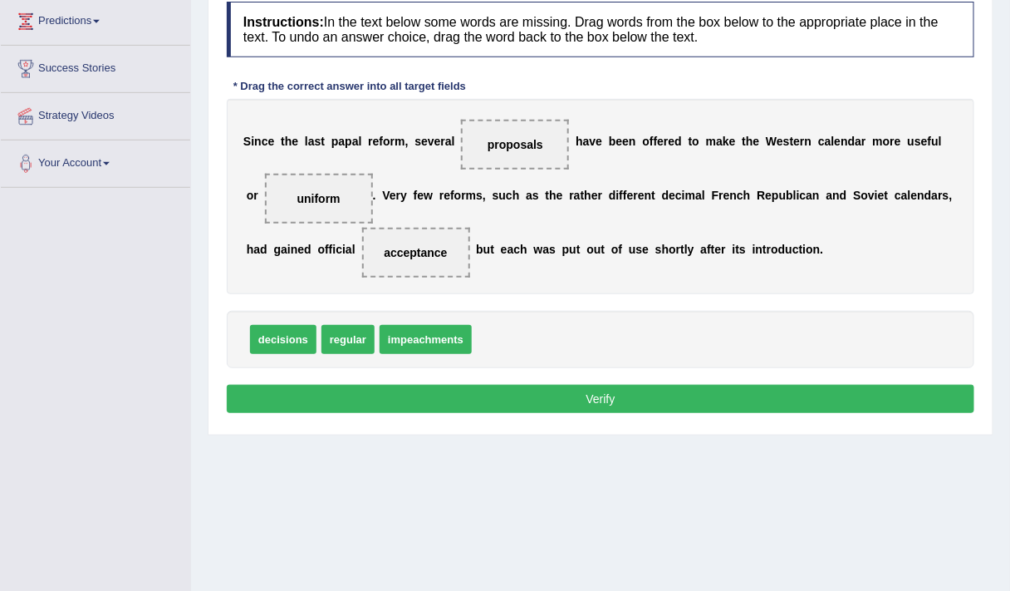
click at [572, 399] on button "Verify" at bounding box center [601, 399] width 748 height 28
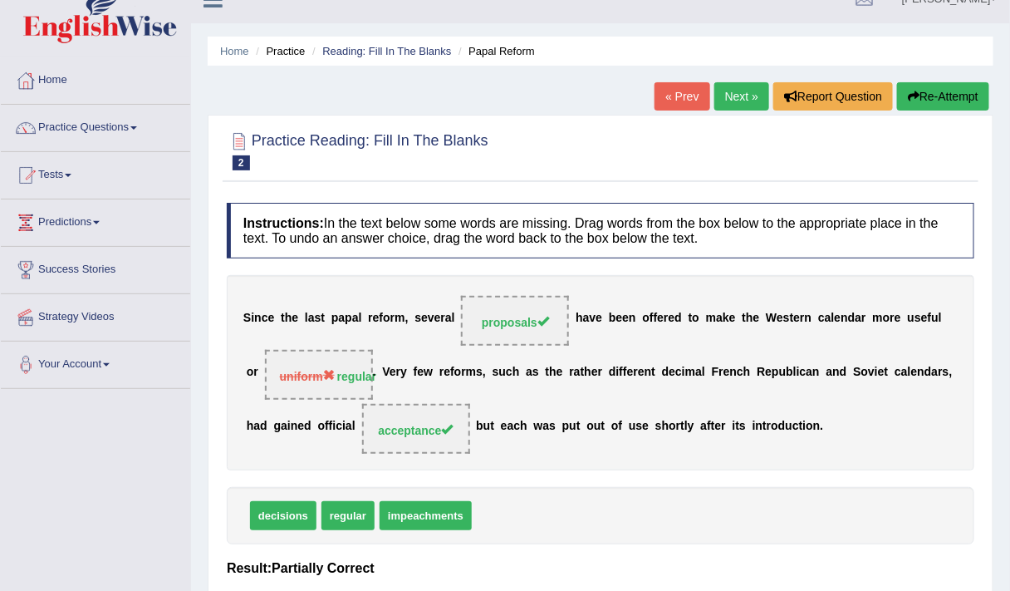
scroll to position [0, 0]
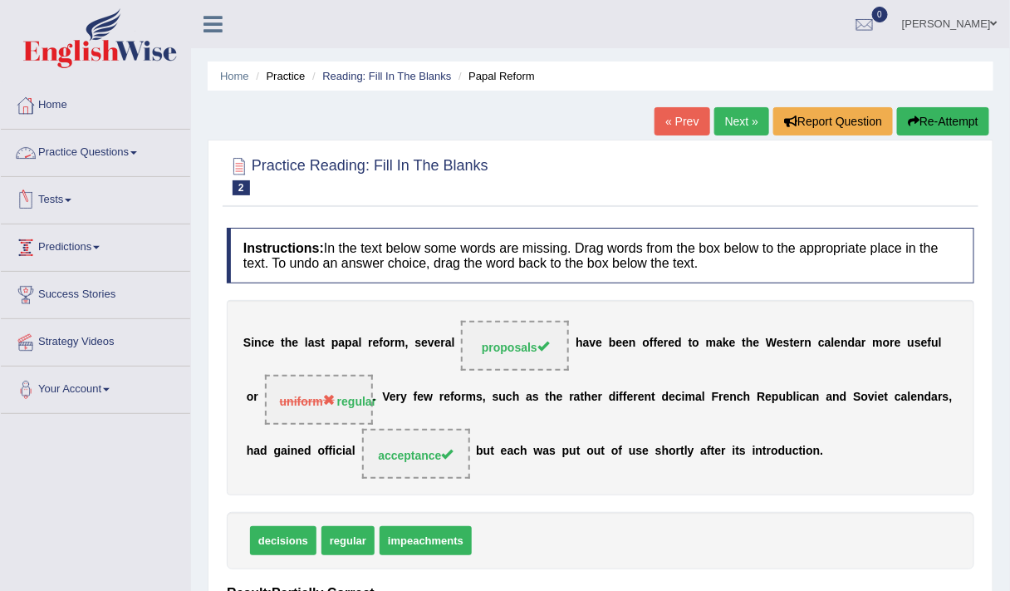
click at [107, 150] on link "Practice Questions" at bounding box center [95, 151] width 189 height 42
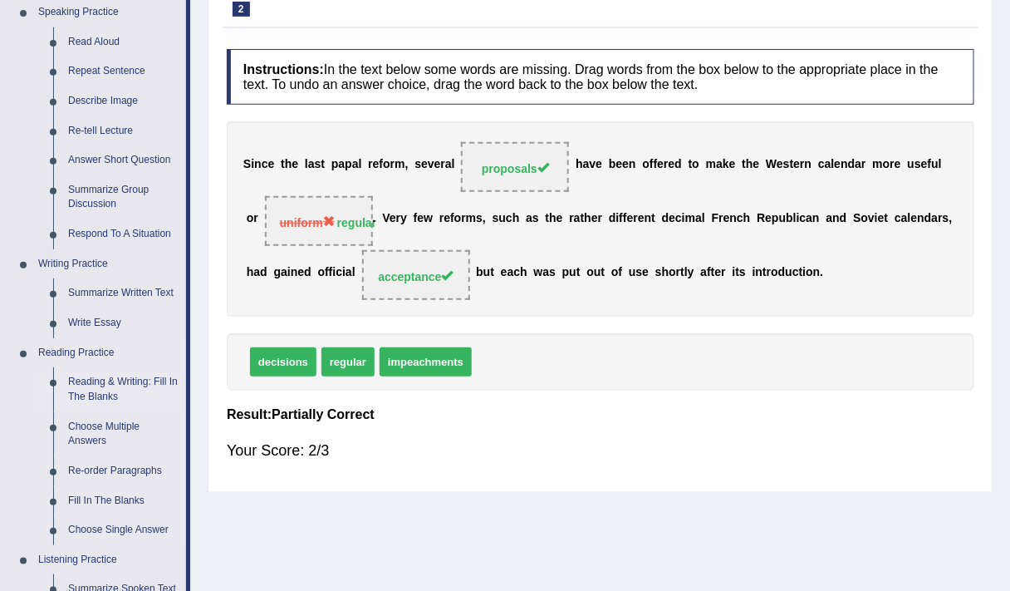
scroll to position [180, 0]
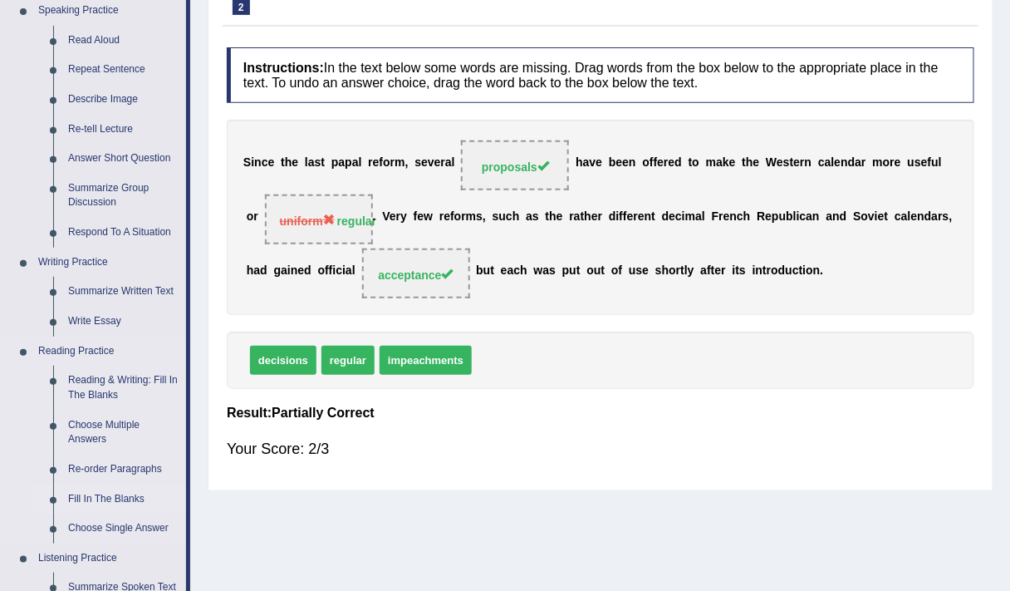
click at [106, 498] on link "Fill In The Blanks" at bounding box center [123, 499] width 125 height 30
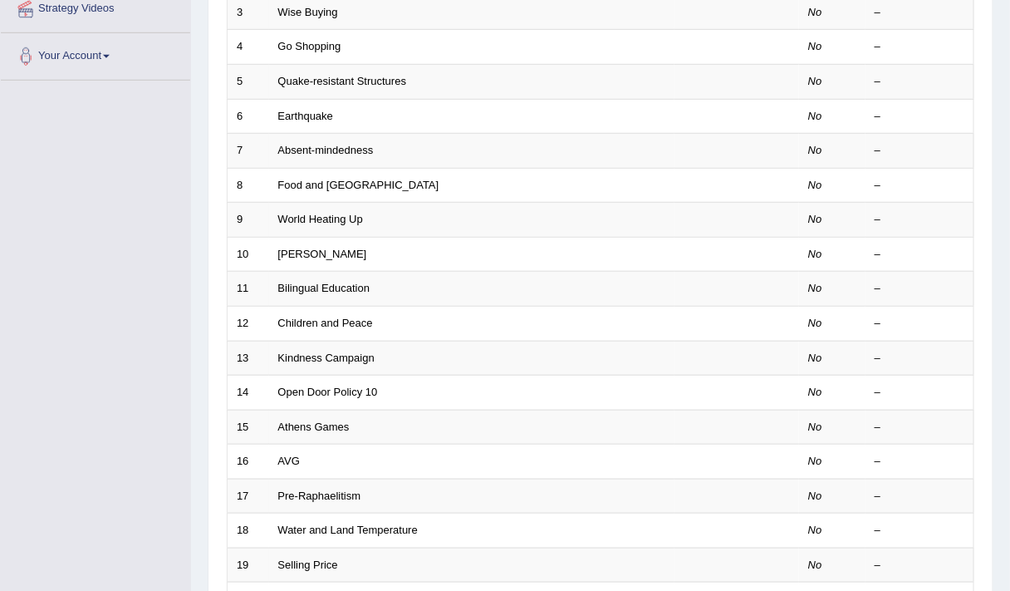
scroll to position [334, 0]
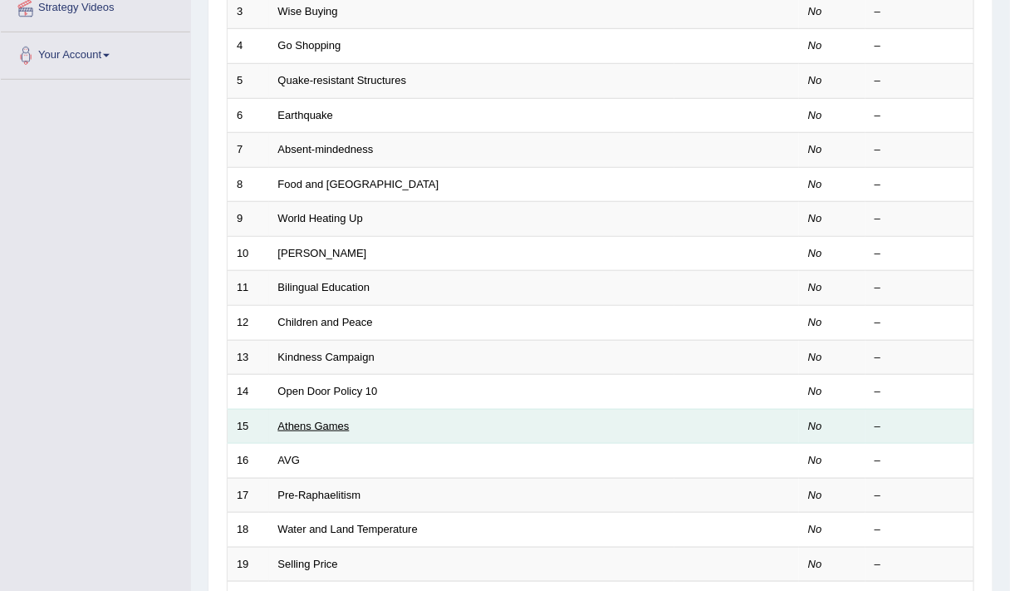
click at [326, 420] on link "Athens Games" at bounding box center [313, 426] width 71 height 12
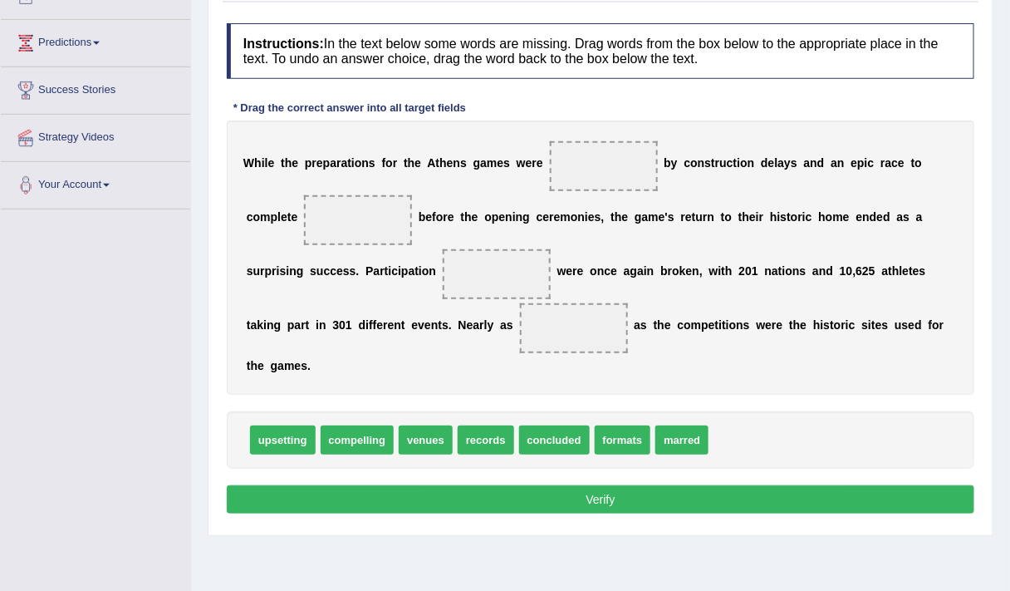
scroll to position [209, 0]
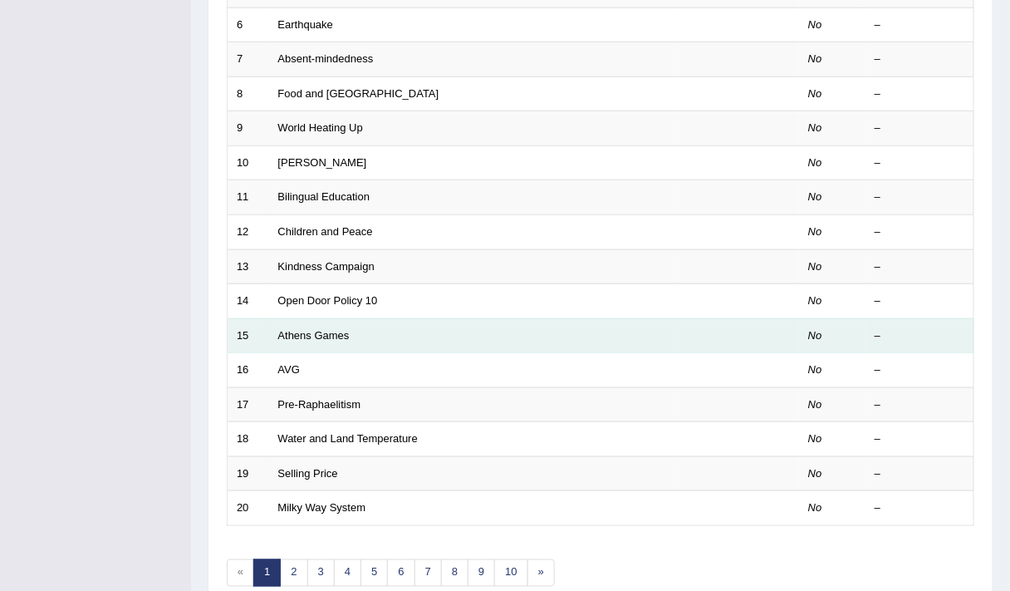
scroll to position [425, 0]
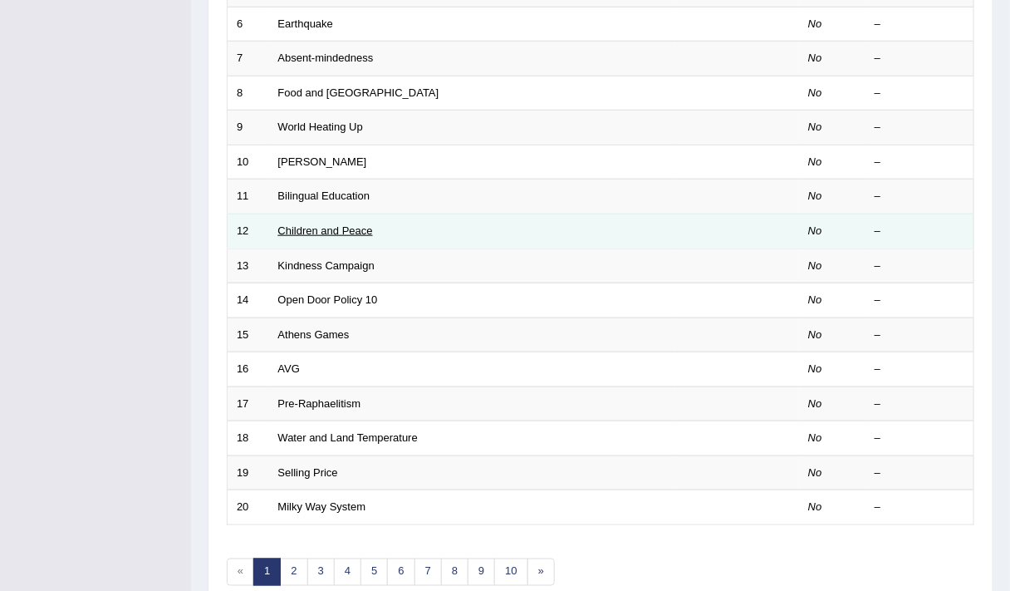
click at [303, 228] on link "Children and Peace" at bounding box center [325, 230] width 95 height 12
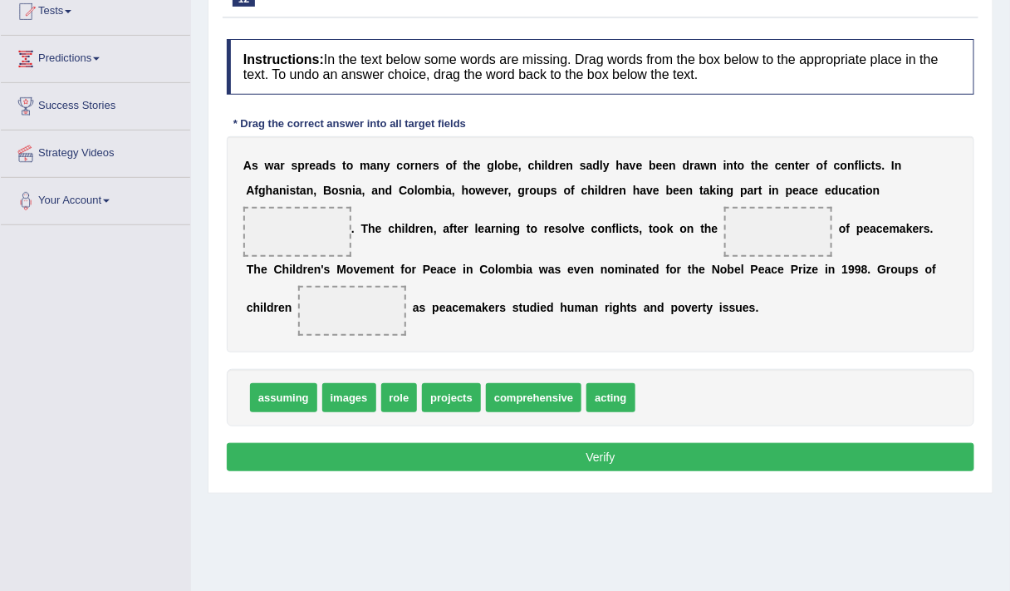
scroll to position [189, 0]
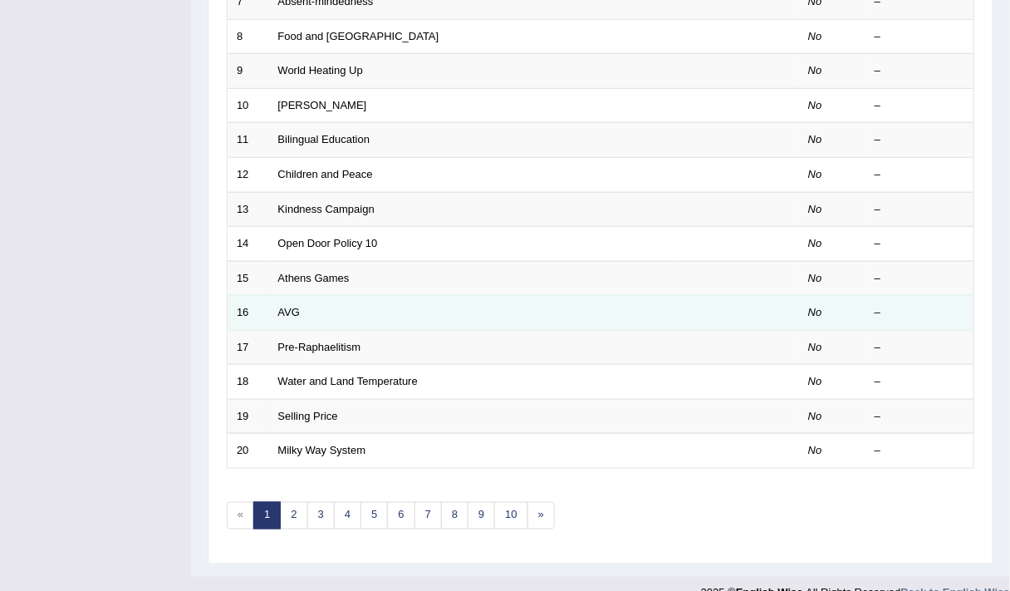
scroll to position [483, 0]
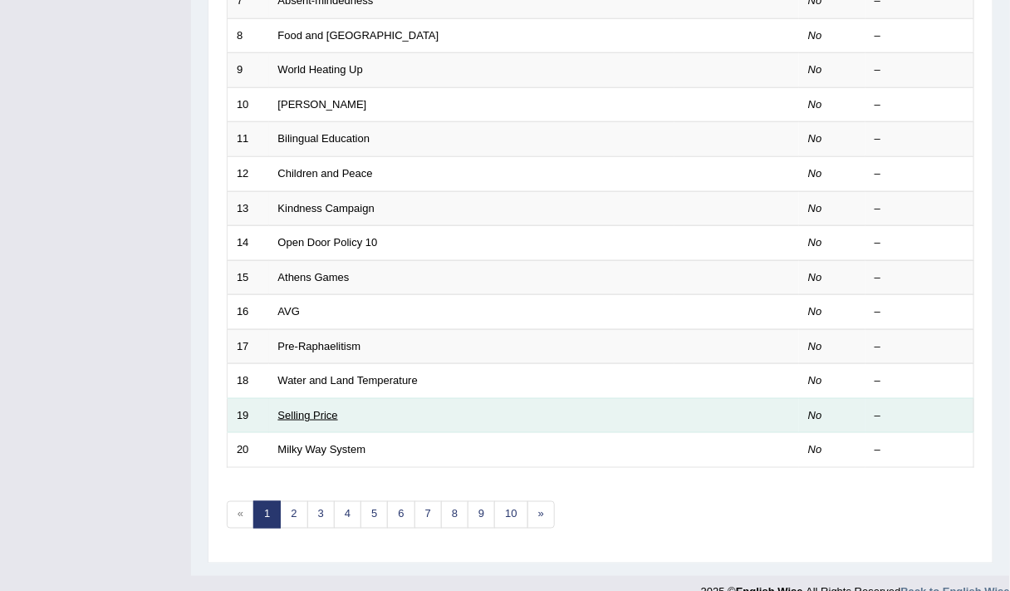
click at [315, 409] on link "Selling Price" at bounding box center [308, 415] width 60 height 12
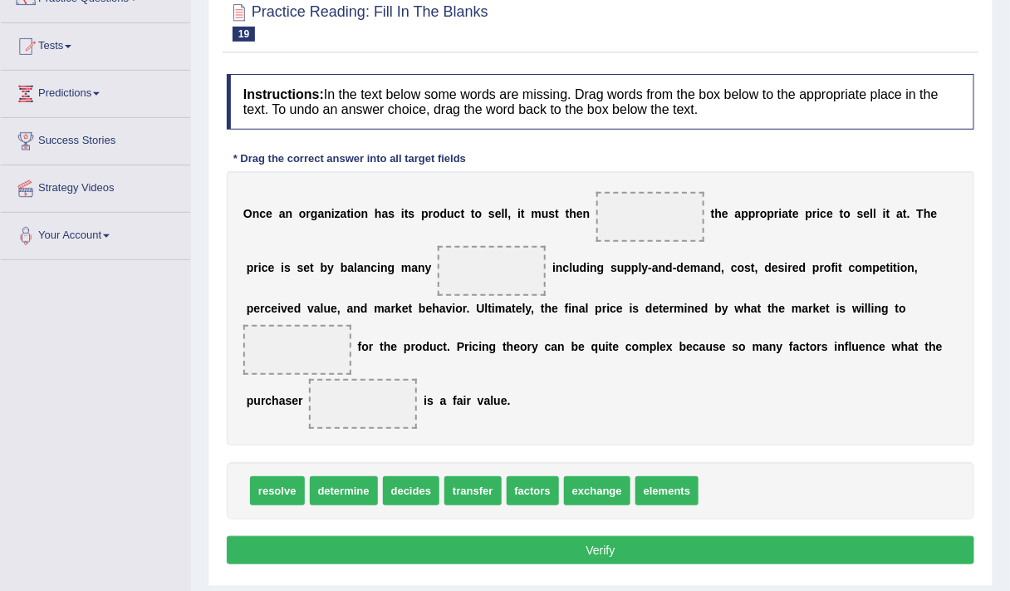
scroll to position [156, 0]
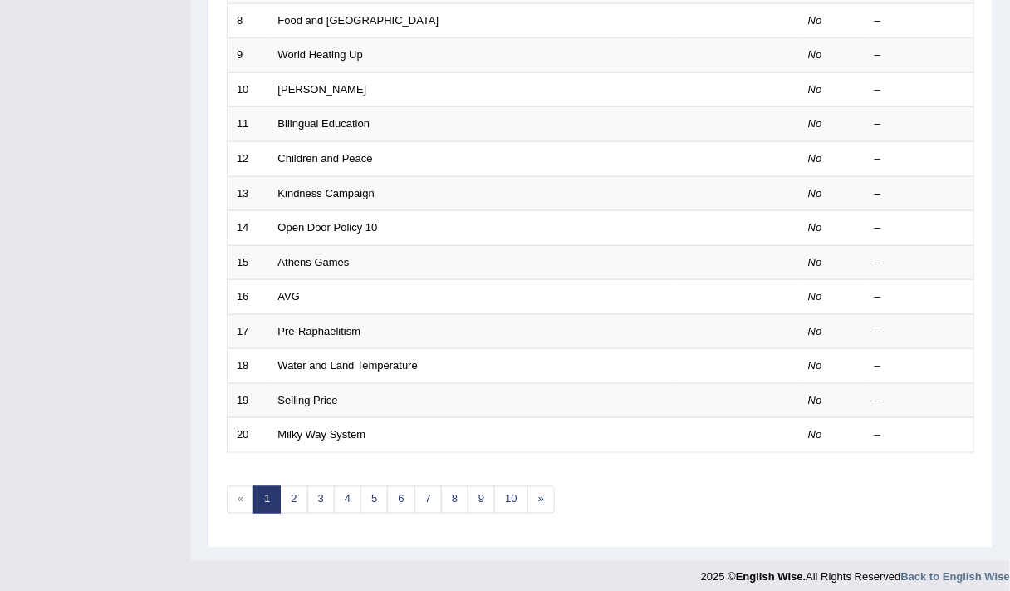
scroll to position [498, 0]
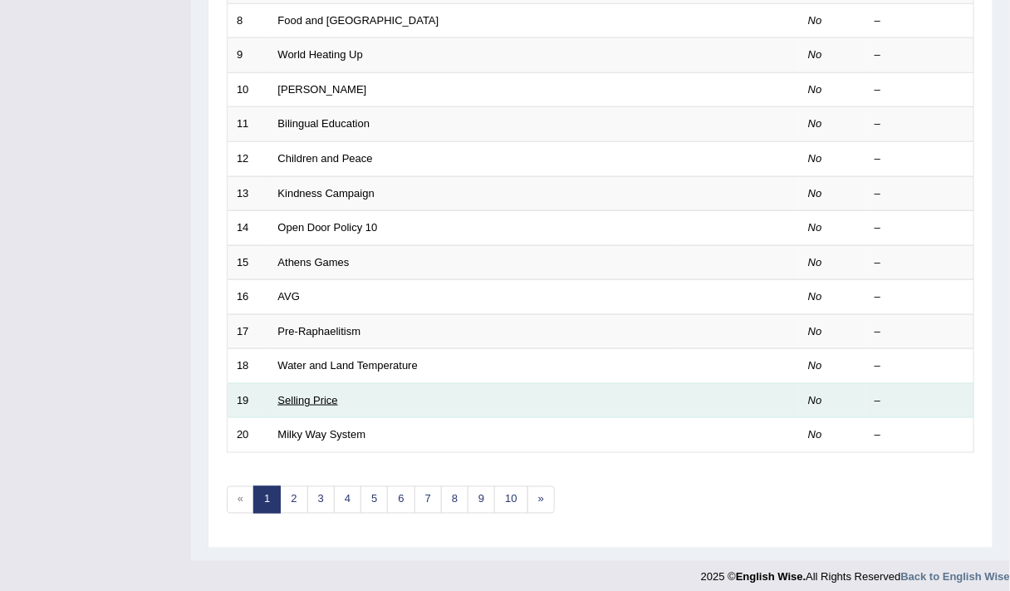
click at [322, 395] on link "Selling Price" at bounding box center [308, 400] width 60 height 12
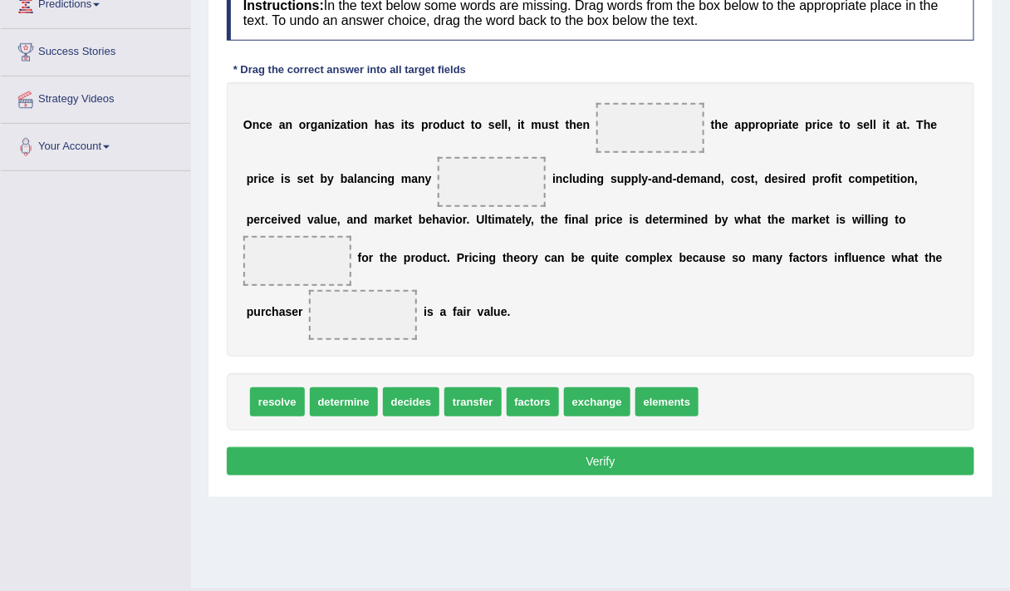
scroll to position [243, 0]
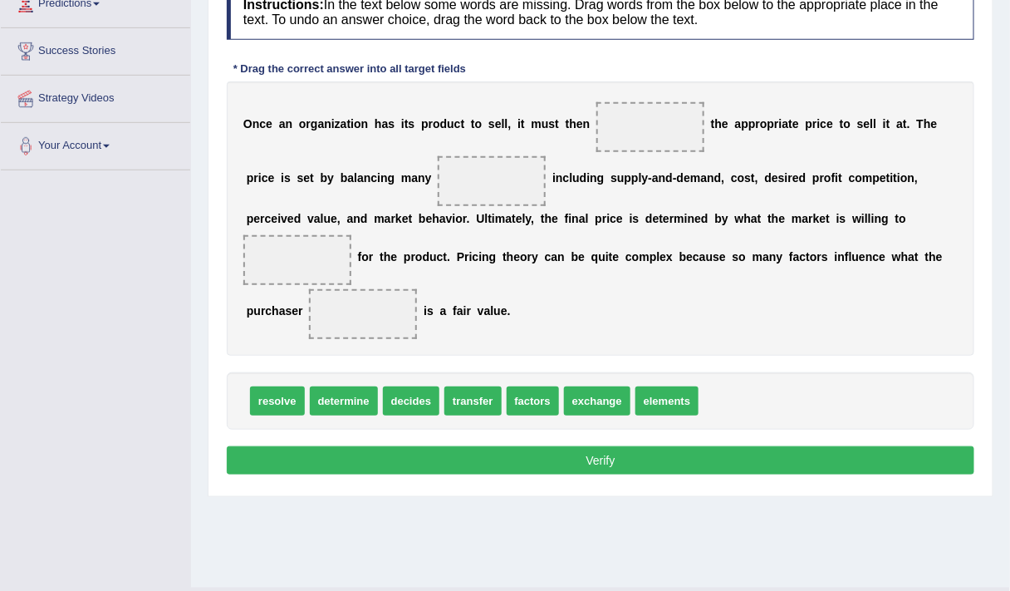
click at [749, 137] on div "O n c e a n o r g a n i z a t i o n h a s i t s p r o d u c t t o s e l l , i t…" at bounding box center [601, 218] width 748 height 274
drag, startPoint x: 353, startPoint y: 396, endPoint x: 661, endPoint y: 121, distance: 413.1
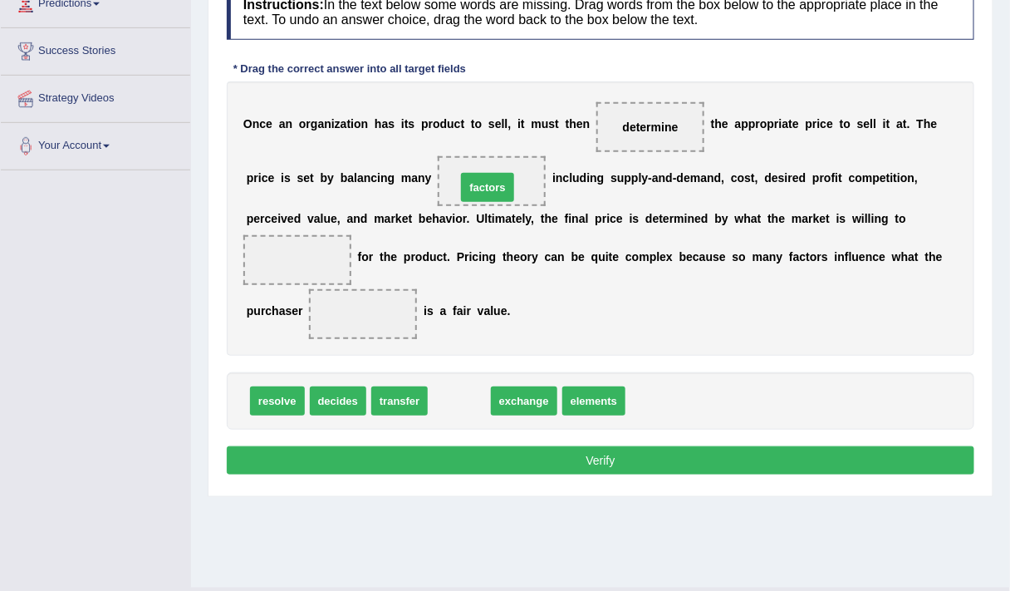
drag, startPoint x: 473, startPoint y: 401, endPoint x: 503, endPoint y: 184, distance: 219.0
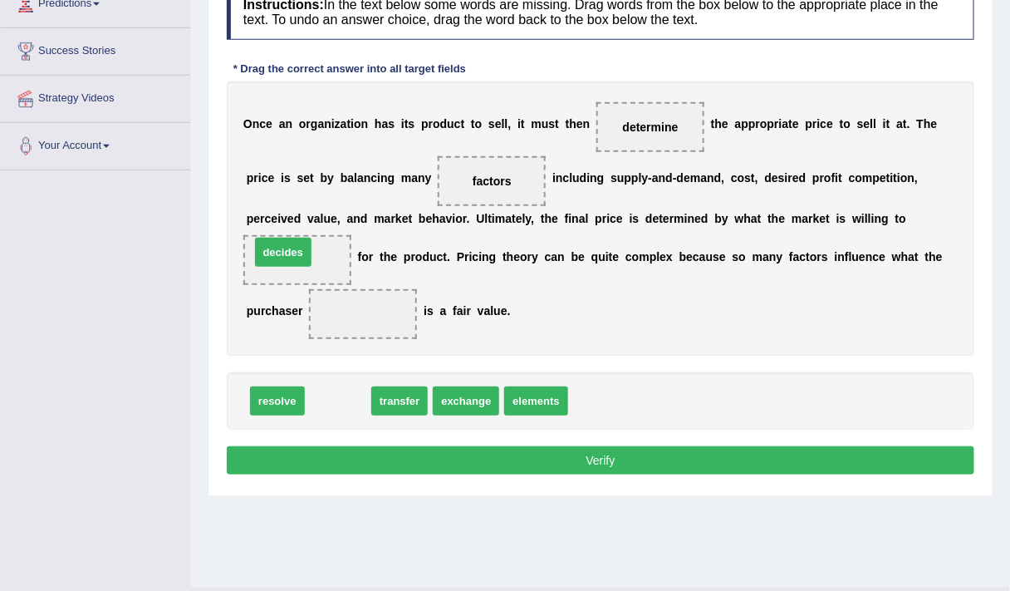
drag, startPoint x: 342, startPoint y: 392, endPoint x: 287, endPoint y: 244, distance: 157.7
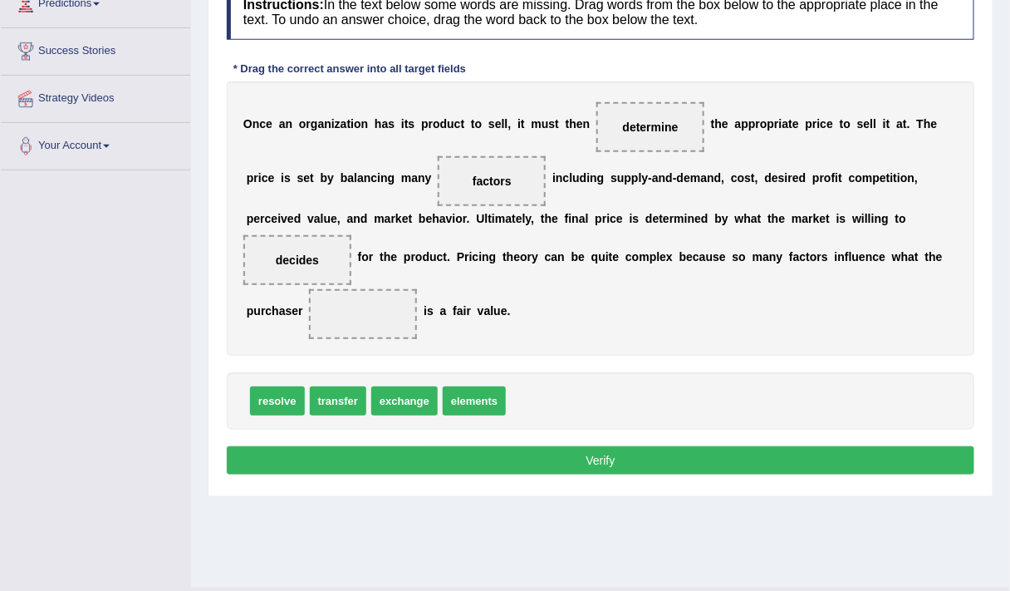
click at [861, 265] on div "O n c e a n o r g a n i z a t i o n h a s i t s p r o d u c t t o s e l l , i t…" at bounding box center [601, 218] width 748 height 274
click at [853, 252] on b "u" at bounding box center [855, 256] width 7 height 13
drag, startPoint x: 356, startPoint y: 389, endPoint x: 362, endPoint y: 320, distance: 69.2
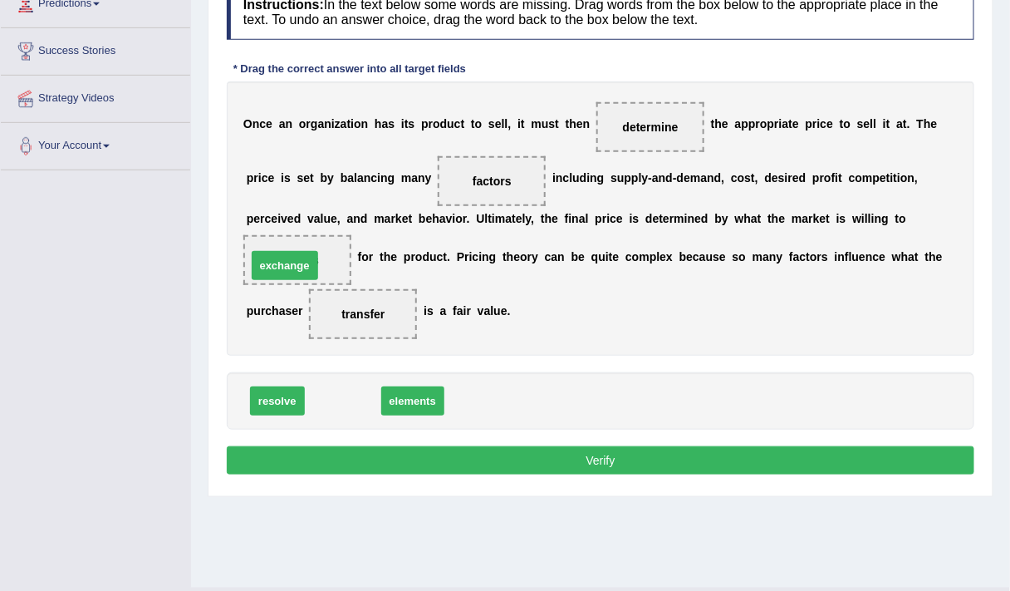
drag, startPoint x: 356, startPoint y: 398, endPoint x: 297, endPoint y: 263, distance: 147.7
drag, startPoint x: 367, startPoint y: 324, endPoint x: 312, endPoint y: 259, distance: 85.4
click at [312, 259] on div "O n c e a n o r g a n i z a t i o n h a s i t s p r o d u c t t o s e l l , i t…" at bounding box center [601, 218] width 748 height 274
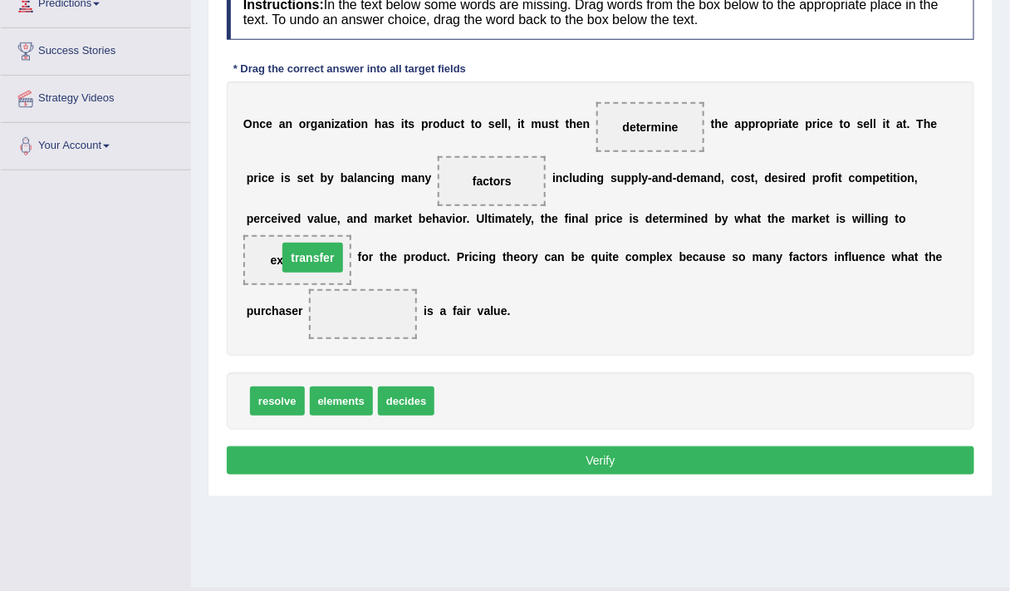
drag, startPoint x: 364, startPoint y: 309, endPoint x: 312, endPoint y: 251, distance: 77.7
click at [884, 274] on div "O n c e a n o r g a n i z a t i o n h a s i t s p r o d u c t t o s e l l , i t…" at bounding box center [601, 218] width 748 height 274
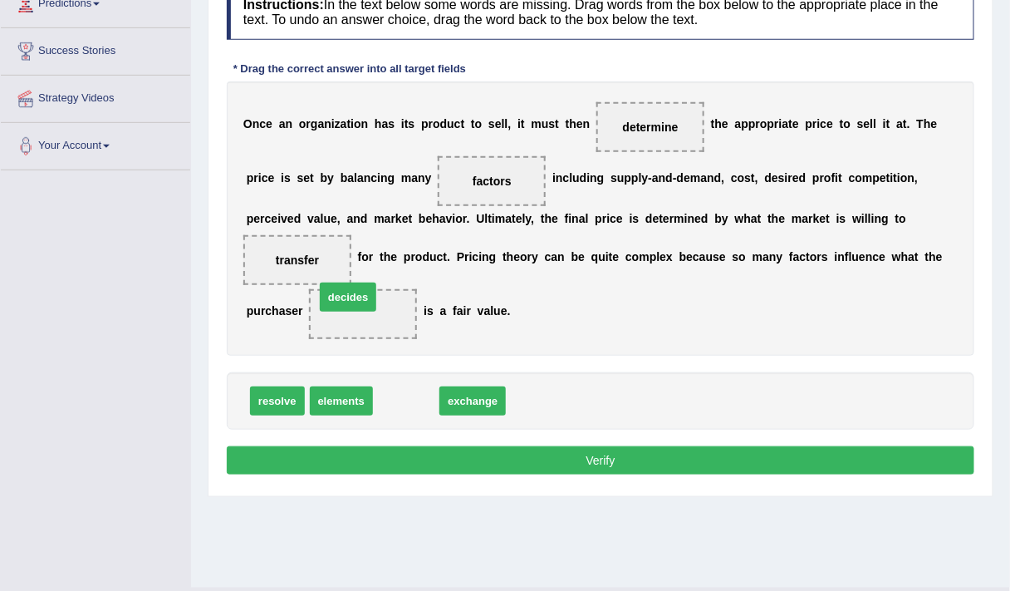
drag, startPoint x: 420, startPoint y: 402, endPoint x: 362, endPoint y: 298, distance: 119.0
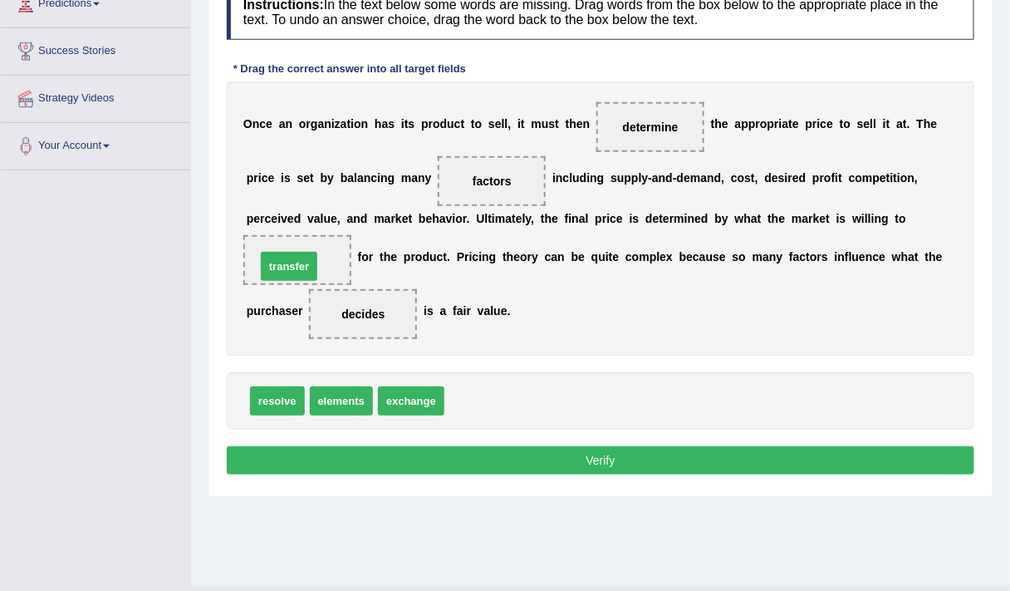
drag, startPoint x: 486, startPoint y: 396, endPoint x: 298, endPoint y: 258, distance: 233.0
click at [529, 345] on div "O n c e a n o r g a n i z a t i o n h a s i t s p r o d u c t t o s e l l , i t…" at bounding box center [601, 218] width 748 height 274
click at [523, 458] on button "Verify" at bounding box center [601, 460] width 748 height 28
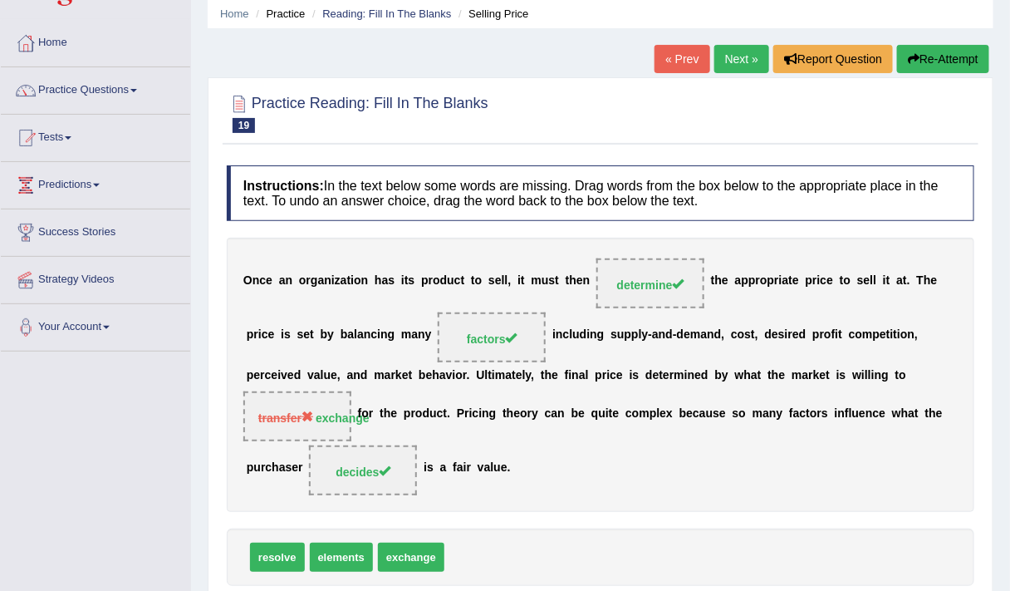
scroll to position [61, 0]
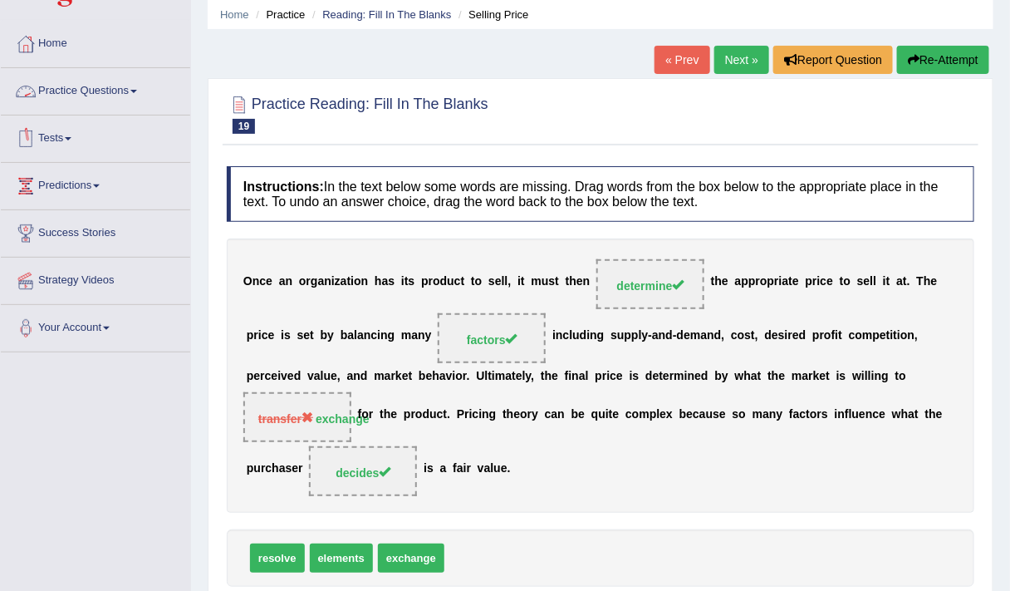
click at [91, 90] on link "Practice Questions" at bounding box center [95, 89] width 189 height 42
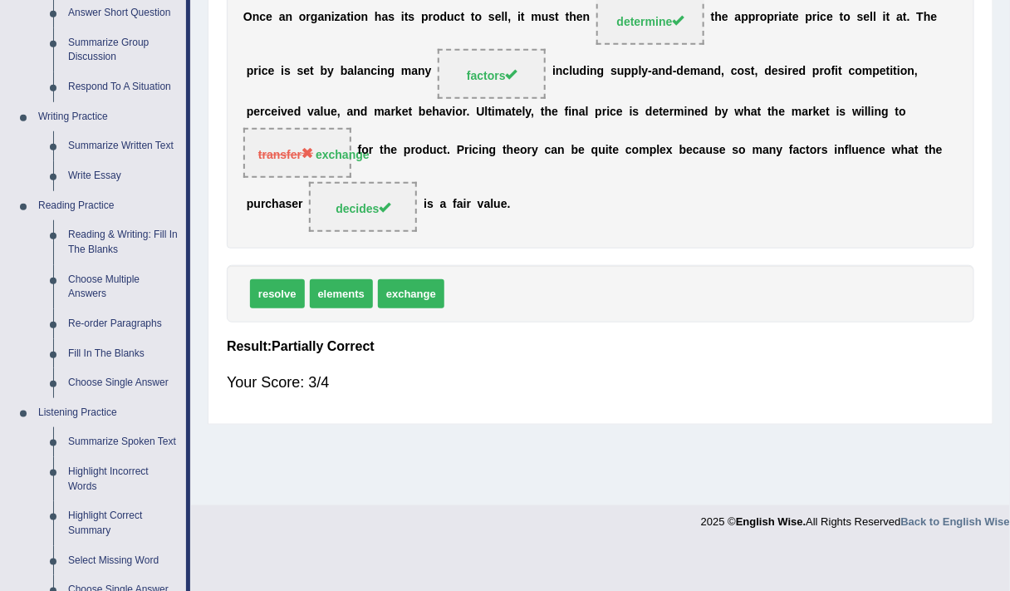
scroll to position [327, 0]
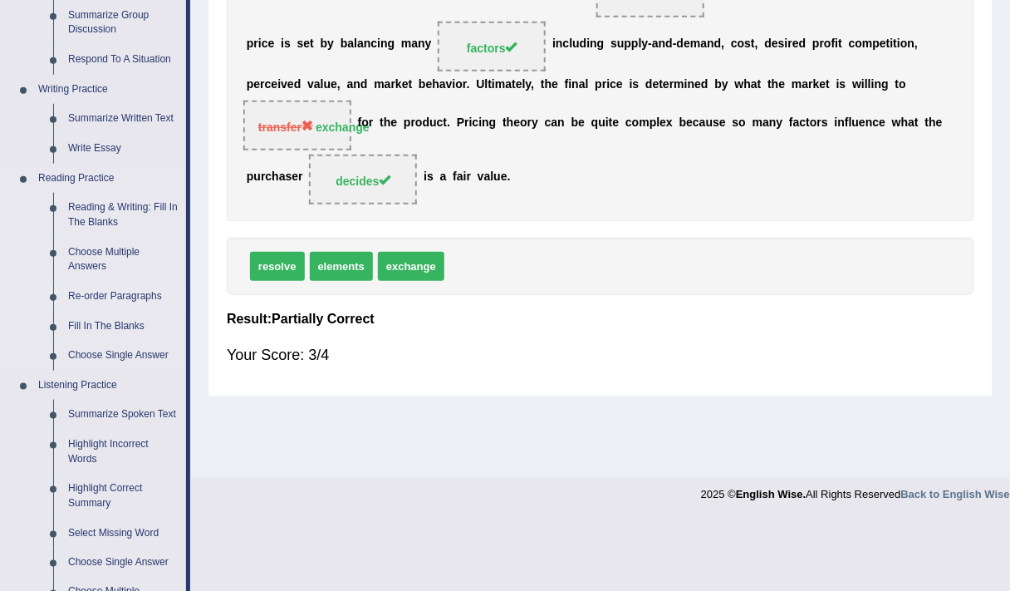
click at [100, 291] on link "Re-order Paragraphs" at bounding box center [123, 297] width 125 height 30
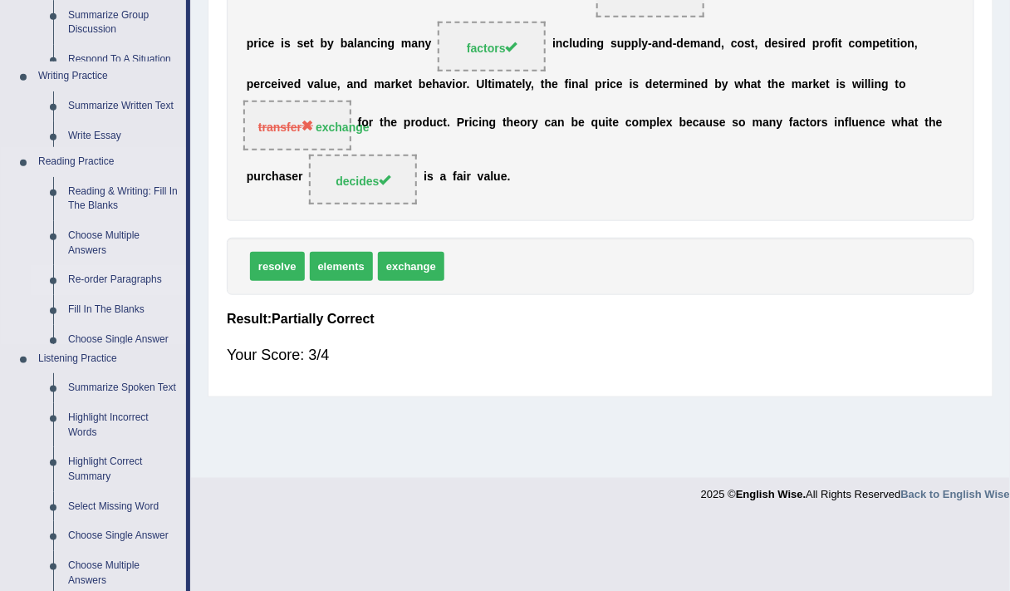
scroll to position [281, 0]
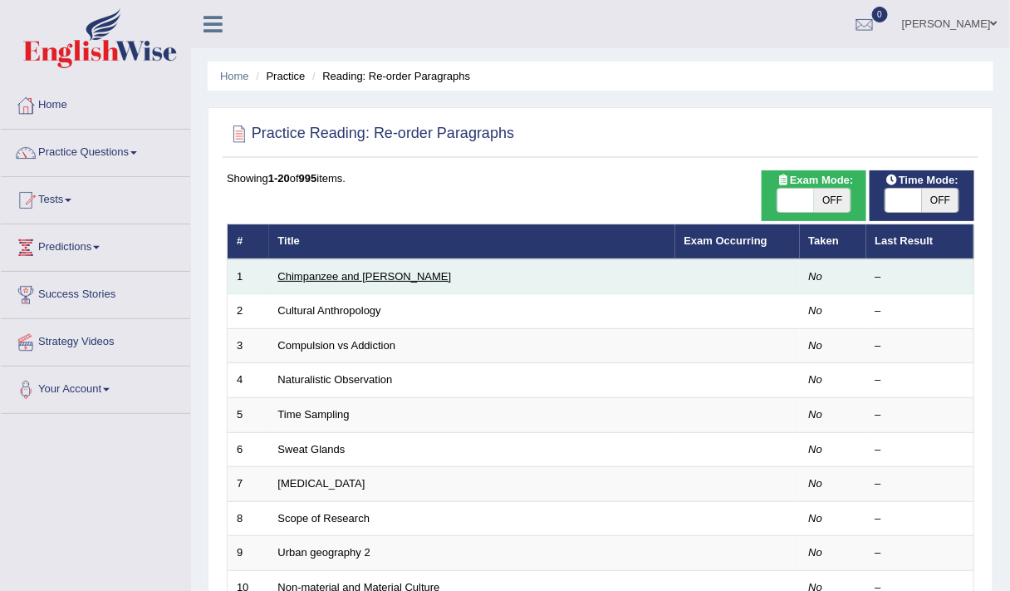
drag, startPoint x: 0, startPoint y: 0, endPoint x: 322, endPoint y: 270, distance: 419.9
click at [322, 270] on link "Chimpanzee and [PERSON_NAME]" at bounding box center [365, 276] width 174 height 12
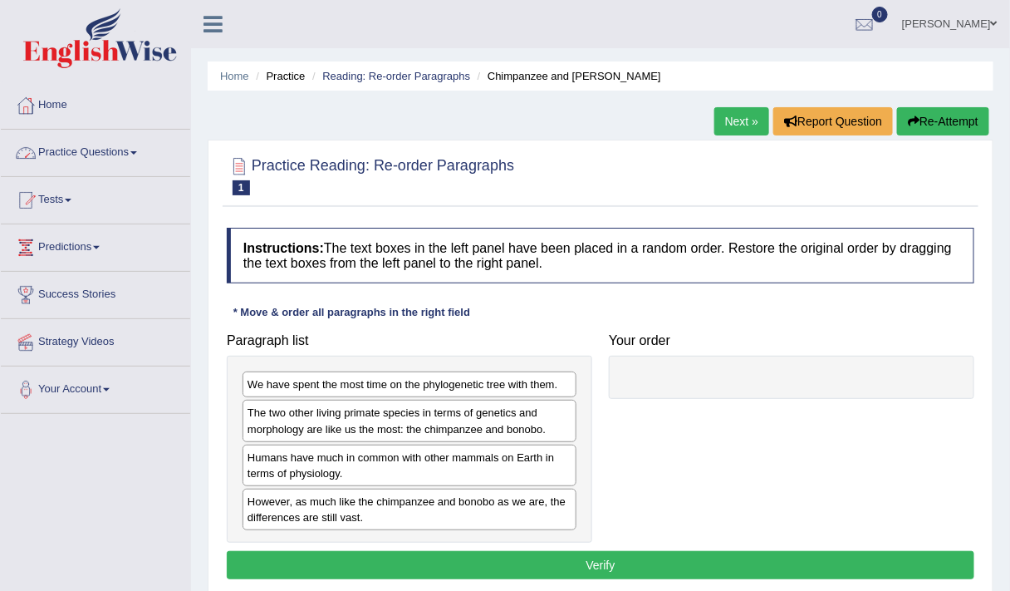
click at [734, 118] on link "Next »" at bounding box center [741, 121] width 55 height 28
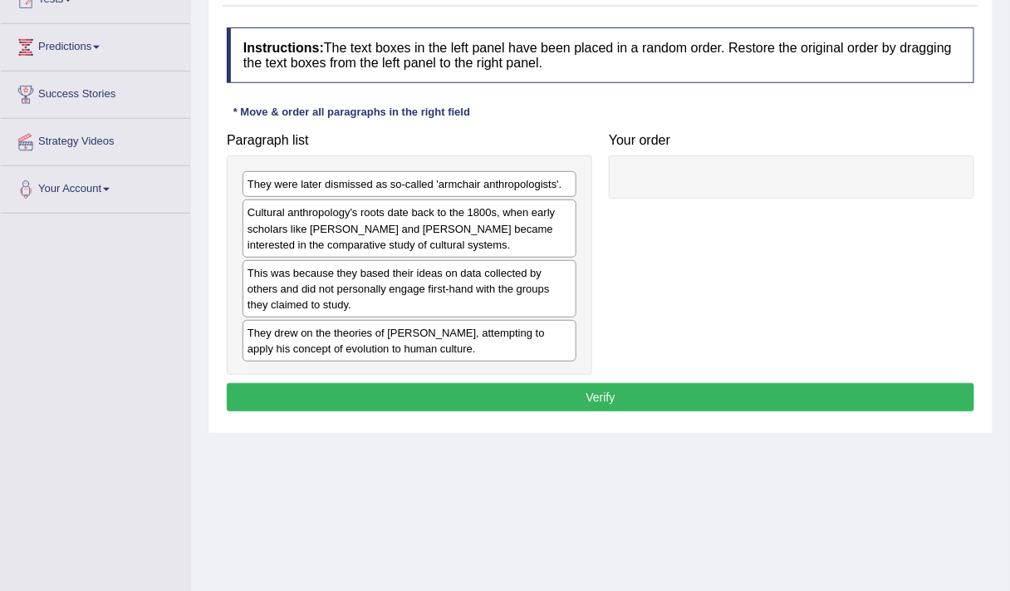
scroll to position [209, 0]
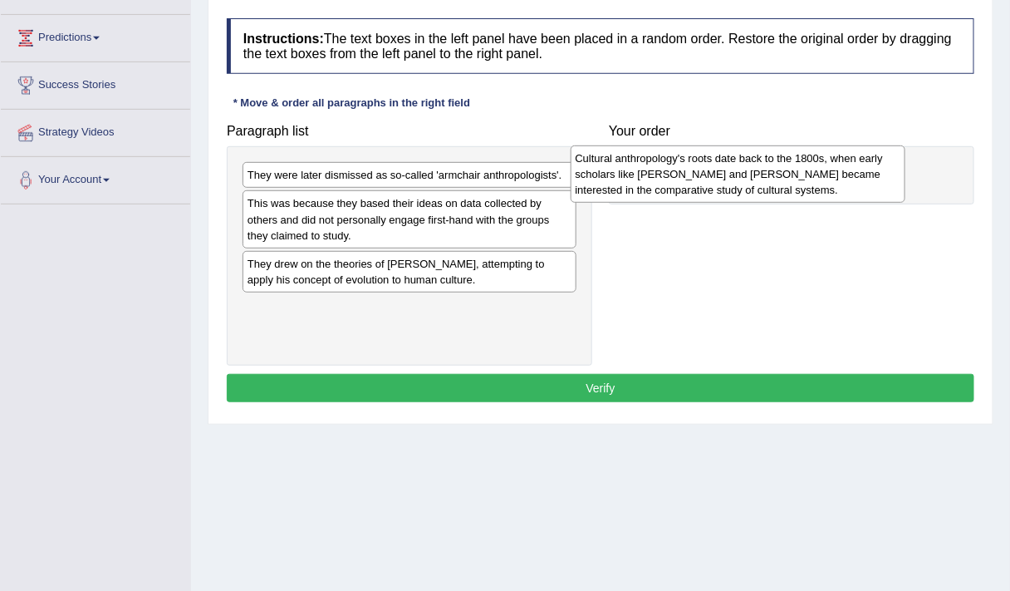
drag, startPoint x: 376, startPoint y: 222, endPoint x: 705, endPoint y: 178, distance: 331.9
click at [705, 178] on div "Cultural anthropology's roots date back to the 1800s, when early scholars like …" at bounding box center [739, 173] width 336 height 56
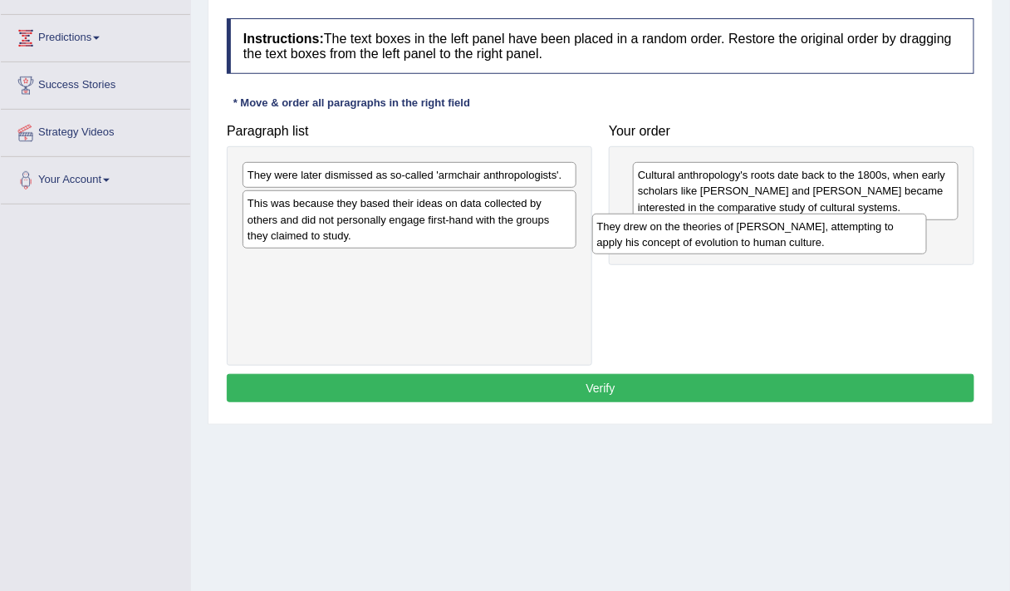
drag, startPoint x: 329, startPoint y: 272, endPoint x: 680, endPoint y: 235, distance: 352.5
click at [680, 235] on div "They drew on the theories of Charles Darwin, attempting to apply his concept of…" at bounding box center [760, 234] width 336 height 41
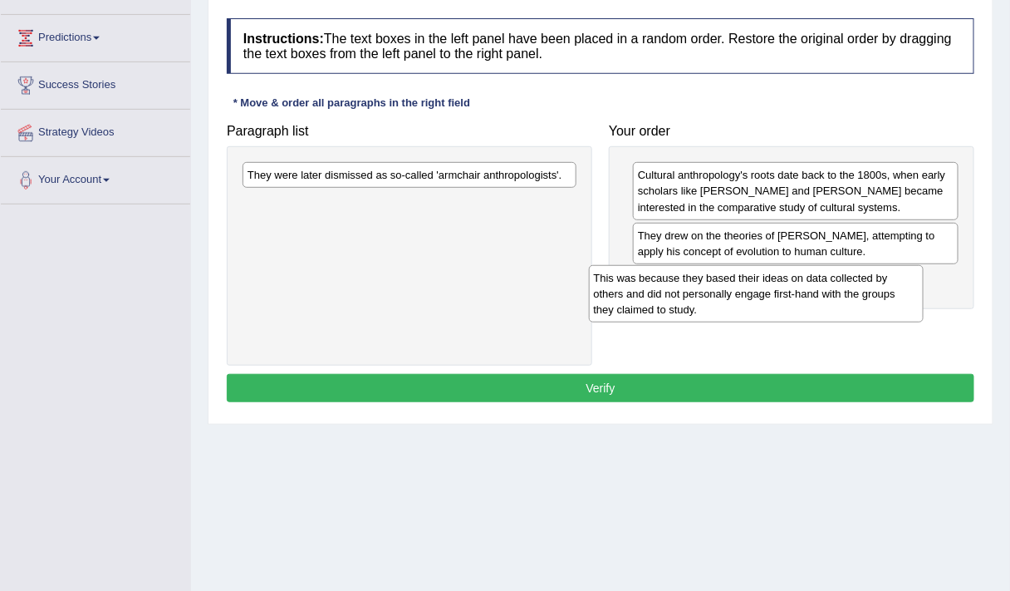
drag, startPoint x: 457, startPoint y: 214, endPoint x: 827, endPoint y: 284, distance: 377.1
click at [827, 284] on div "This was because they based their ideas on data collected by others and did not…" at bounding box center [757, 293] width 336 height 56
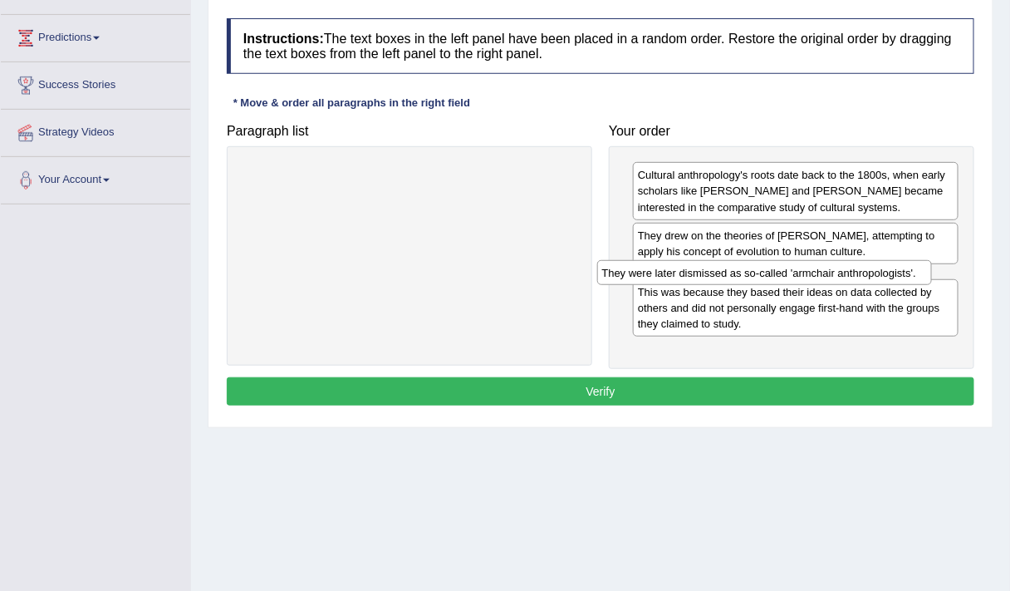
drag, startPoint x: 347, startPoint y: 178, endPoint x: 705, endPoint y: 275, distance: 371.0
click at [705, 275] on div "They were later dismissed as so-called 'armchair anthropologists'." at bounding box center [765, 272] width 336 height 25
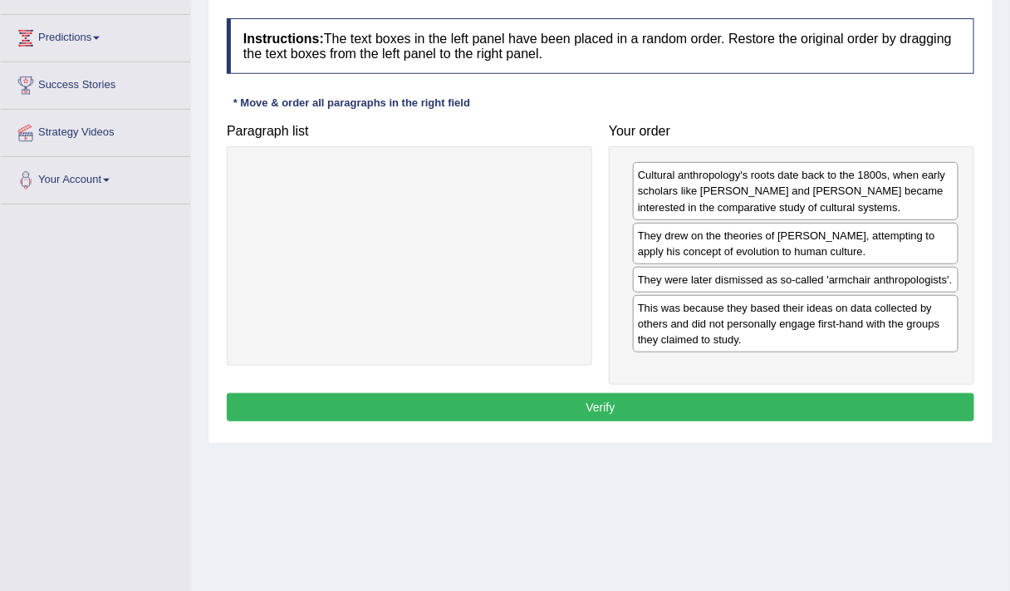
click at [754, 319] on div "This was because they based their ideas on data collected by others and did not…" at bounding box center [796, 323] width 326 height 57
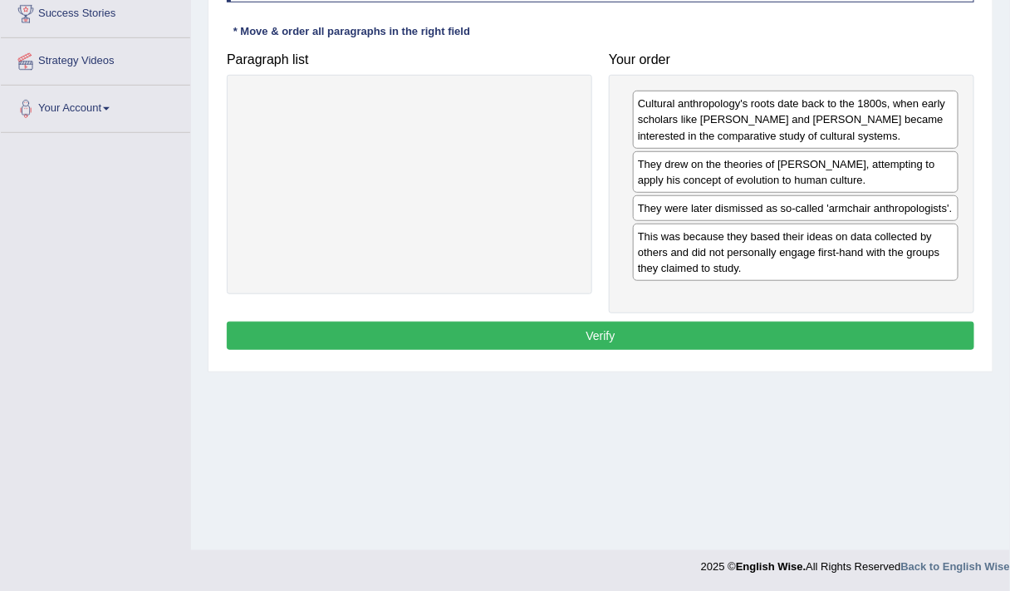
click at [651, 325] on button "Verify" at bounding box center [601, 336] width 748 height 28
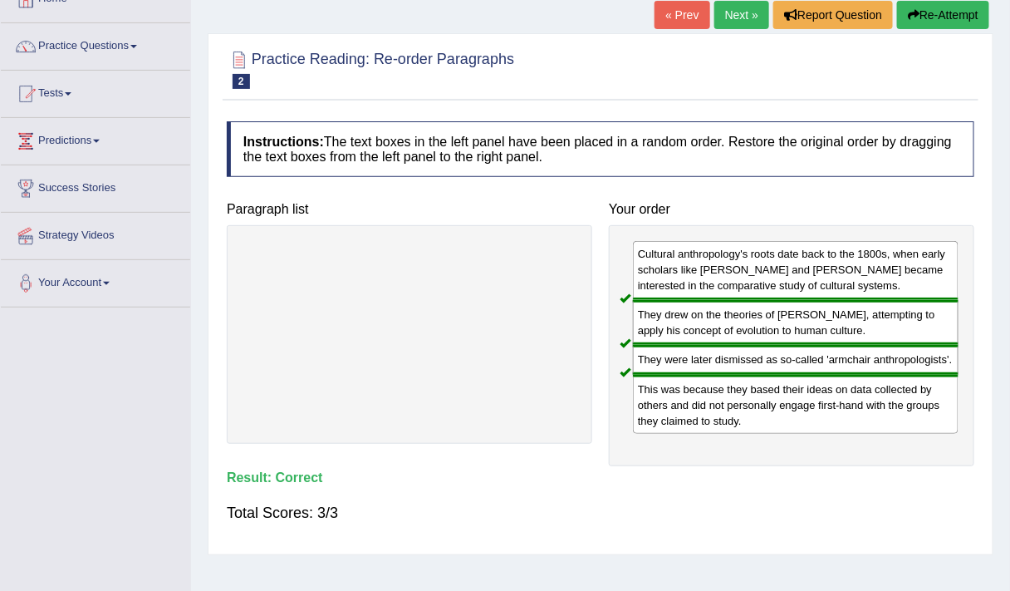
scroll to position [0, 0]
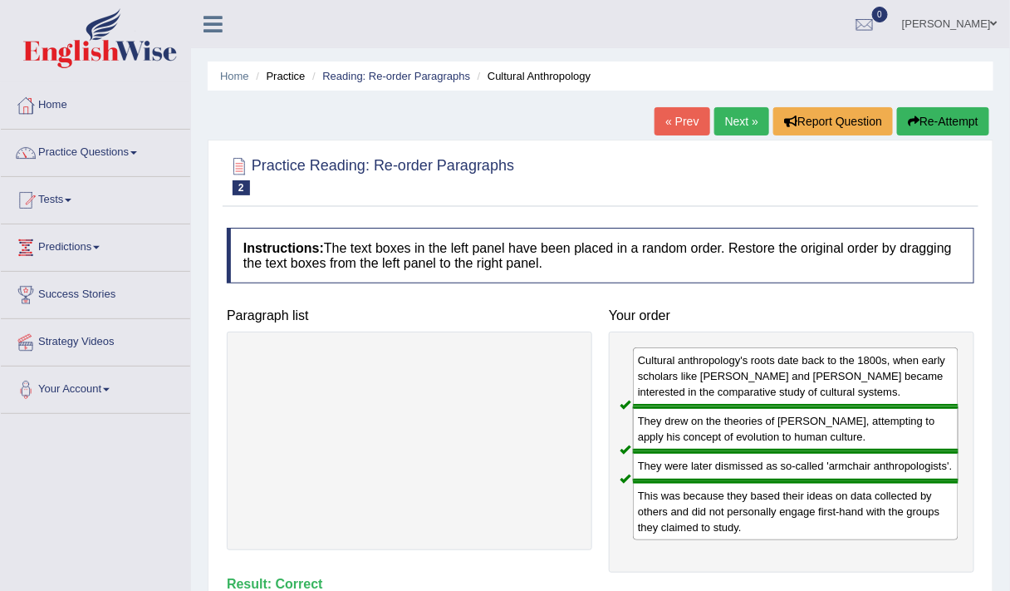
click at [729, 109] on link "Next »" at bounding box center [741, 121] width 55 height 28
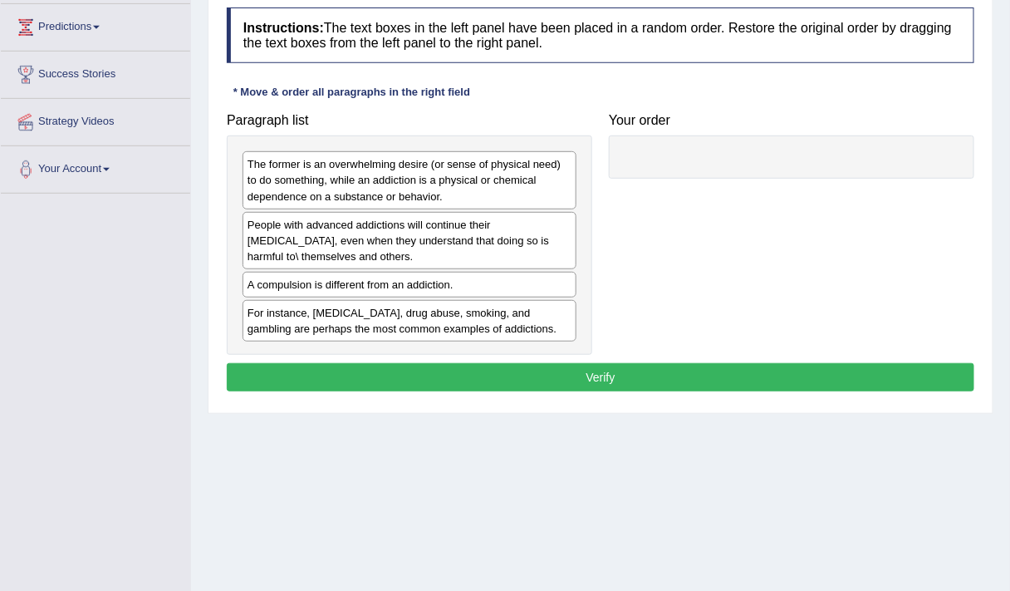
scroll to position [220, 0]
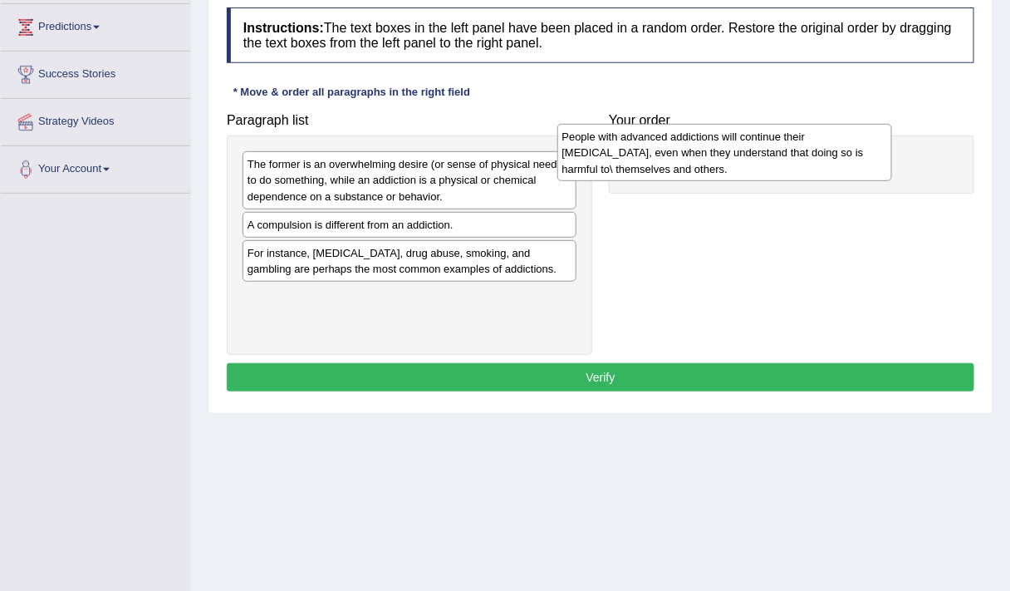
drag, startPoint x: 303, startPoint y: 243, endPoint x: 636, endPoint y: 165, distance: 341.2
click at [636, 165] on div "People with advanced addictions will continue their [MEDICAL_DATA], even when t…" at bounding box center [725, 152] width 336 height 56
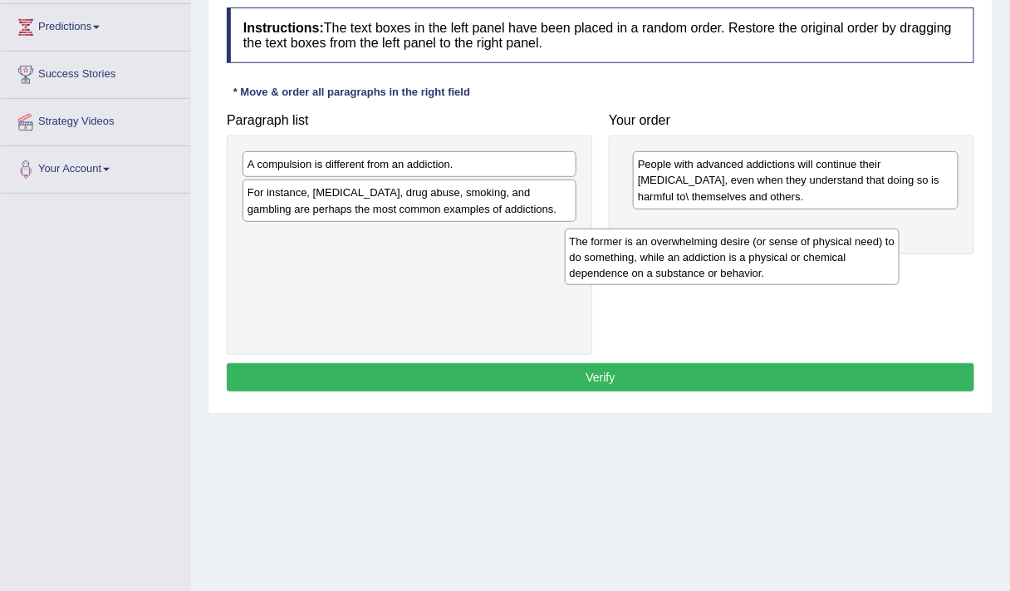
drag, startPoint x: 412, startPoint y: 196, endPoint x: 735, endPoint y: 272, distance: 331.9
click at [735, 272] on div "The former is an overwhelming desire (or sense of physical need) to do somethin…" at bounding box center [733, 256] width 336 height 56
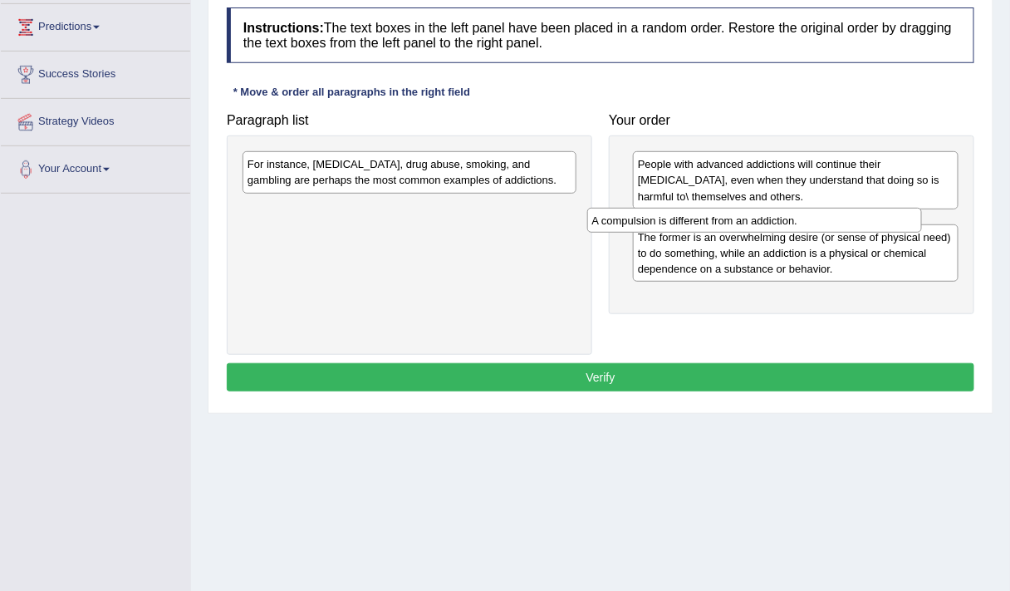
drag, startPoint x: 468, startPoint y: 168, endPoint x: 813, endPoint y: 225, distance: 350.3
click at [813, 225] on div "A compulsion is different from an addiction." at bounding box center [755, 220] width 336 height 25
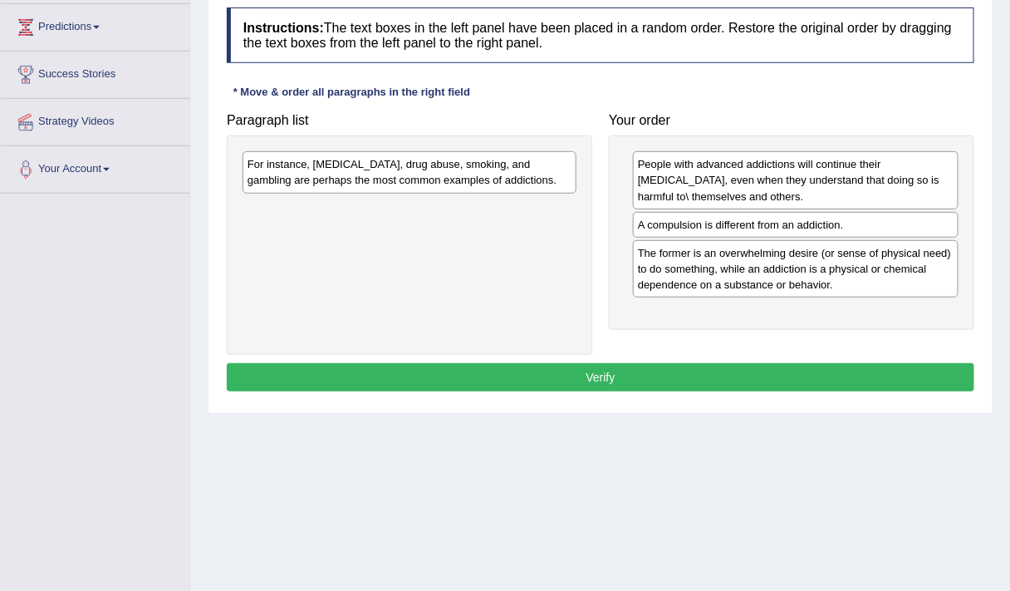
click at [879, 279] on div "The former is an overwhelming desire (or sense of physical need) to do somethin…" at bounding box center [796, 268] width 326 height 57
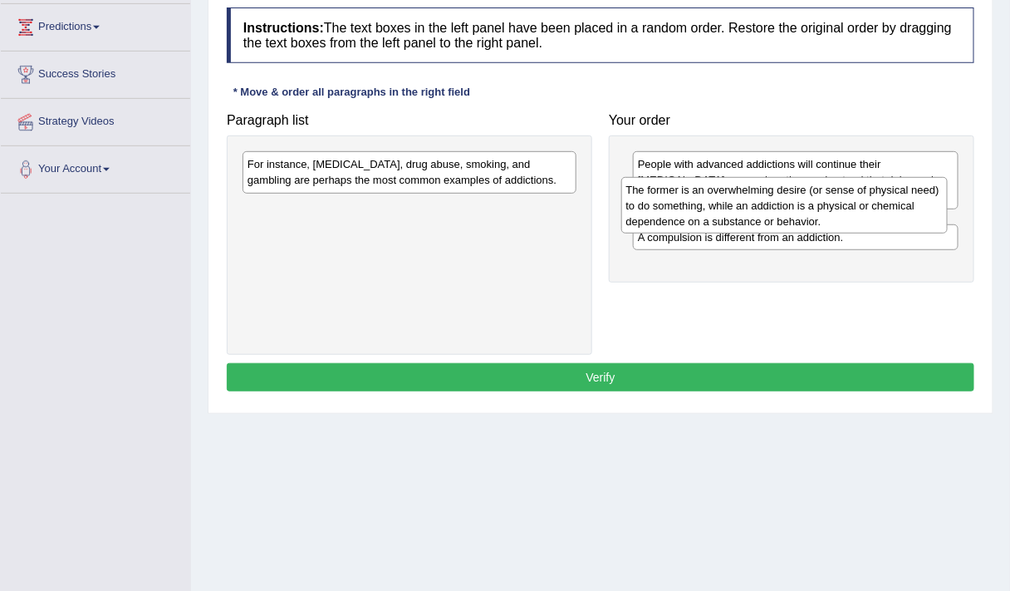
drag, startPoint x: 764, startPoint y: 292, endPoint x: 753, endPoint y: 230, distance: 62.6
click at [753, 230] on div "The former is an overwhelming desire (or sense of physical need) to do somethin…" at bounding box center [784, 205] width 327 height 56
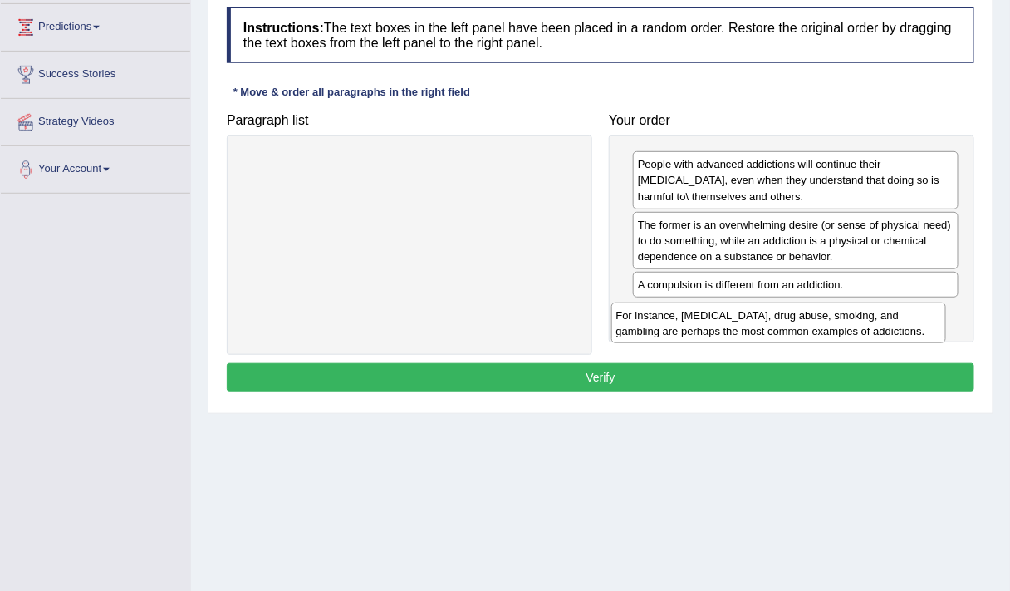
drag, startPoint x: 380, startPoint y: 175, endPoint x: 750, endPoint y: 325, distance: 399.6
click at [750, 325] on div "For instance, alcoholism, drug abuse, smoking, and gambling are perhaps the mos…" at bounding box center [779, 322] width 336 height 41
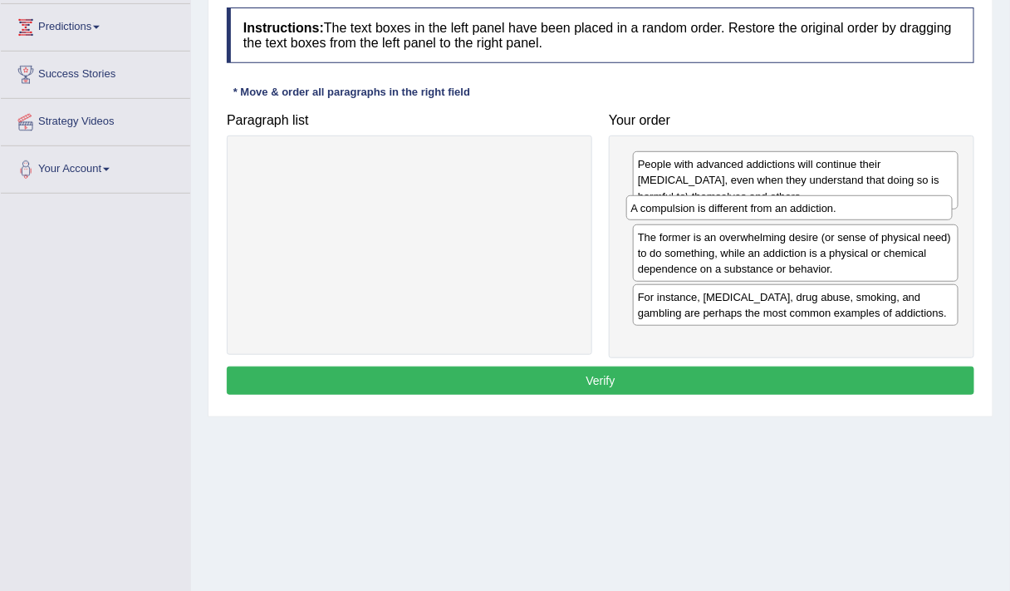
drag, startPoint x: 778, startPoint y: 287, endPoint x: 771, endPoint y: 214, distance: 74.3
click at [771, 214] on div "A compulsion is different from an addiction." at bounding box center [789, 207] width 327 height 25
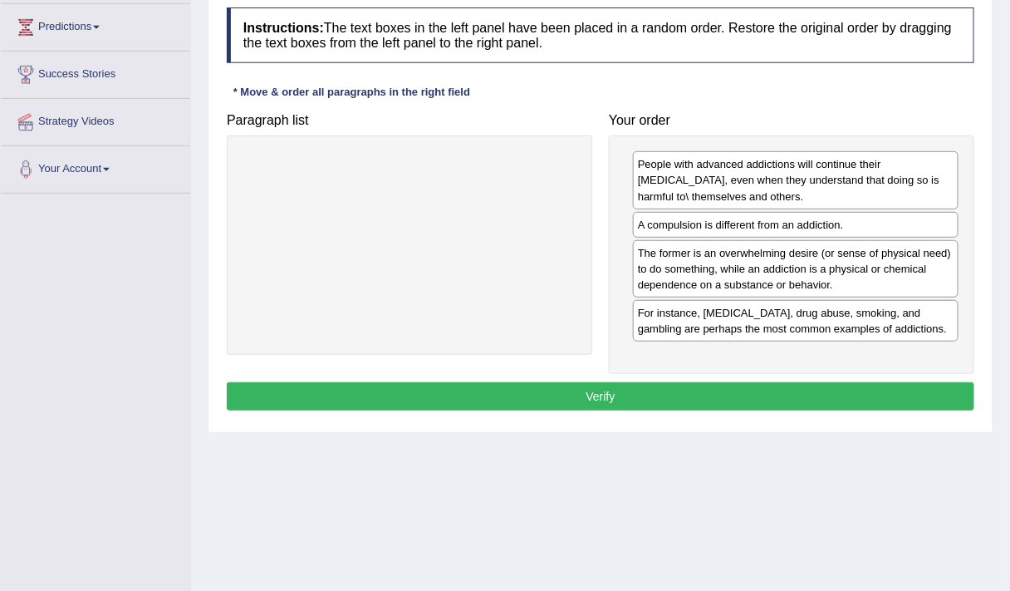
click at [848, 281] on div "The former is an overwhelming desire (or sense of physical need) to do somethin…" at bounding box center [796, 268] width 326 height 57
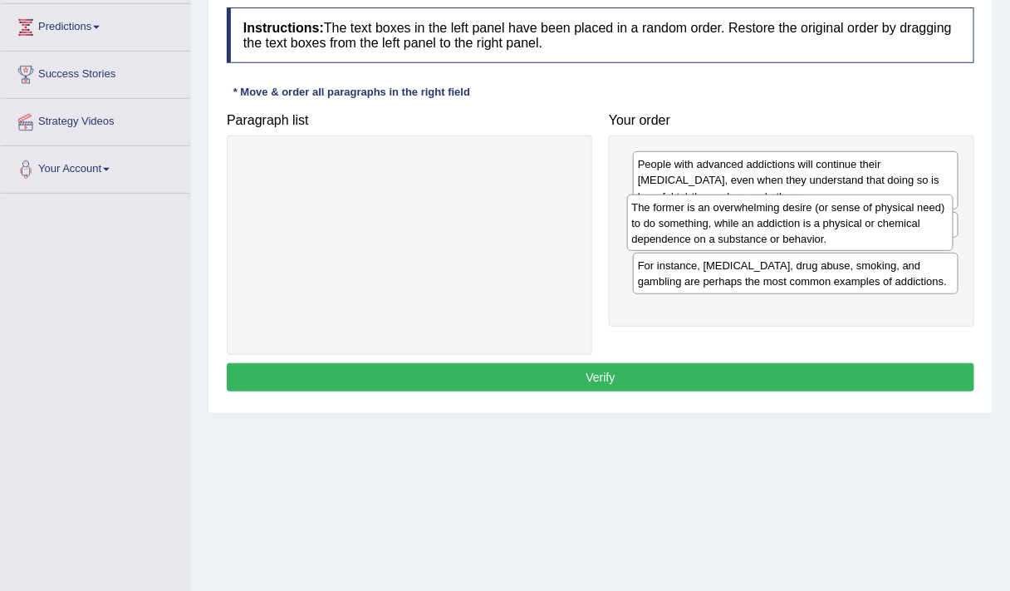
drag, startPoint x: 721, startPoint y: 284, endPoint x: 715, endPoint y: 239, distance: 45.2
click at [715, 239] on div "The former is an overwhelming desire (or sense of physical need) to do somethin…" at bounding box center [790, 222] width 327 height 56
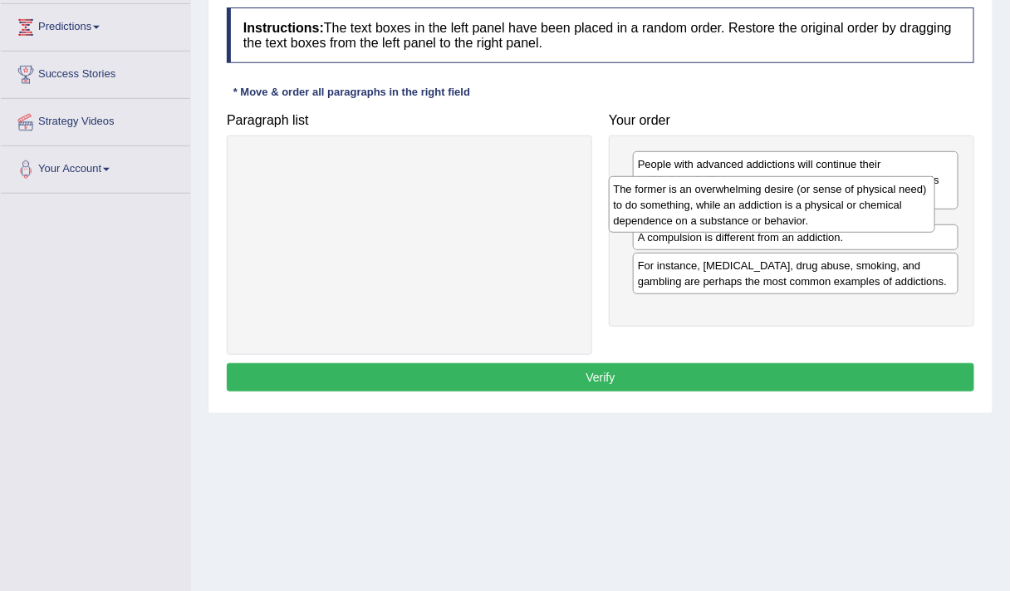
drag, startPoint x: 706, startPoint y: 254, endPoint x: 682, endPoint y: 192, distance: 66.8
click at [682, 192] on div "The former is an overwhelming desire (or sense of physical need) to do somethin…" at bounding box center [772, 204] width 327 height 56
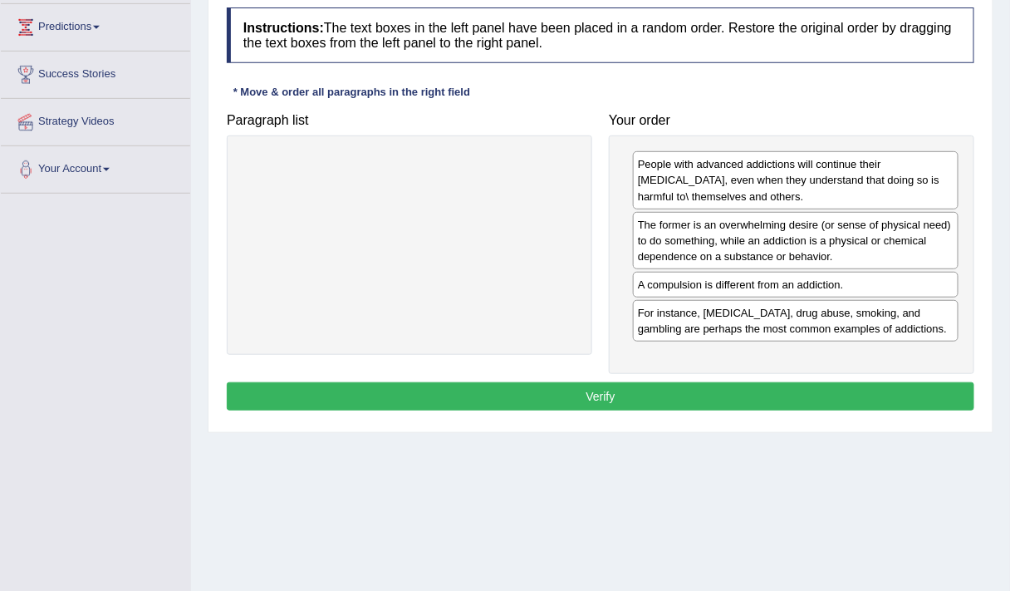
click at [690, 385] on button "Verify" at bounding box center [601, 396] width 748 height 28
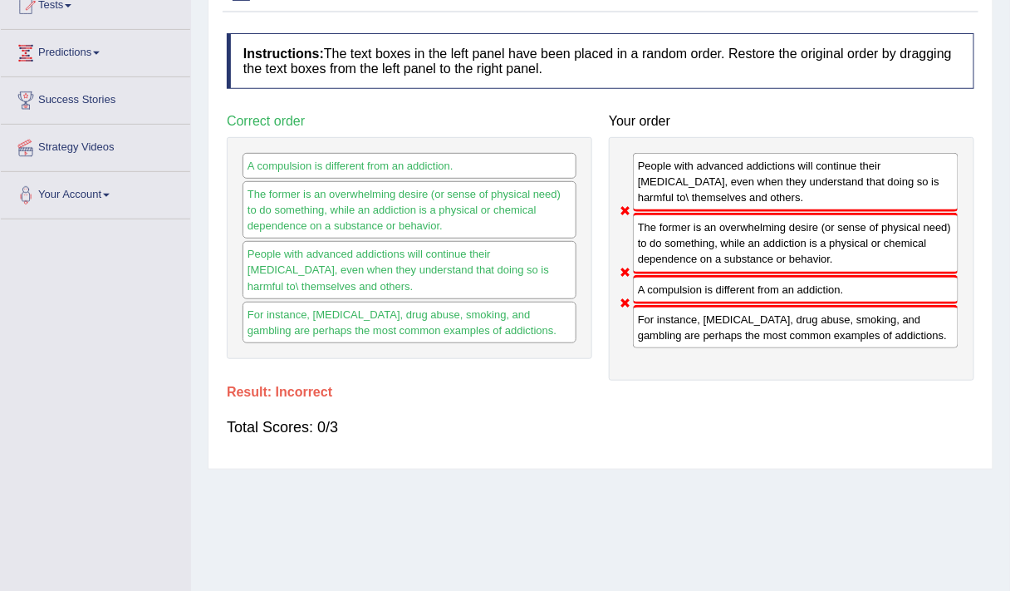
scroll to position [194, 0]
click at [725, 287] on div "A compulsion is different from an addiction." at bounding box center [796, 290] width 326 height 29
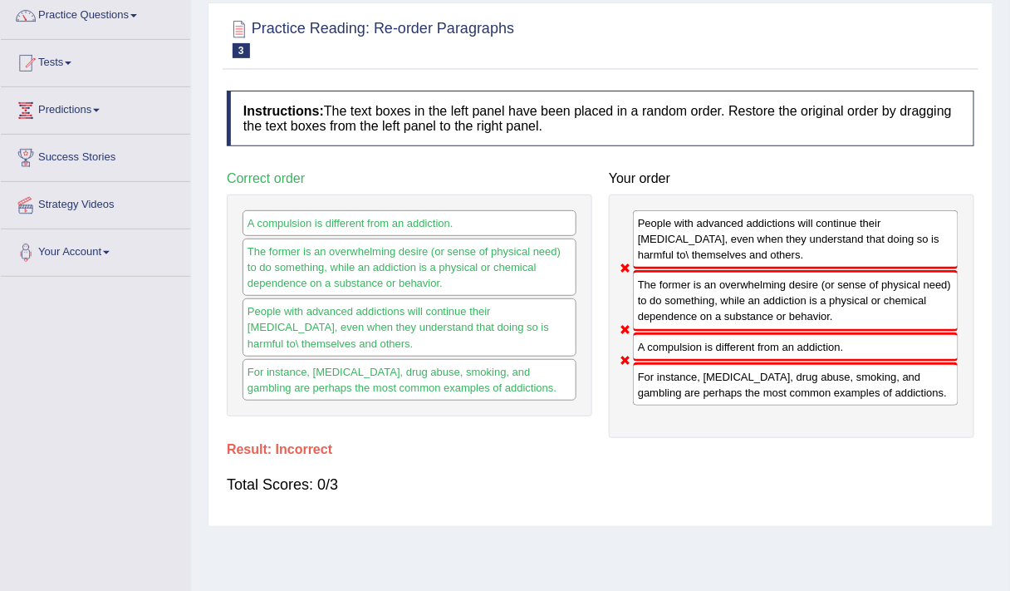
scroll to position [0, 0]
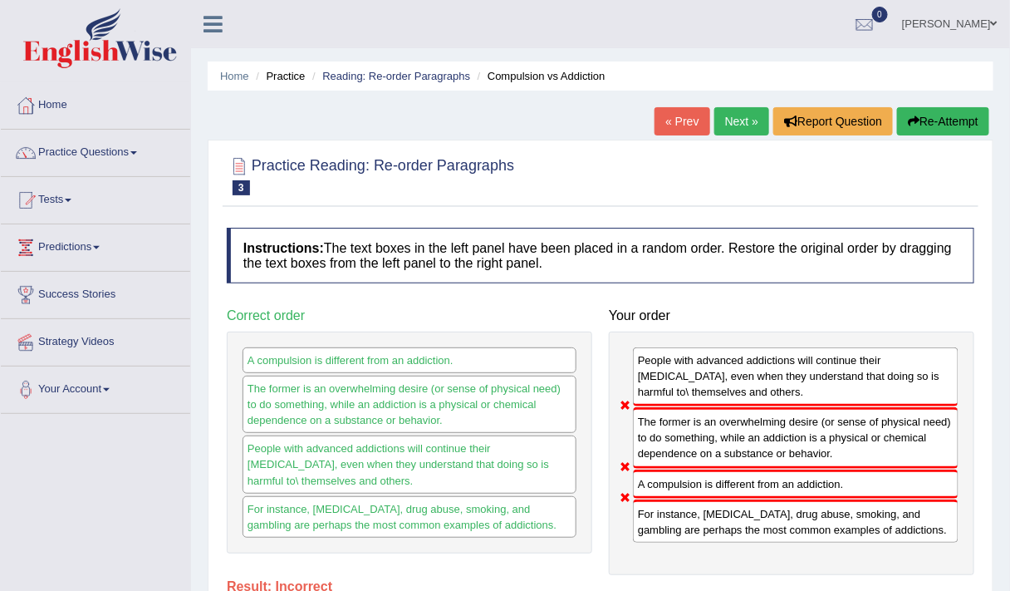
click at [733, 121] on link "Next »" at bounding box center [741, 121] width 55 height 28
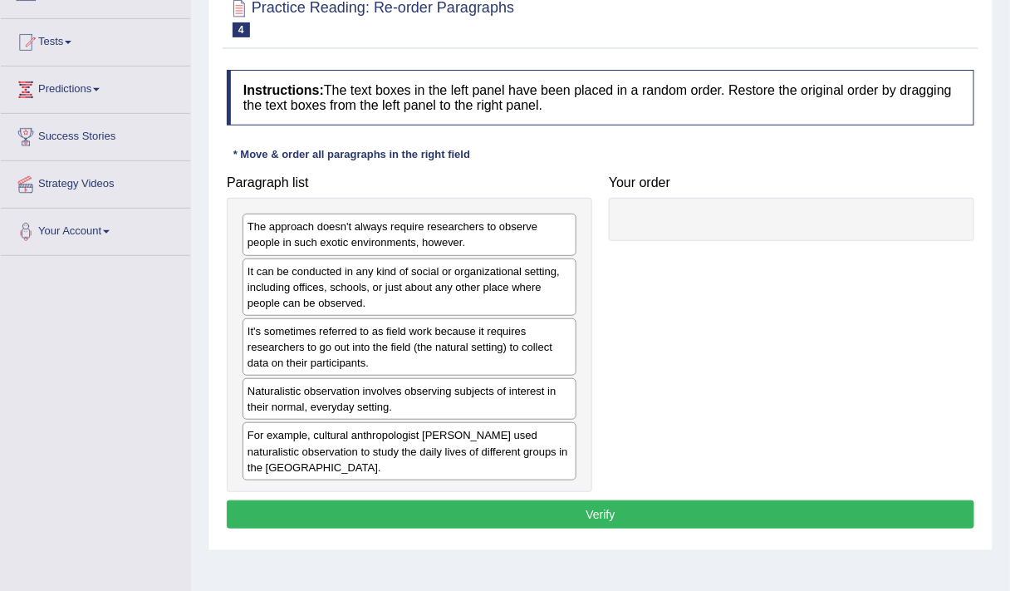
scroll to position [223, 0]
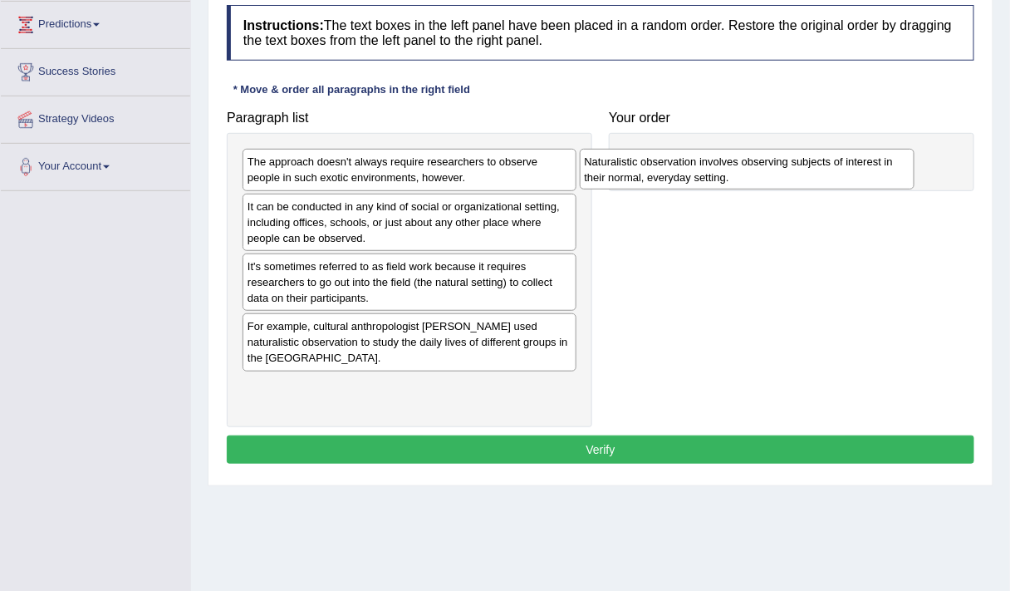
drag, startPoint x: 457, startPoint y: 346, endPoint x: 799, endPoint y: 195, distance: 373.9
click at [799, 189] on div "Naturalistic observation involves observing subjects of interest in their norma…" at bounding box center [748, 169] width 336 height 41
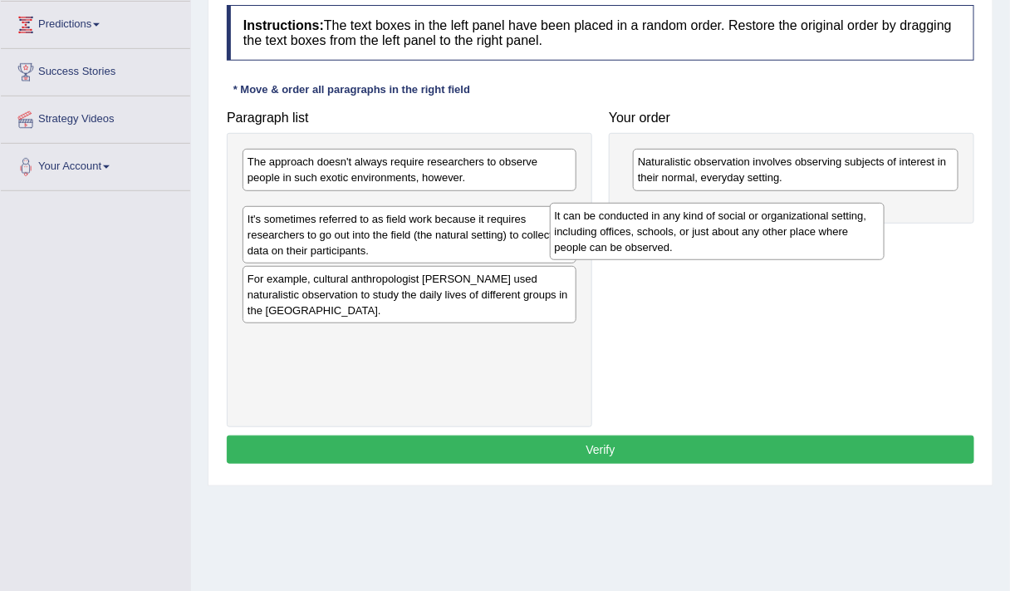
drag, startPoint x: 540, startPoint y: 209, endPoint x: 847, endPoint y: 220, distance: 307.6
click at [847, 220] on div "It can be conducted in any kind of social or organizational setting, including …" at bounding box center [718, 231] width 336 height 56
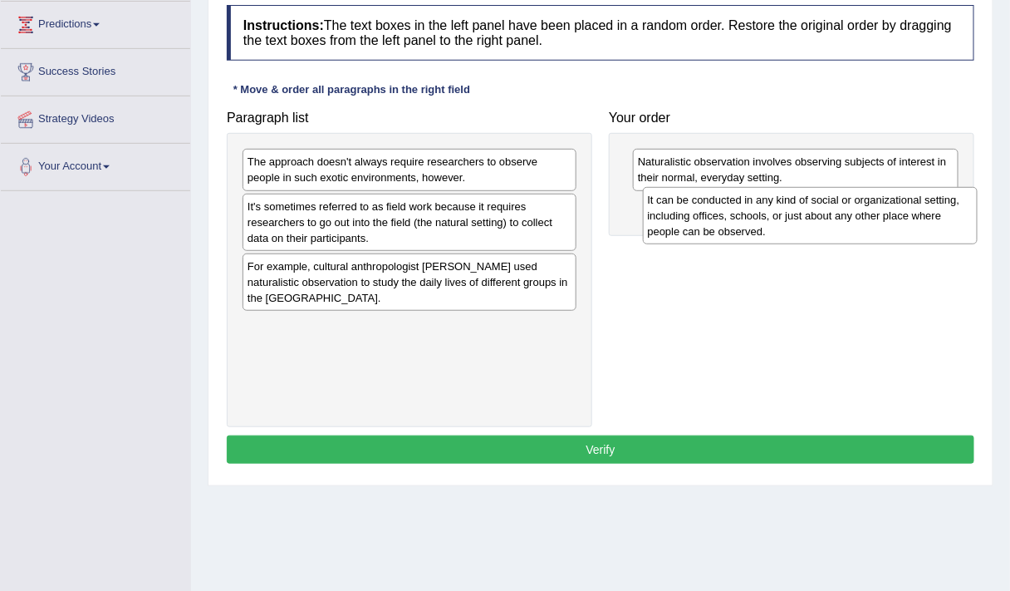
drag, startPoint x: 532, startPoint y: 209, endPoint x: 932, endPoint y: 204, distance: 400.5
click at [932, 204] on div "It can be conducted in any kind of social or organizational setting, including …" at bounding box center [811, 215] width 336 height 56
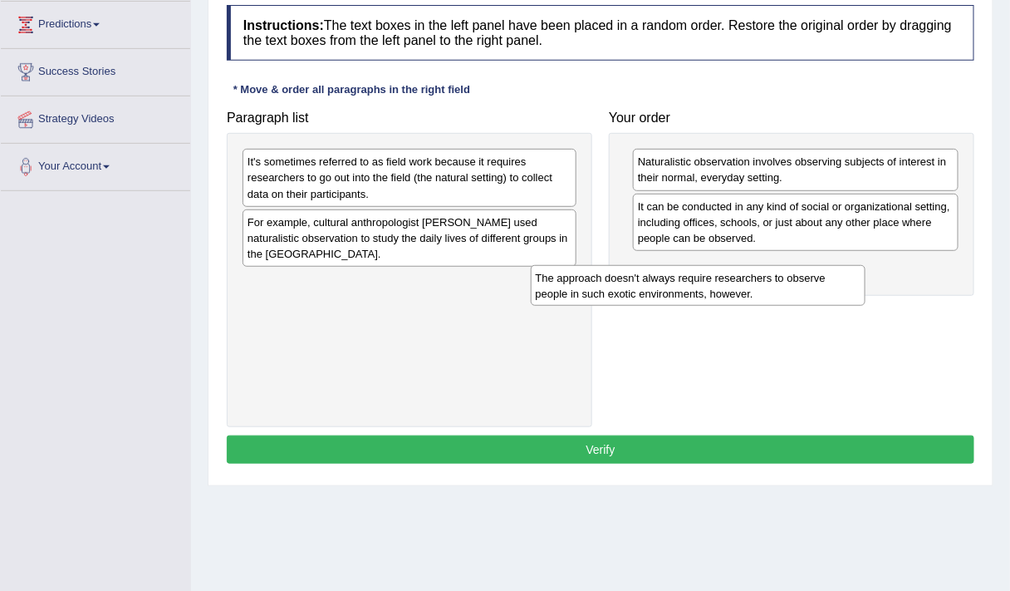
drag, startPoint x: 526, startPoint y: 165, endPoint x: 842, endPoint y: 303, distance: 344.5
click at [842, 303] on div "The approach doesn't always require researchers to observe people in such exoti…" at bounding box center [699, 285] width 336 height 41
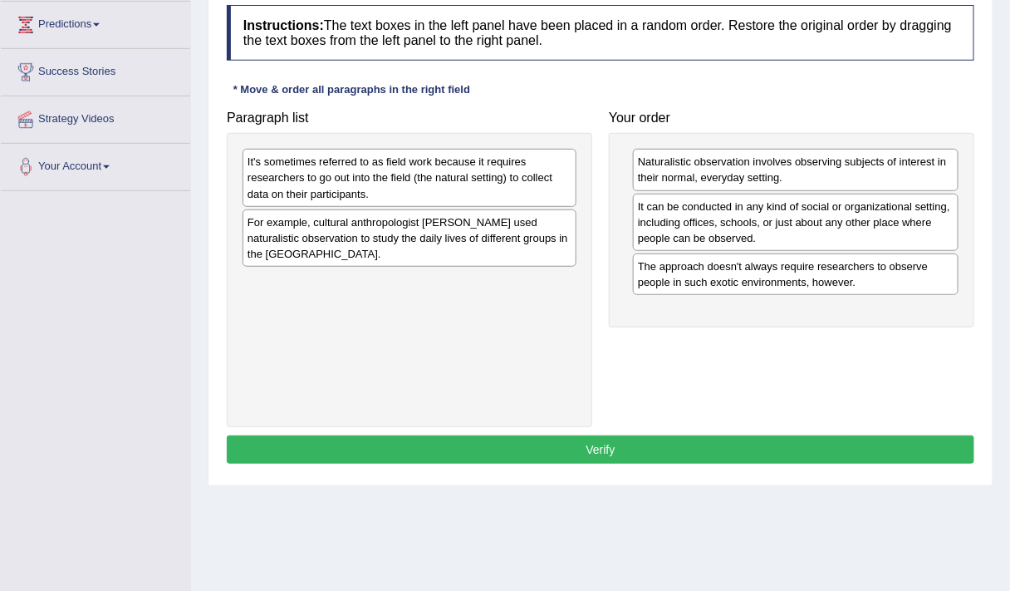
scroll to position [193, 0]
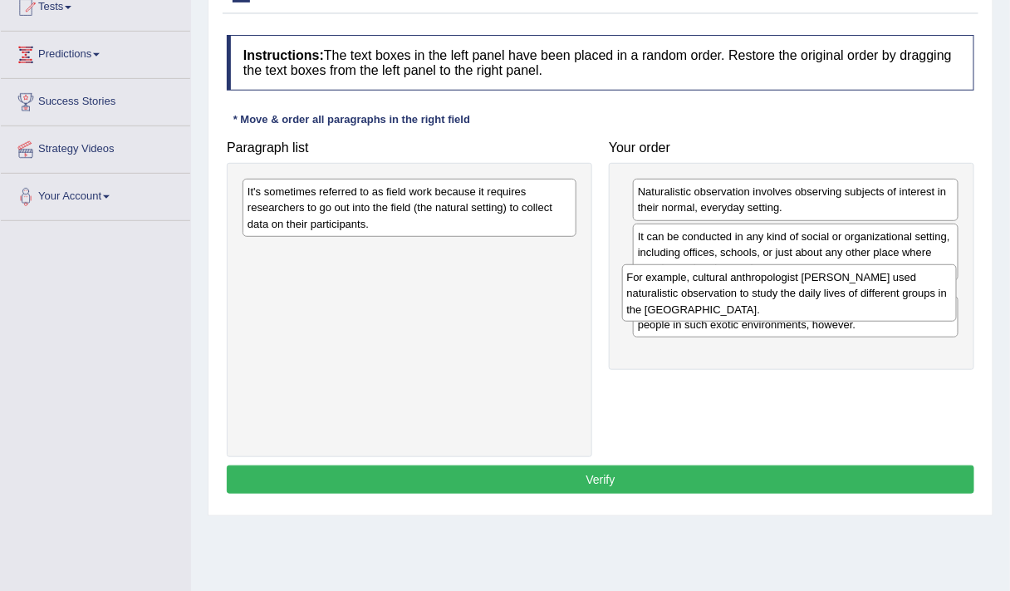
drag, startPoint x: 376, startPoint y: 268, endPoint x: 755, endPoint y: 295, distance: 380.6
click at [755, 295] on div "For example, cultural anthropologist [PERSON_NAME] used naturalistic observatio…" at bounding box center [790, 292] width 336 height 56
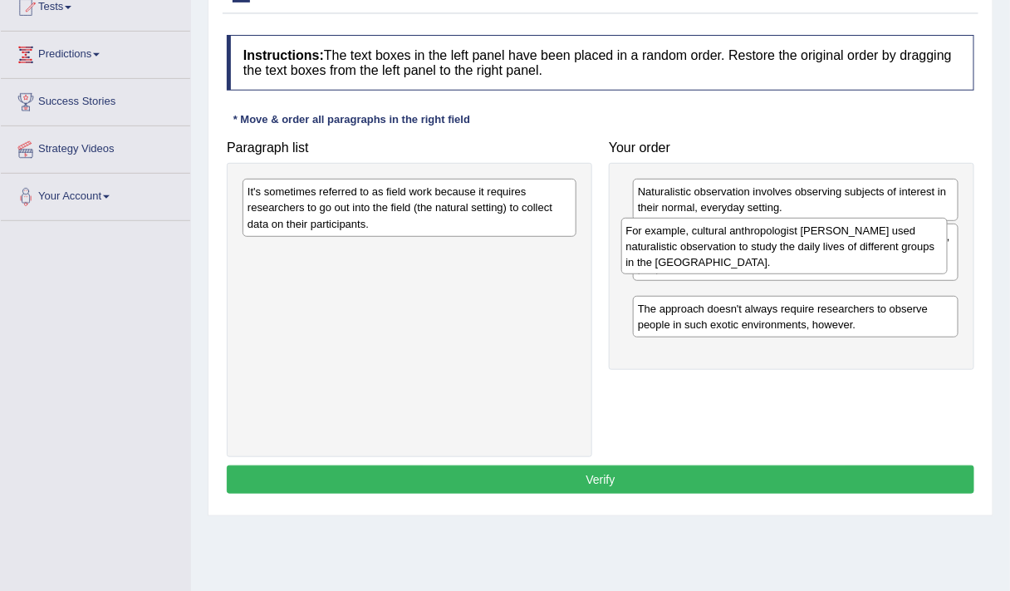
drag, startPoint x: 874, startPoint y: 320, endPoint x: 862, endPoint y: 256, distance: 65.0
click at [862, 256] on div "For example, cultural anthropologist [PERSON_NAME] used naturalistic observatio…" at bounding box center [784, 246] width 327 height 56
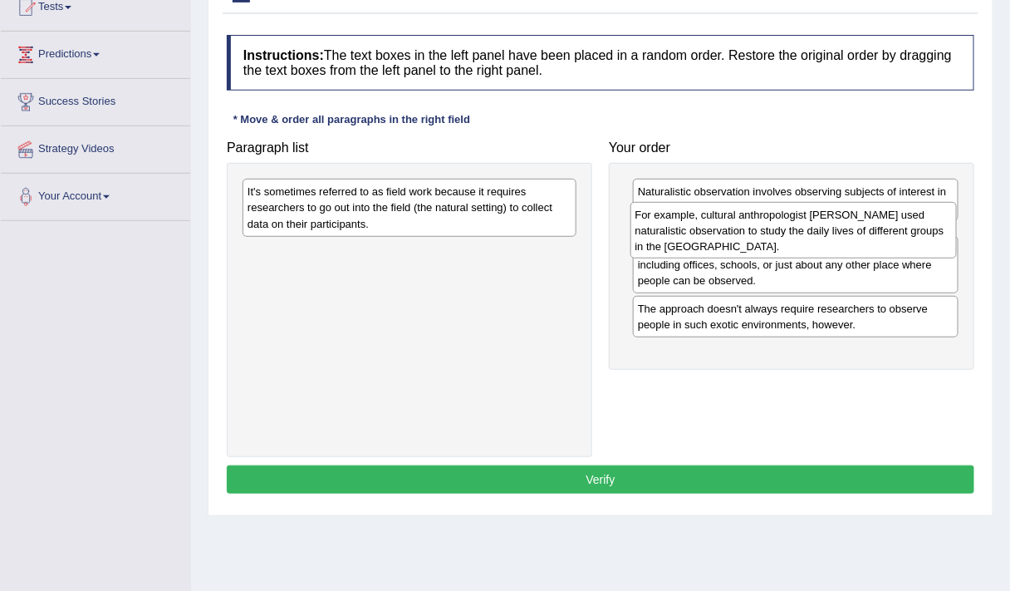
drag, startPoint x: 838, startPoint y: 327, endPoint x: 836, endPoint y: 246, distance: 80.6
click at [836, 246] on div "For example, cultural anthropologist [PERSON_NAME] used naturalistic observatio…" at bounding box center [794, 230] width 327 height 56
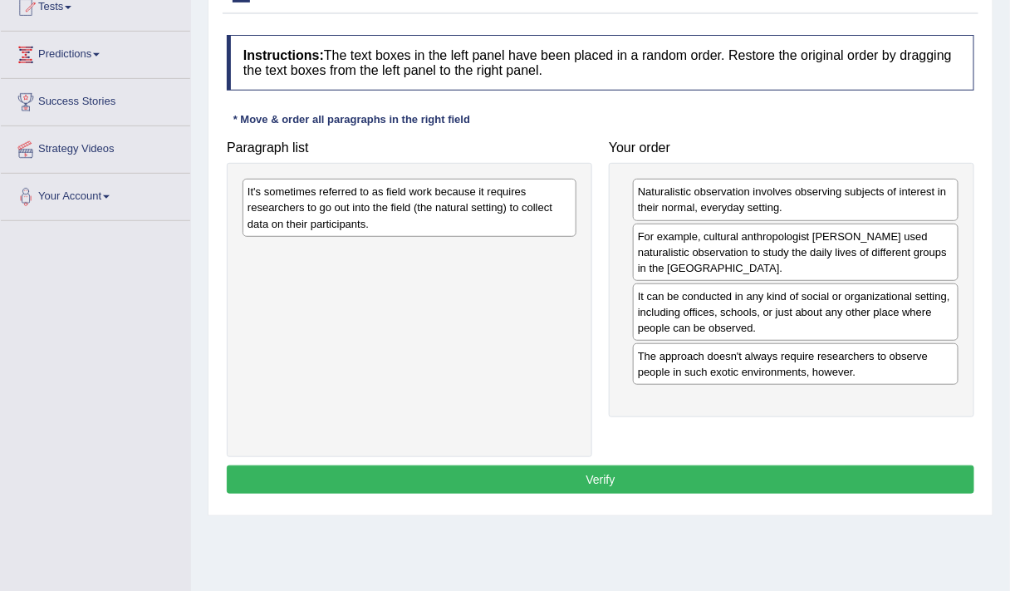
click at [839, 378] on div "The approach doesn't always require researchers to observe people in such exoti…" at bounding box center [796, 364] width 326 height 42
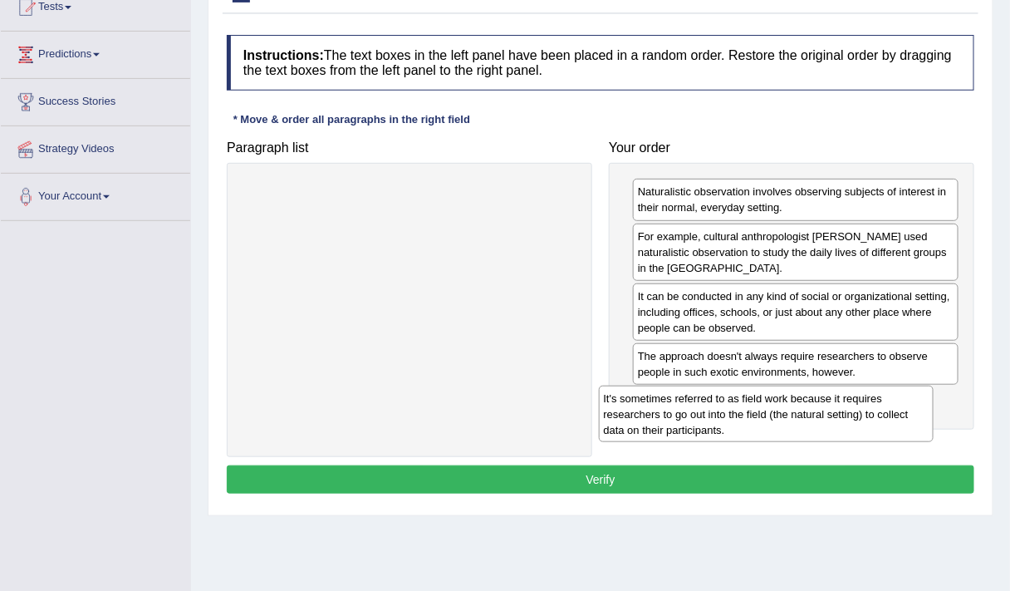
drag, startPoint x: 471, startPoint y: 224, endPoint x: 829, endPoint y: 434, distance: 414.8
click at [829, 434] on div "It's sometimes referred to as field work because it requires researchers to go …" at bounding box center [767, 413] width 336 height 56
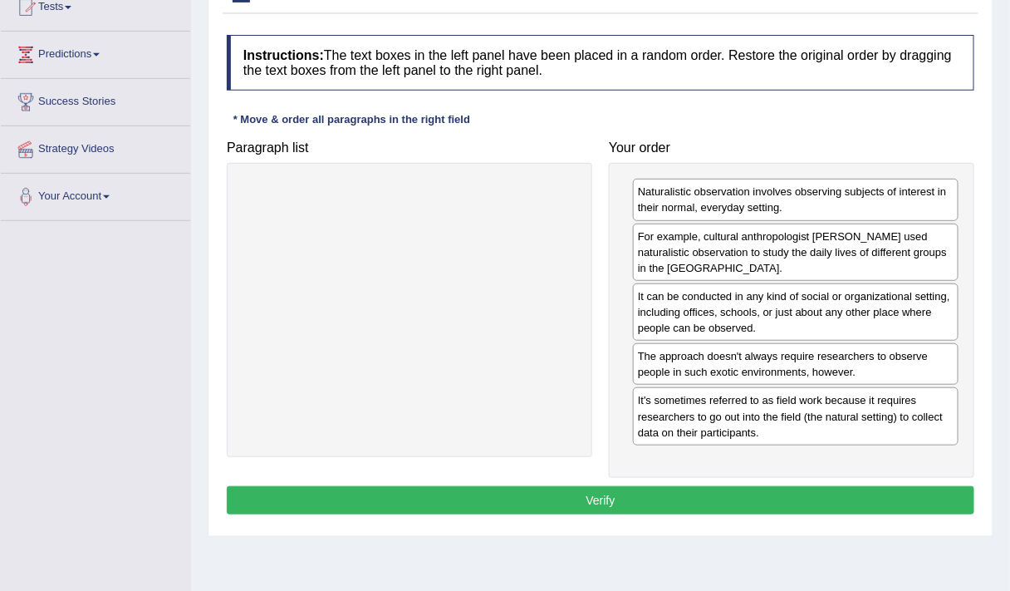
click at [665, 497] on button "Verify" at bounding box center [601, 500] width 748 height 28
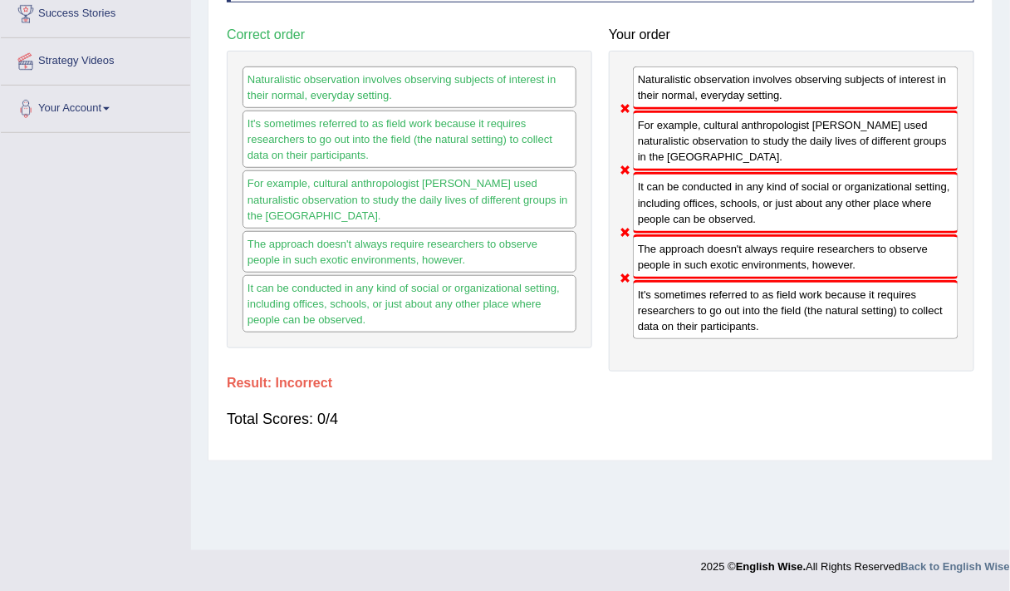
scroll to position [0, 0]
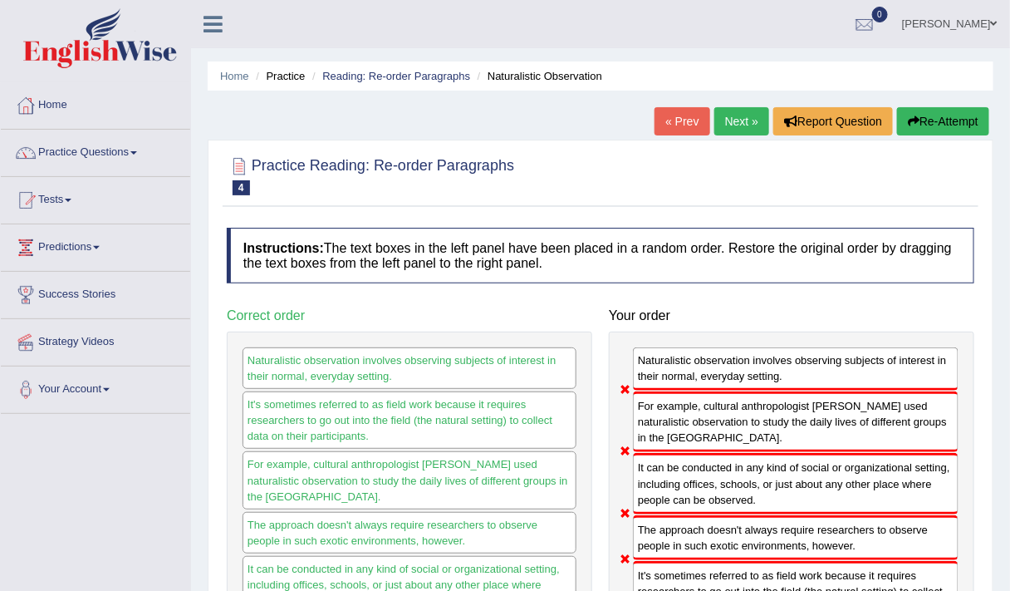
click at [937, 120] on button "Re-Attempt" at bounding box center [943, 121] width 92 height 28
